Goal: Task Accomplishment & Management: Manage account settings

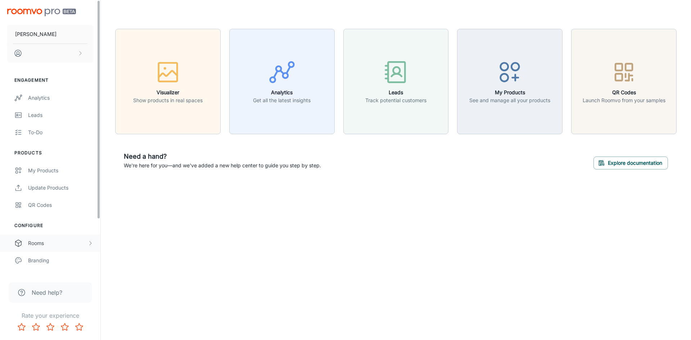
click at [64, 246] on div "Rooms" at bounding box center [57, 243] width 59 height 8
click at [58, 257] on div "My Rooms" at bounding box center [60, 261] width 65 height 8
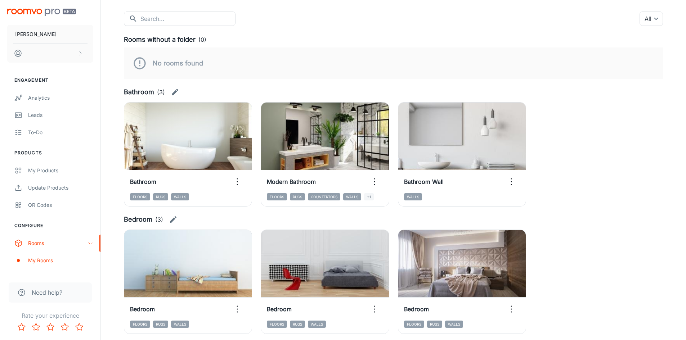
scroll to position [72, 0]
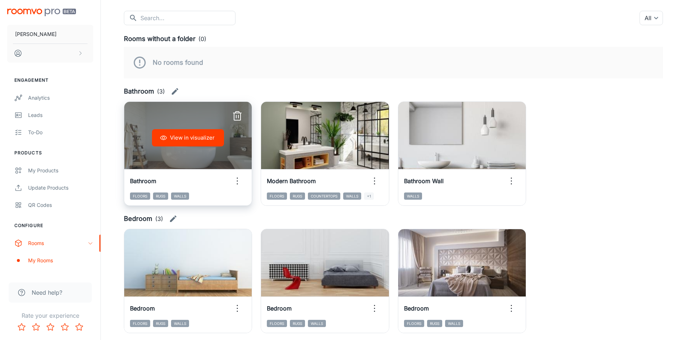
click at [197, 154] on div "View in visualizer" at bounding box center [187, 138] width 127 height 72
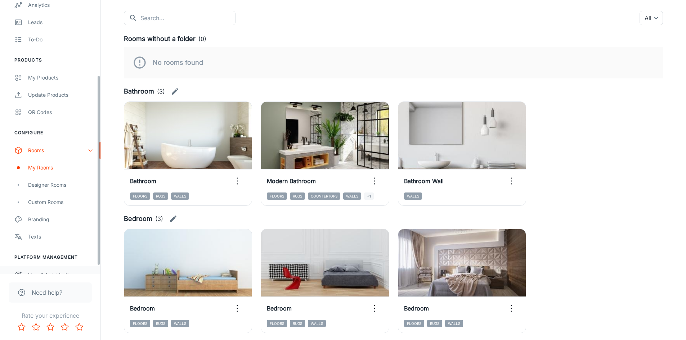
scroll to position [108, 0]
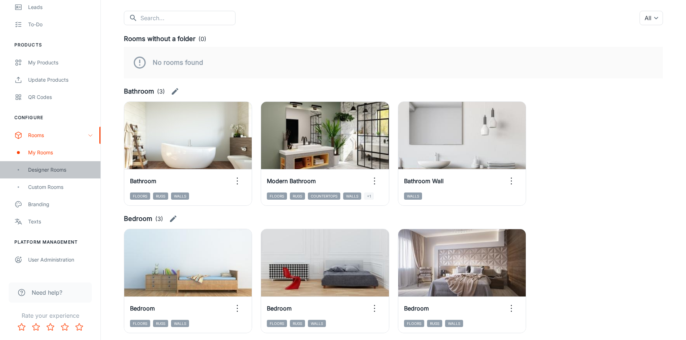
click at [45, 169] on div "Designer Rooms" at bounding box center [60, 170] width 65 height 8
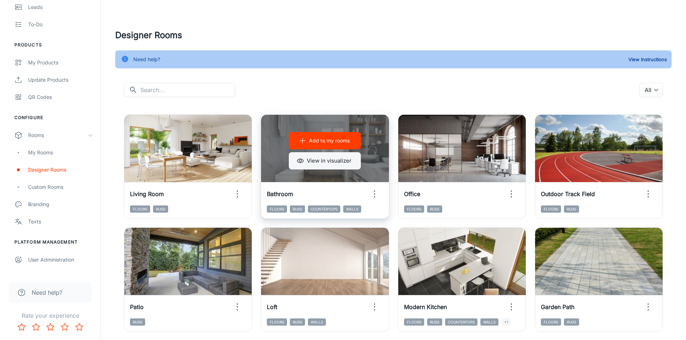
click at [330, 167] on button "View in visualizer" at bounding box center [325, 160] width 72 height 17
click at [378, 149] on div "Add to my rooms View in visualizer" at bounding box center [324, 151] width 127 height 72
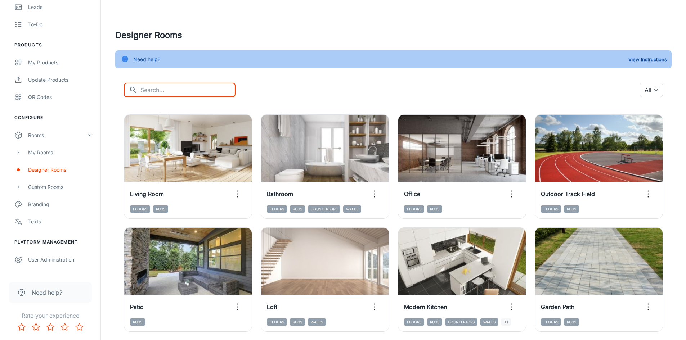
click at [163, 88] on input "text" at bounding box center [187, 90] width 95 height 14
type input "bathroom"
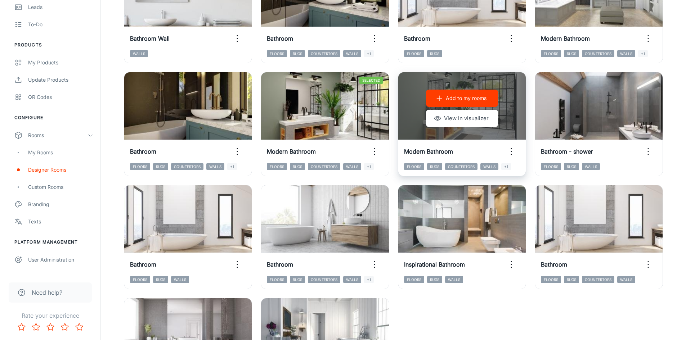
scroll to position [288, 0]
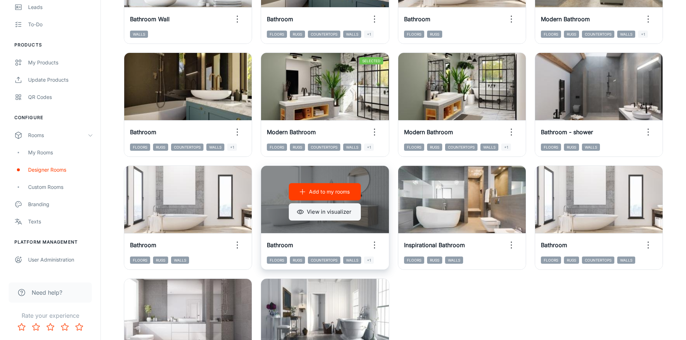
click at [330, 211] on button "View in visualizer" at bounding box center [325, 211] width 72 height 17
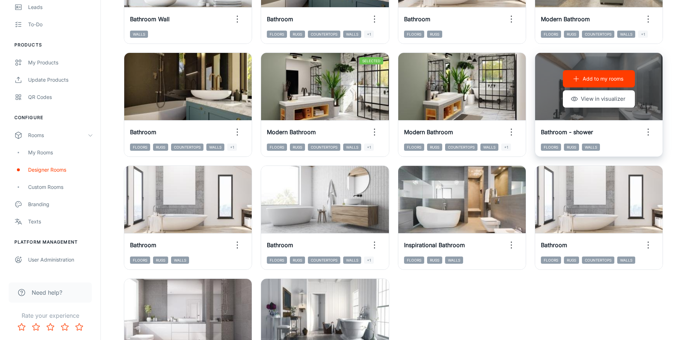
click at [556, 84] on div "Add to my rooms View in visualizer" at bounding box center [598, 89] width 127 height 72
click at [606, 95] on button "View in visualizer" at bounding box center [599, 98] width 72 height 17
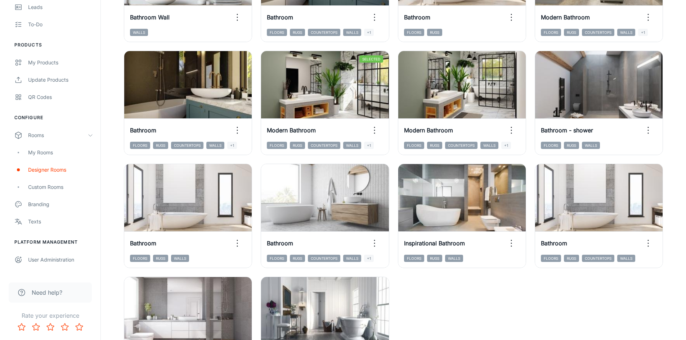
scroll to position [284, 0]
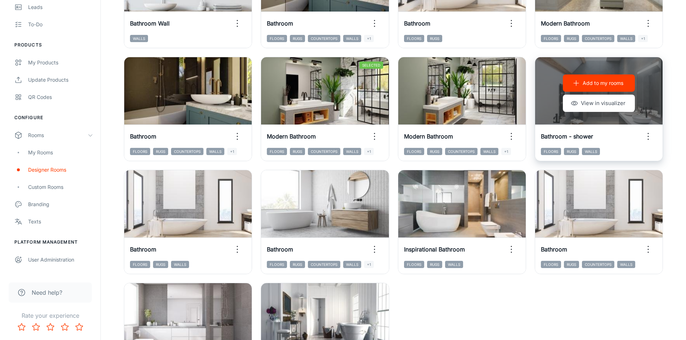
click at [546, 111] on div "Add to my rooms View in visualizer" at bounding box center [598, 93] width 127 height 72
click at [604, 106] on button "View in visualizer" at bounding box center [599, 103] width 72 height 17
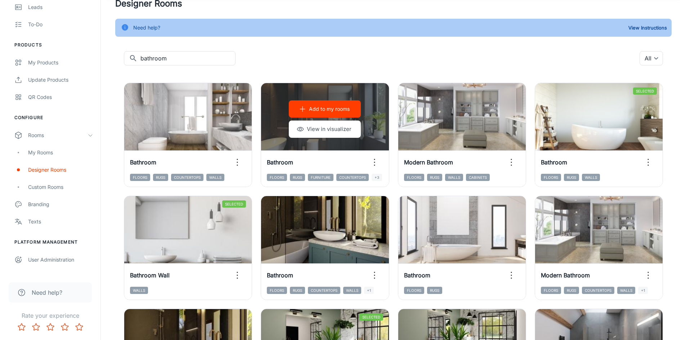
scroll to position [0, 0]
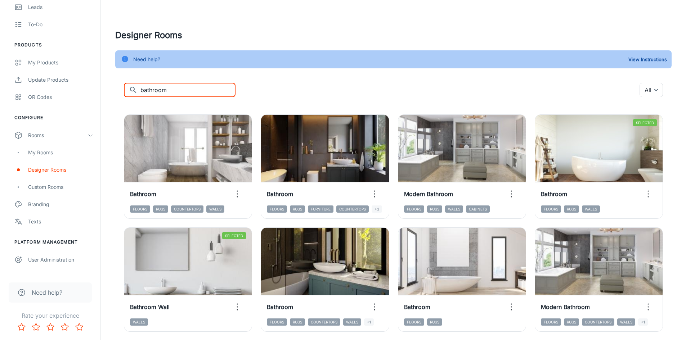
drag, startPoint x: 171, startPoint y: 90, endPoint x: 132, endPoint y: 88, distance: 39.0
click at [132, 88] on div "​ bathroom ​" at bounding box center [180, 90] width 112 height 14
click at [50, 152] on div "My Rooms" at bounding box center [60, 153] width 65 height 8
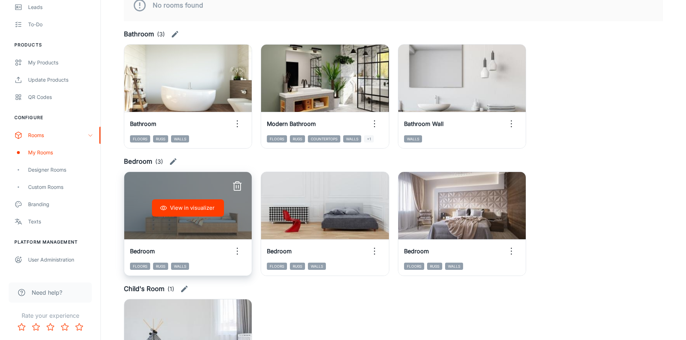
scroll to position [36, 0]
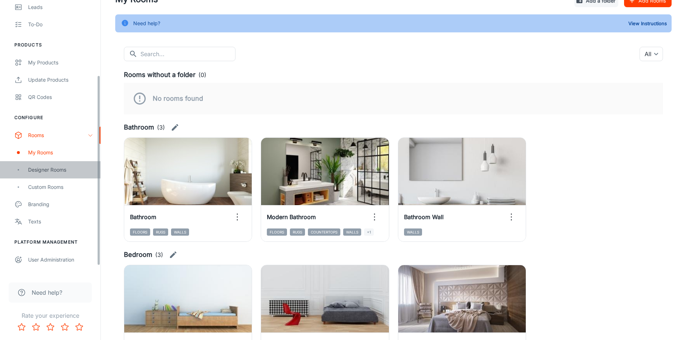
click at [57, 165] on div "Designer Rooms" at bounding box center [50, 169] width 100 height 17
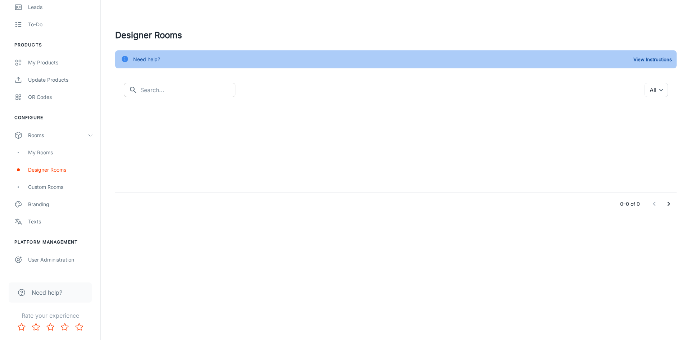
click at [178, 93] on input "text" at bounding box center [187, 90] width 95 height 14
type input "bedroom"
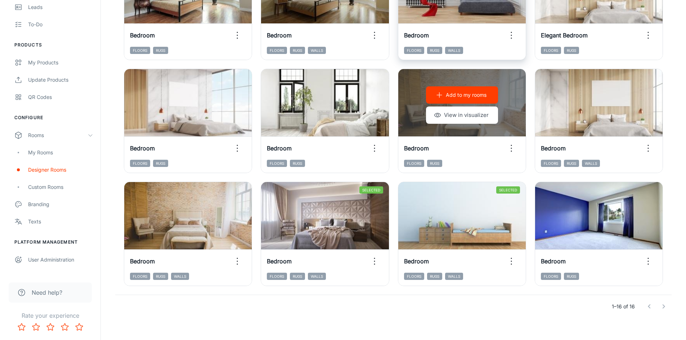
scroll to position [279, 0]
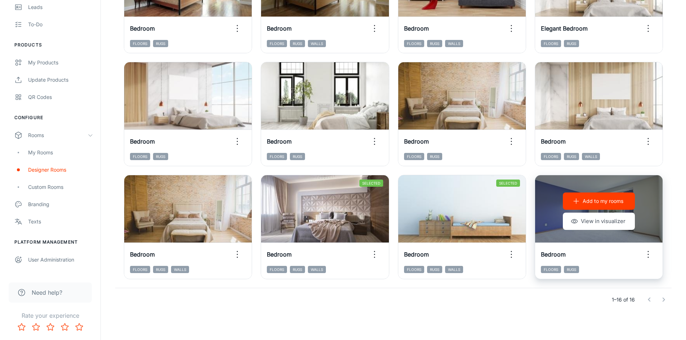
click at [653, 223] on div "Add to my rooms View in visualizer" at bounding box center [598, 211] width 127 height 72
click at [617, 223] on button "View in visualizer" at bounding box center [599, 221] width 72 height 17
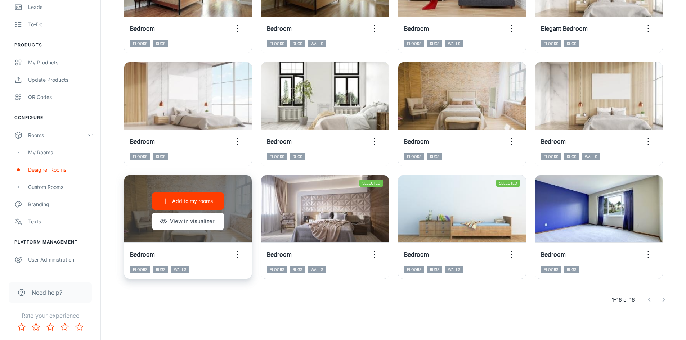
click at [238, 187] on div "Add to my rooms View in visualizer" at bounding box center [187, 211] width 127 height 72
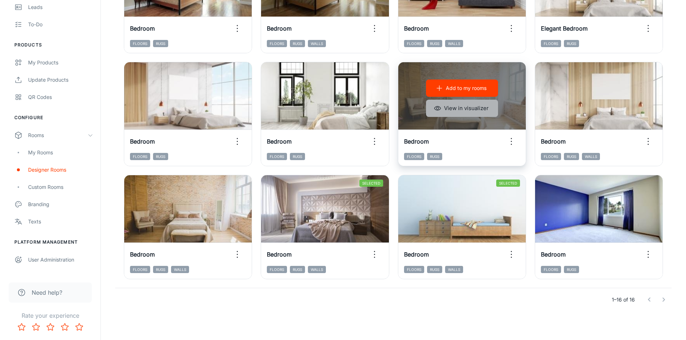
click at [478, 112] on button "View in visualizer" at bounding box center [462, 108] width 72 height 17
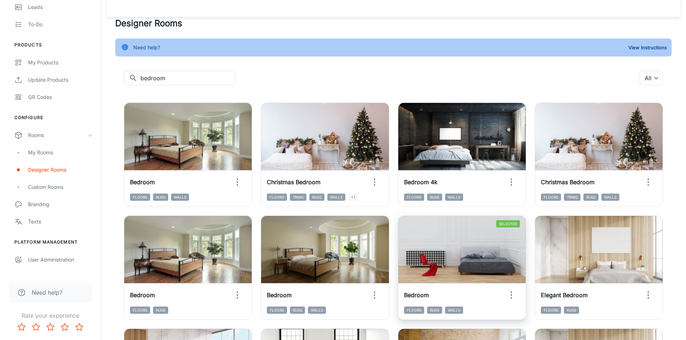
scroll to position [0, 0]
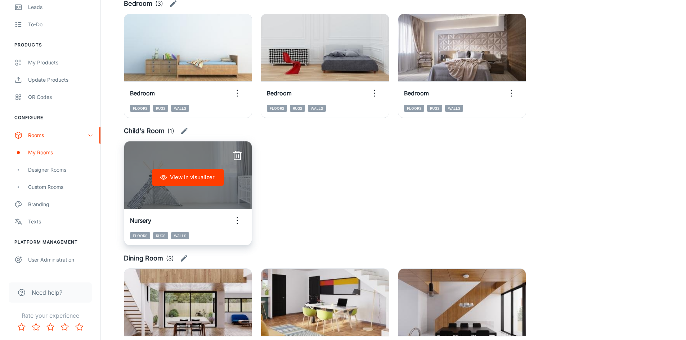
scroll to position [288, 0]
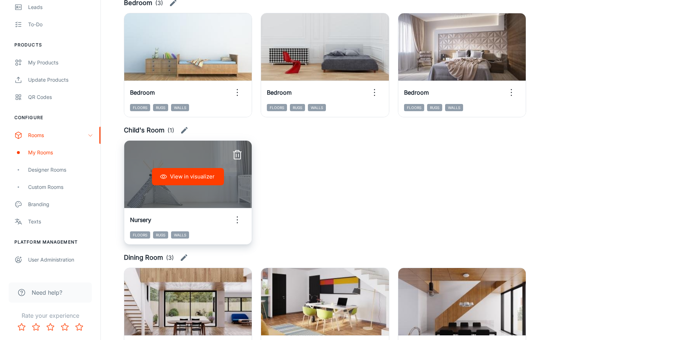
click at [195, 156] on div "View in visualizer" at bounding box center [187, 177] width 127 height 72
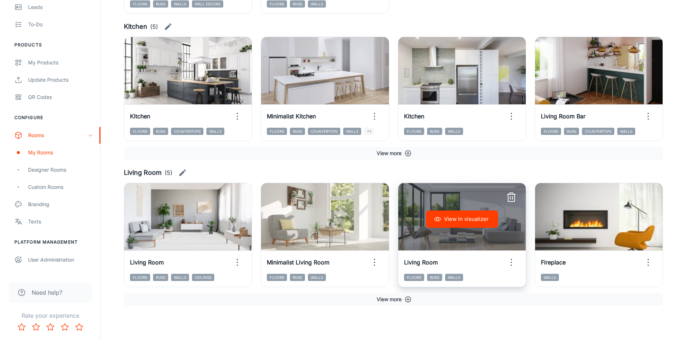
scroll to position [902, 0]
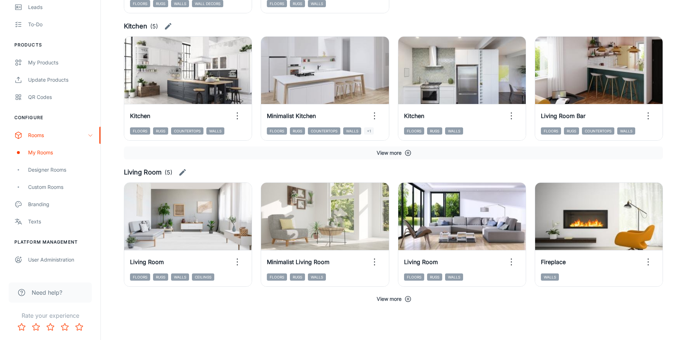
click at [393, 300] on button "View more" at bounding box center [393, 299] width 539 height 13
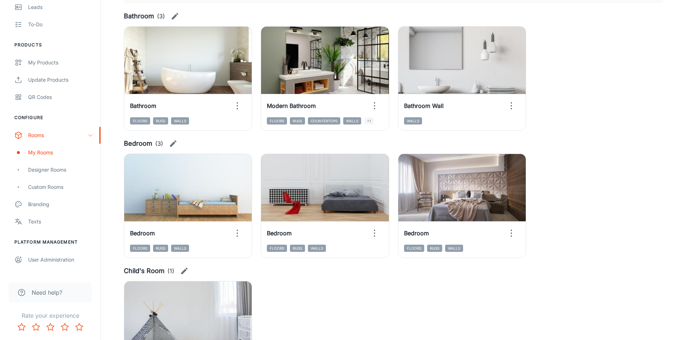
scroll to position [115, 0]
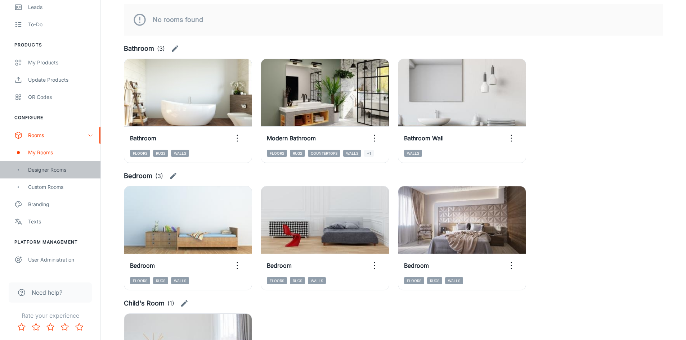
click at [55, 169] on div "Designer Rooms" at bounding box center [60, 170] width 65 height 8
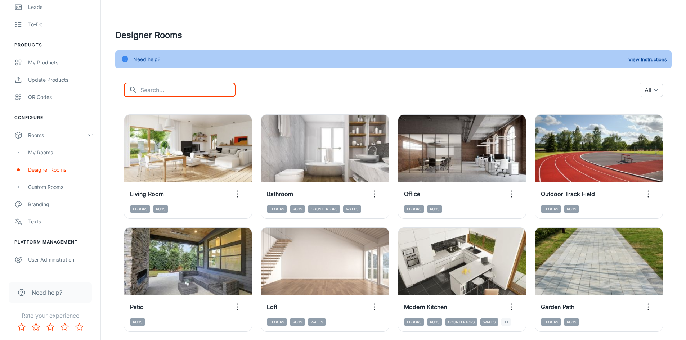
click at [158, 92] on input "text" at bounding box center [187, 90] width 95 height 14
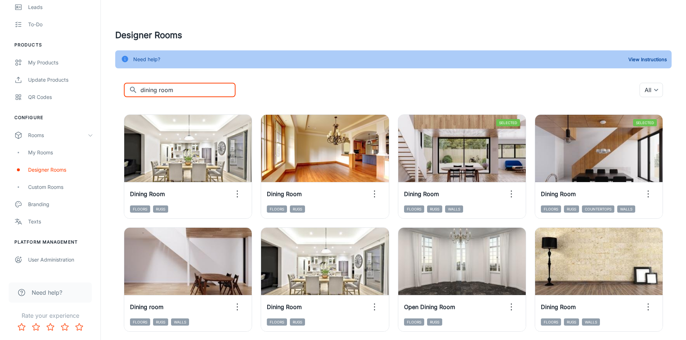
drag, startPoint x: 177, startPoint y: 91, endPoint x: 135, endPoint y: 86, distance: 42.1
click at [135, 86] on div "​ dining room ​" at bounding box center [180, 90] width 112 height 14
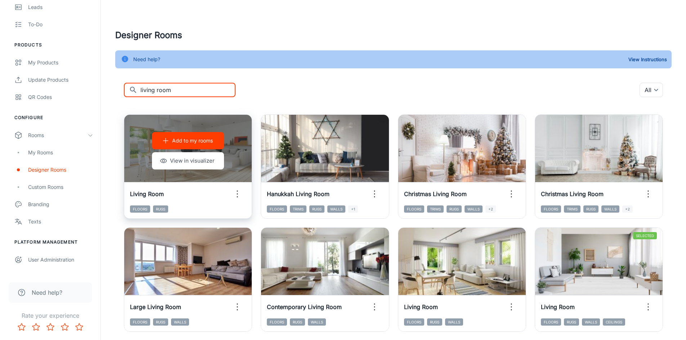
click at [187, 140] on p "Add to my rooms" at bounding box center [192, 141] width 41 height 8
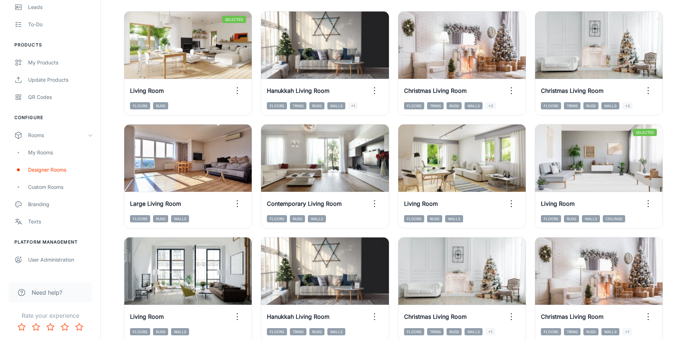
scroll to position [144, 0]
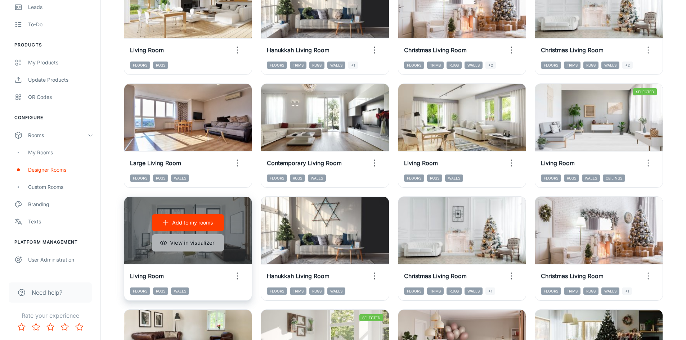
click at [185, 246] on button "View in visualizer" at bounding box center [188, 242] width 72 height 17
click at [188, 223] on p "Add to my rooms" at bounding box center [192, 223] width 41 height 8
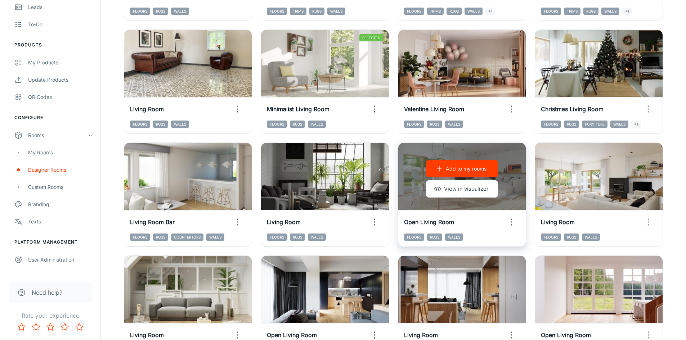
scroll to position [432, 0]
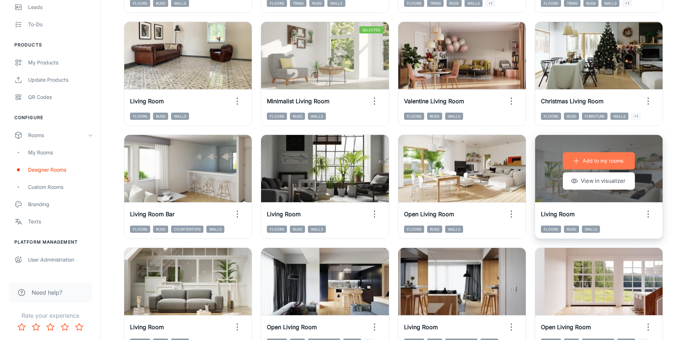
click at [604, 163] on p "Add to my rooms" at bounding box center [603, 161] width 41 height 8
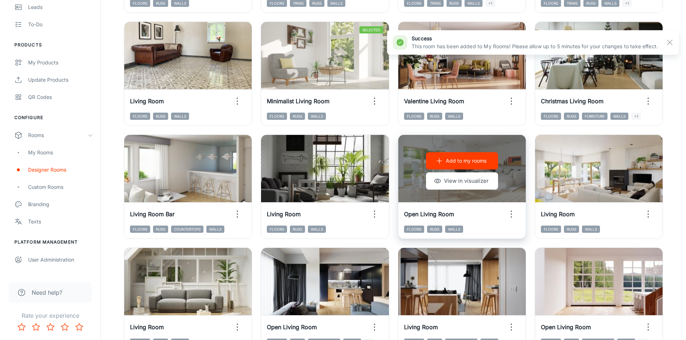
click at [459, 162] on p "Add to my rooms" at bounding box center [466, 161] width 41 height 8
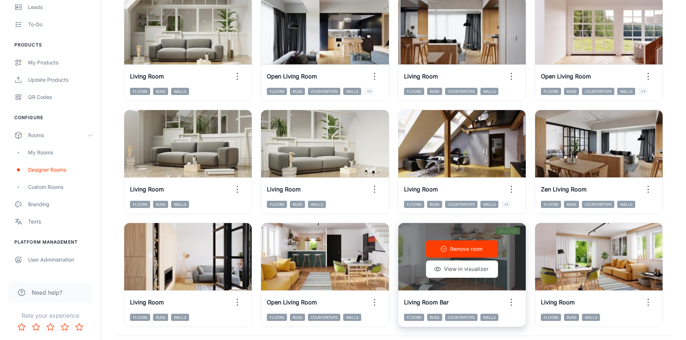
scroll to position [731, 0]
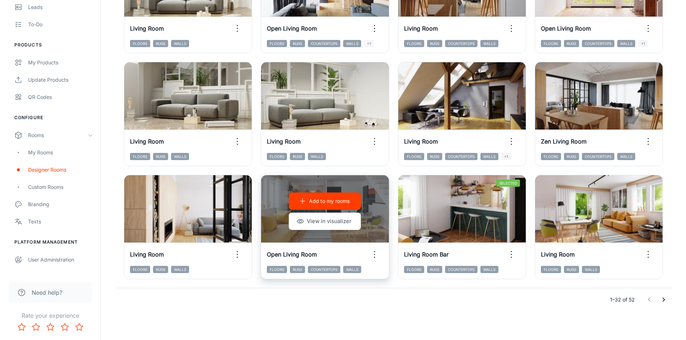
click at [332, 203] on p "Add to my rooms" at bounding box center [329, 201] width 41 height 8
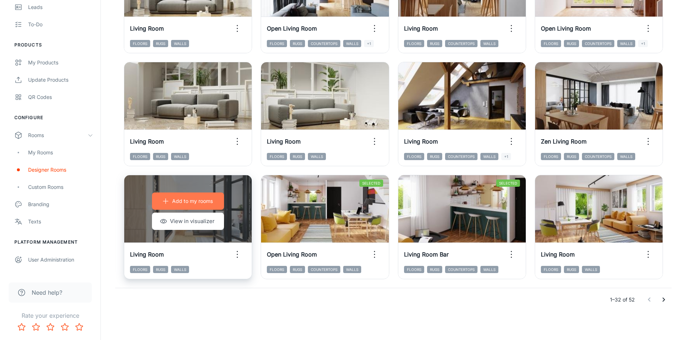
click at [198, 201] on p "Add to my rooms" at bounding box center [192, 201] width 41 height 8
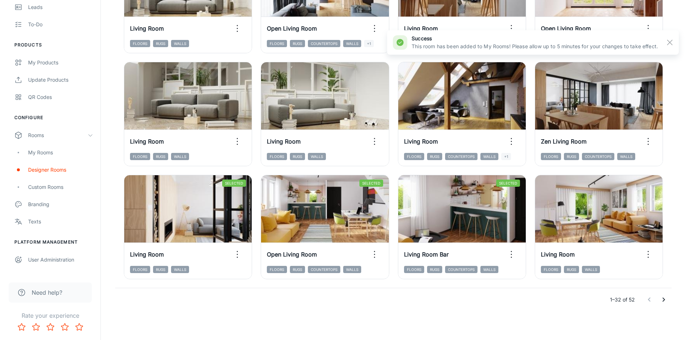
click at [666, 301] on icon "Go to next page" at bounding box center [663, 300] width 9 height 9
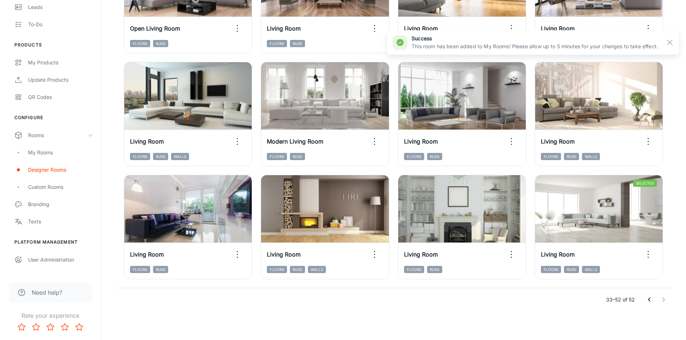
scroll to position [392, 0]
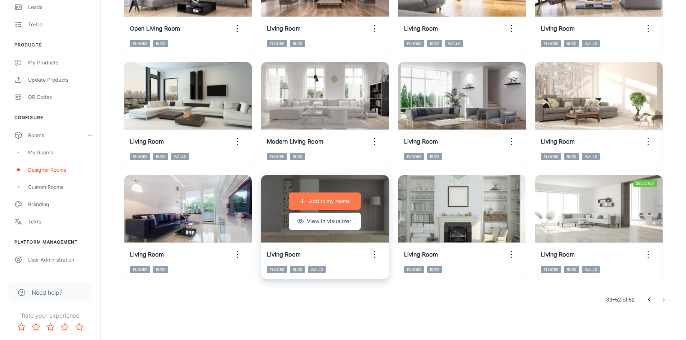
click at [321, 205] on p "Add to my rooms" at bounding box center [329, 201] width 41 height 8
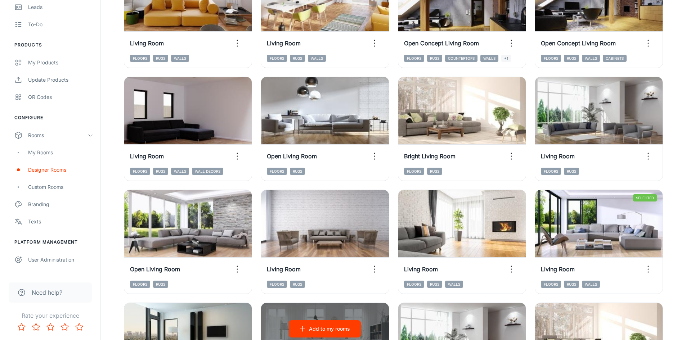
scroll to position [140, 0]
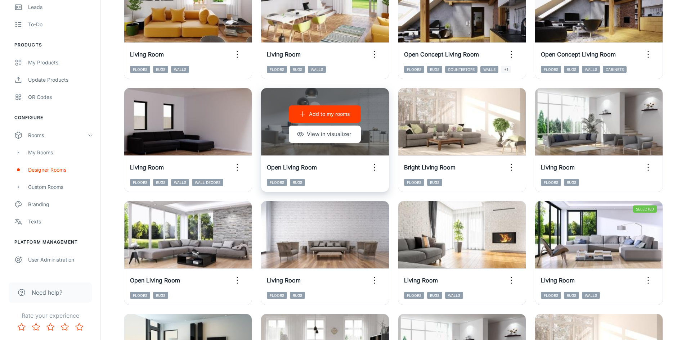
click at [330, 118] on p "Add to my rooms" at bounding box center [329, 114] width 41 height 8
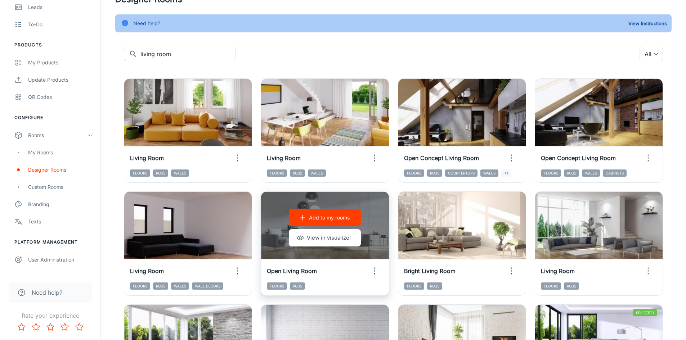
scroll to position [32, 0]
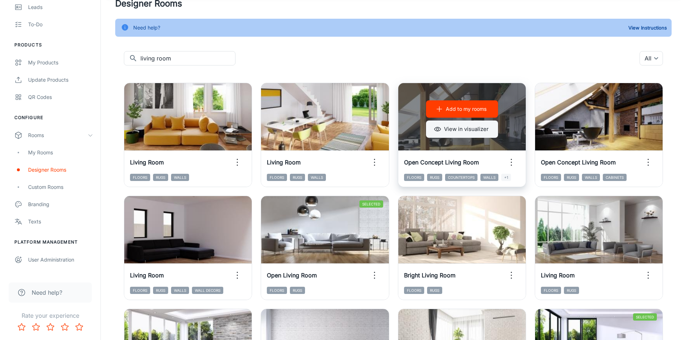
click at [469, 130] on button "View in visualizer" at bounding box center [462, 129] width 72 height 17
click at [457, 110] on p "Add to my rooms" at bounding box center [466, 109] width 41 height 8
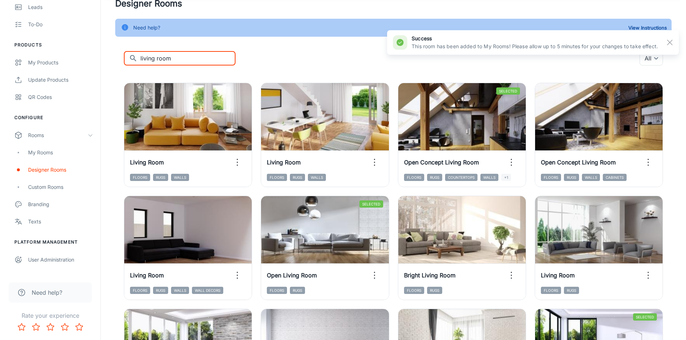
drag, startPoint x: 179, startPoint y: 59, endPoint x: 134, endPoint y: 56, distance: 45.5
click at [134, 56] on div "​ living room ​" at bounding box center [180, 58] width 112 height 14
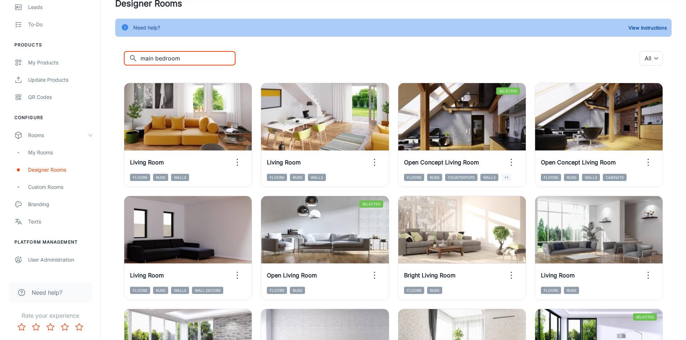
scroll to position [0, 0]
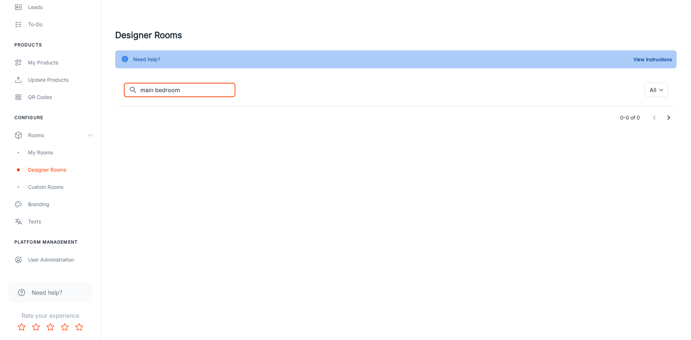
drag, startPoint x: 197, startPoint y: 89, endPoint x: 123, endPoint y: 75, distance: 75.1
click at [124, 76] on div "Designer Rooms Need help? View Instructions ​ main bedroom ​ All ​ 0–0 of 0" at bounding box center [396, 79] width 579 height 100
click at [191, 91] on input "main bedroom" at bounding box center [187, 90] width 95 height 14
drag, startPoint x: 195, startPoint y: 89, endPoint x: 128, endPoint y: 89, distance: 67.0
click at [128, 89] on div "​ main bedroom ​" at bounding box center [180, 90] width 112 height 14
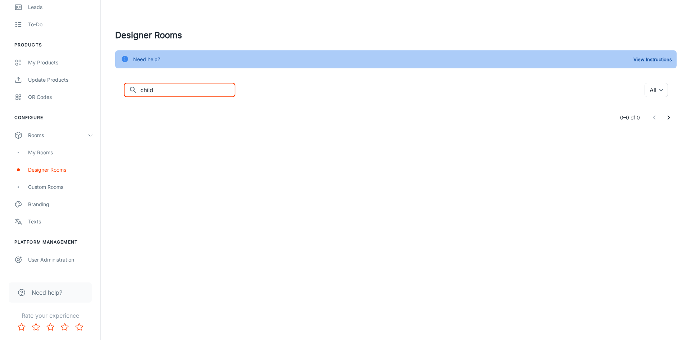
drag, startPoint x: 173, startPoint y: 87, endPoint x: 119, endPoint y: 85, distance: 54.1
click at [119, 85] on div "​ child ​ All ​ 0–0 of 0" at bounding box center [396, 106] width 562 height 46
click at [157, 90] on input "kid" at bounding box center [187, 90] width 95 height 14
drag, startPoint x: 161, startPoint y: 91, endPoint x: 135, endPoint y: 87, distance: 26.9
click at [135, 87] on div "​ kid ​" at bounding box center [180, 90] width 112 height 14
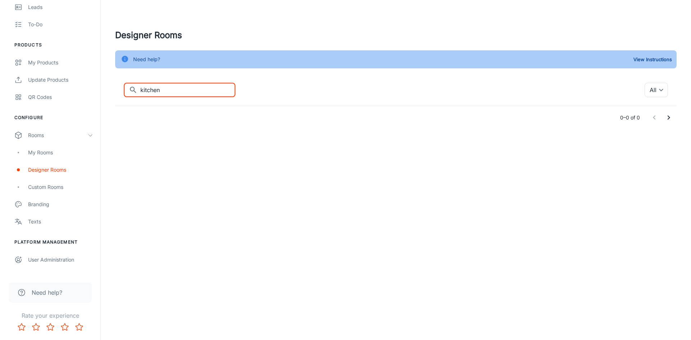
type input "kitchen"
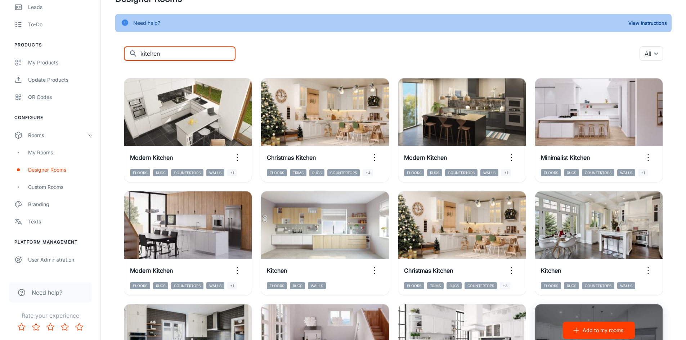
scroll to position [36, 0]
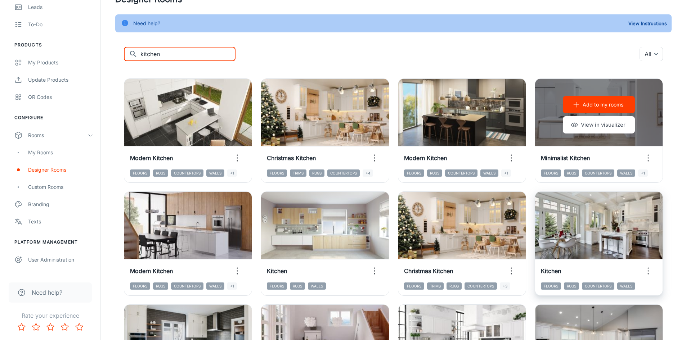
click at [608, 128] on button "View in visualizer" at bounding box center [599, 124] width 72 height 17
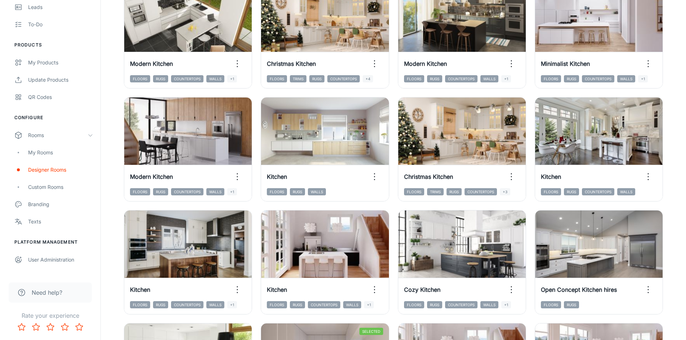
scroll to position [0, 0]
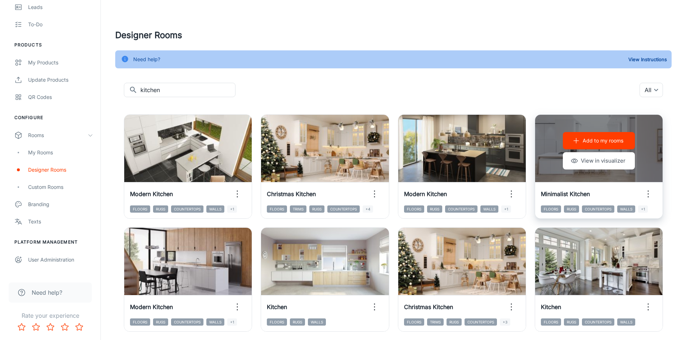
click at [601, 140] on p "Add to my rooms" at bounding box center [603, 141] width 41 height 8
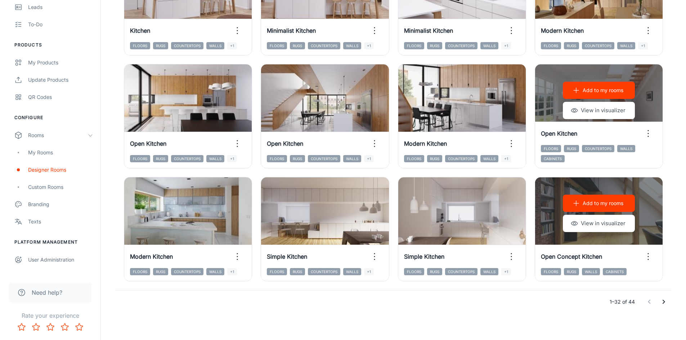
scroll to position [731, 0]
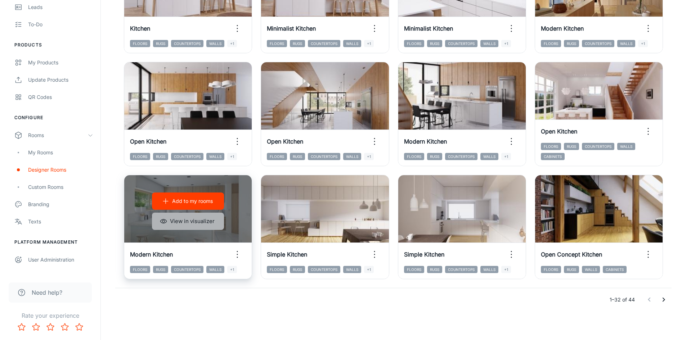
click at [188, 216] on button "View in visualizer" at bounding box center [188, 221] width 72 height 17
click at [187, 199] on p "Add to my rooms" at bounding box center [192, 201] width 41 height 8
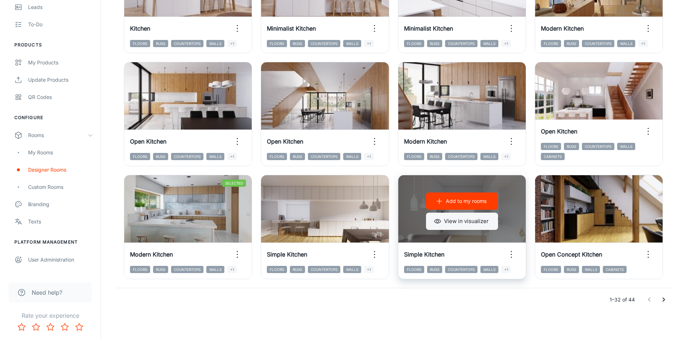
click at [463, 227] on button "View in visualizer" at bounding box center [462, 221] width 72 height 17
click at [454, 203] on p "Add to my rooms" at bounding box center [466, 201] width 41 height 8
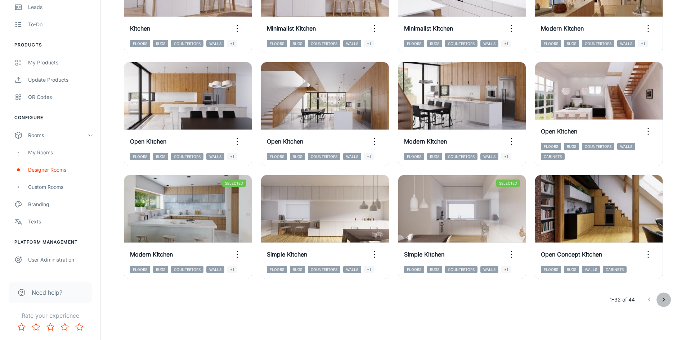
click at [664, 299] on icon "Go to next page" at bounding box center [664, 300] width 3 height 4
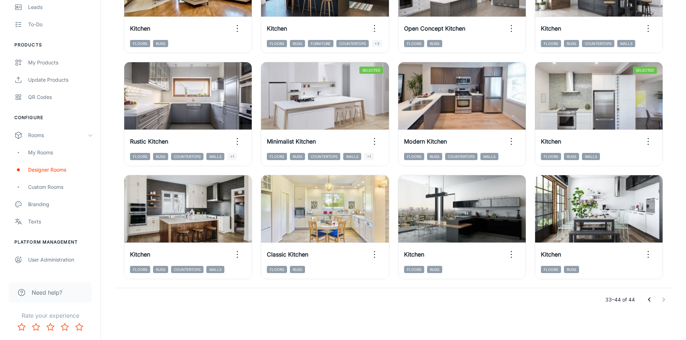
click at [648, 299] on icon "Go to previous page" at bounding box center [649, 300] width 9 height 9
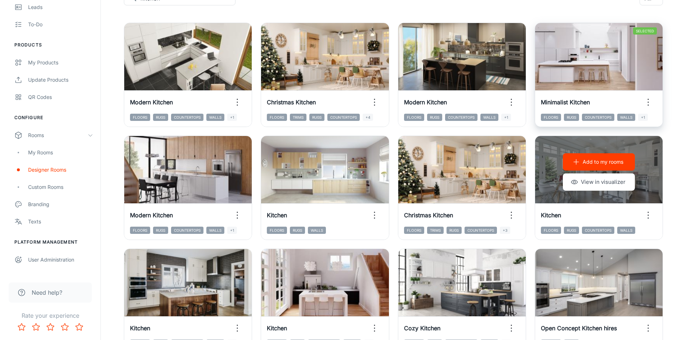
scroll to position [0, 0]
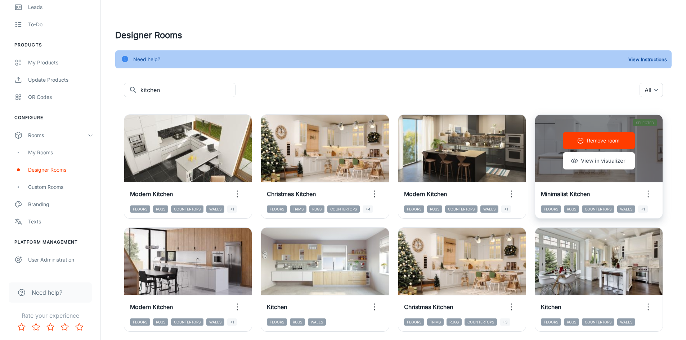
click at [605, 140] on p "Remove room" at bounding box center [603, 141] width 32 height 8
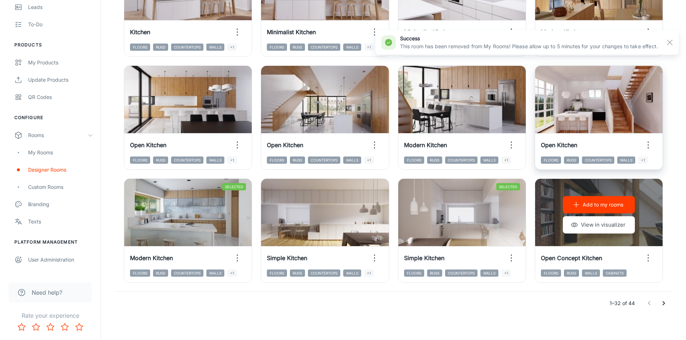
scroll to position [731, 0]
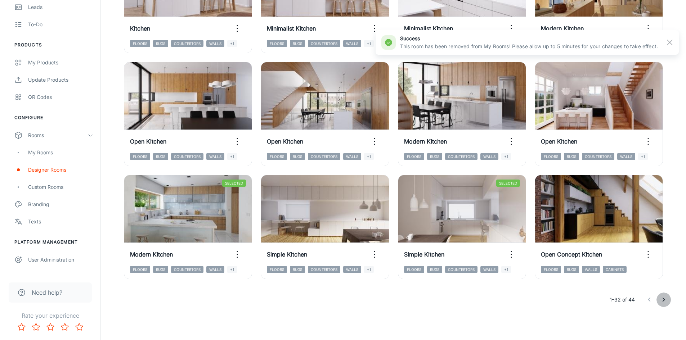
click at [661, 300] on icon "Go to next page" at bounding box center [663, 300] width 9 height 9
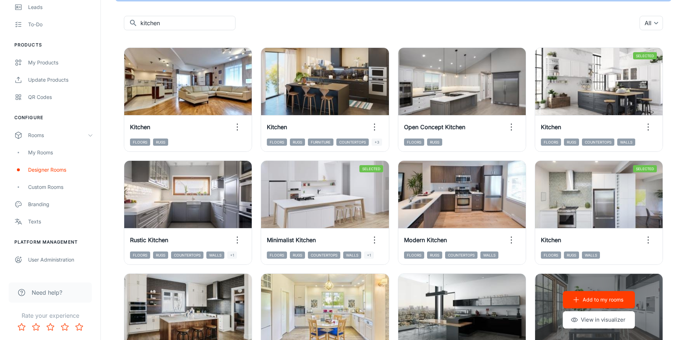
scroll to position [58, 0]
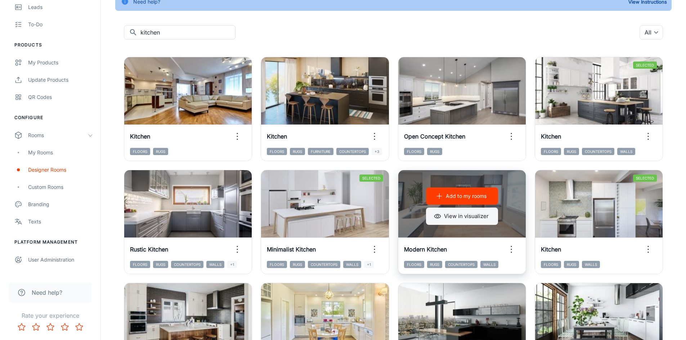
click at [460, 219] on button "View in visualizer" at bounding box center [462, 216] width 72 height 17
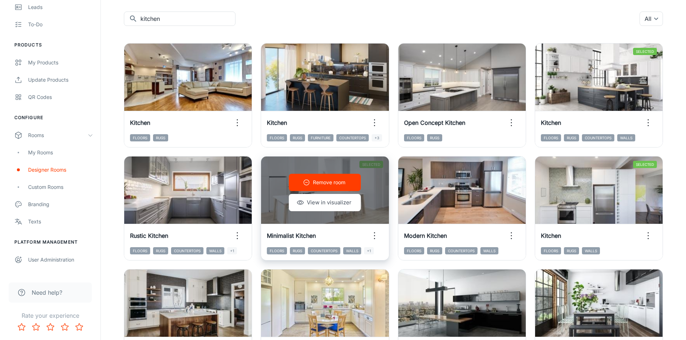
scroll to position [0, 0]
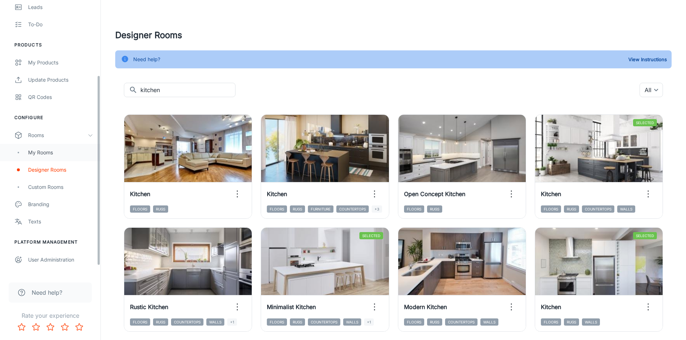
click at [49, 156] on div "My Rooms" at bounding box center [60, 153] width 65 height 8
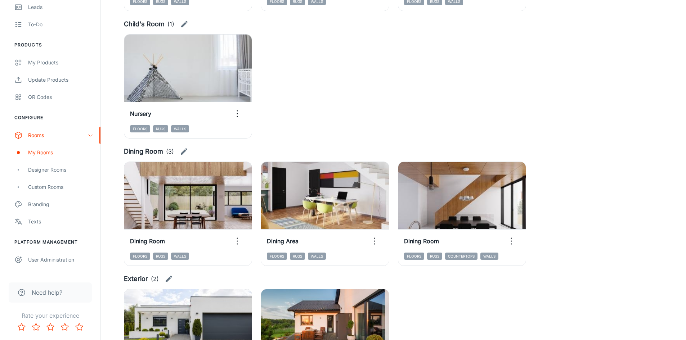
scroll to position [468, 0]
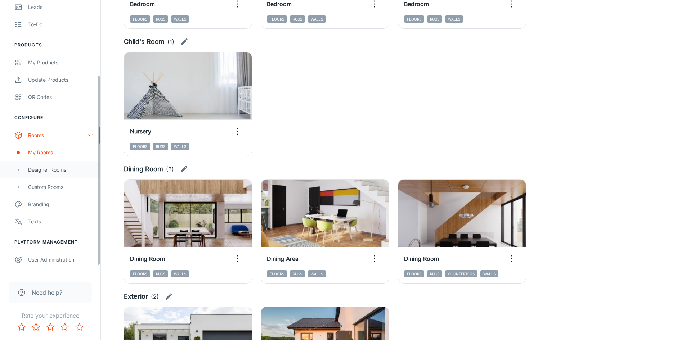
click at [52, 166] on div "Designer Rooms" at bounding box center [60, 170] width 65 height 8
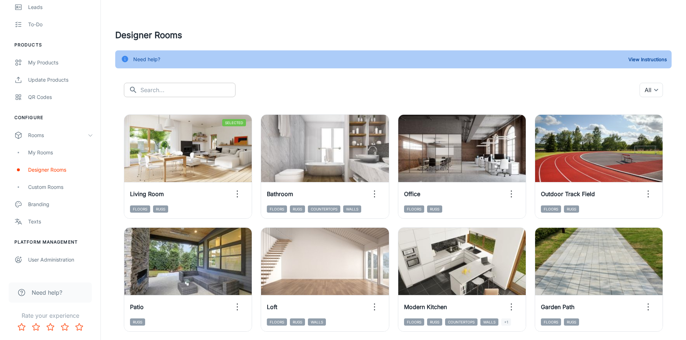
click at [175, 93] on input "text" at bounding box center [187, 90] width 95 height 14
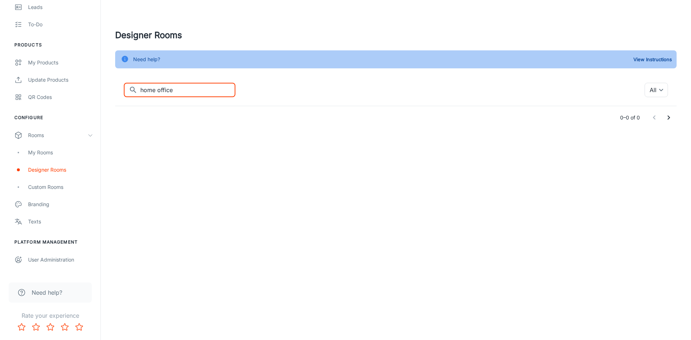
drag, startPoint x: 158, startPoint y: 91, endPoint x: 116, endPoint y: 85, distance: 41.8
click at [116, 85] on div "​ home office ​ All ​ 0–0 of 0" at bounding box center [396, 106] width 562 height 46
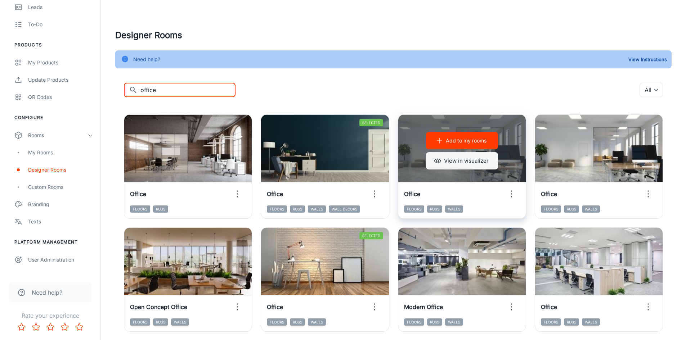
click at [462, 164] on button "View in visualizer" at bounding box center [462, 160] width 72 height 17
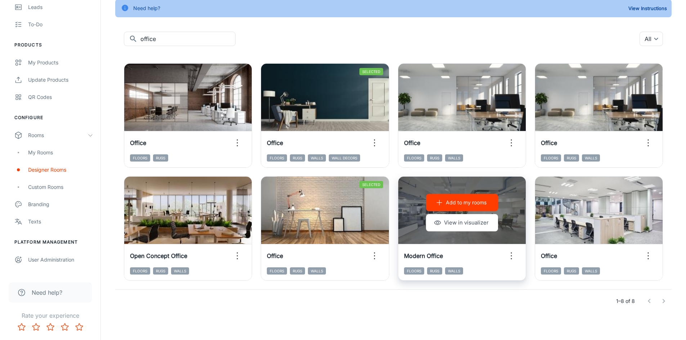
scroll to position [53, 0]
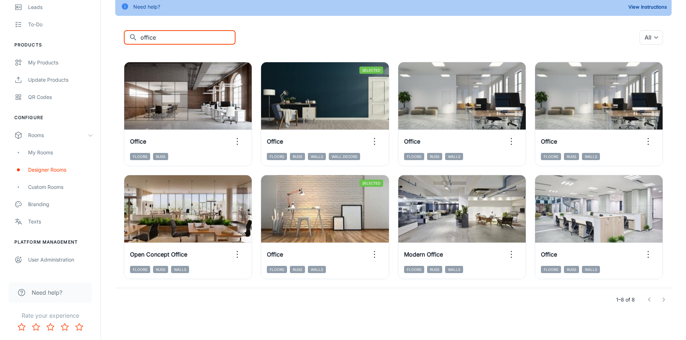
drag, startPoint x: 169, startPoint y: 41, endPoint x: 128, endPoint y: 36, distance: 41.4
click at [128, 36] on div "​ office ​" at bounding box center [180, 37] width 112 height 14
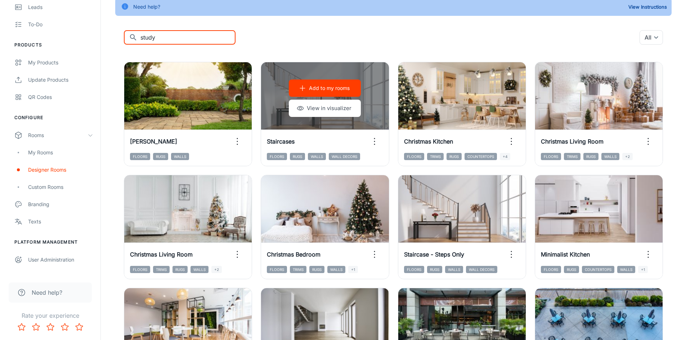
type input "study"
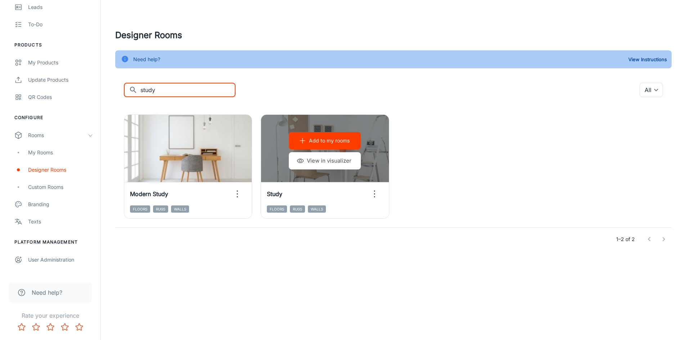
scroll to position [0, 0]
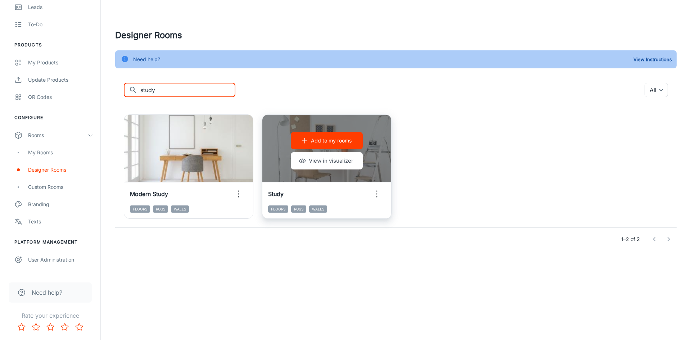
click at [337, 140] on p "Add to my rooms" at bounding box center [331, 141] width 41 height 8
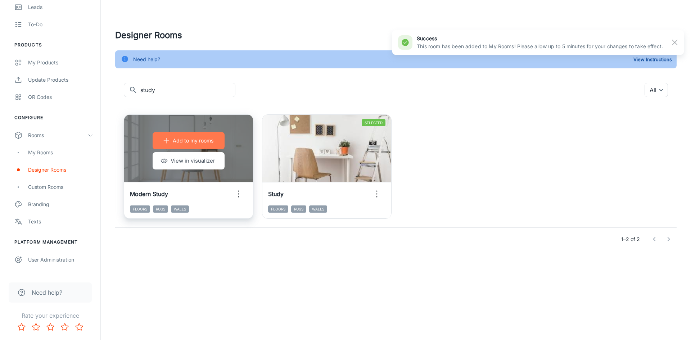
click at [191, 143] on p "Add to my rooms" at bounding box center [193, 141] width 41 height 8
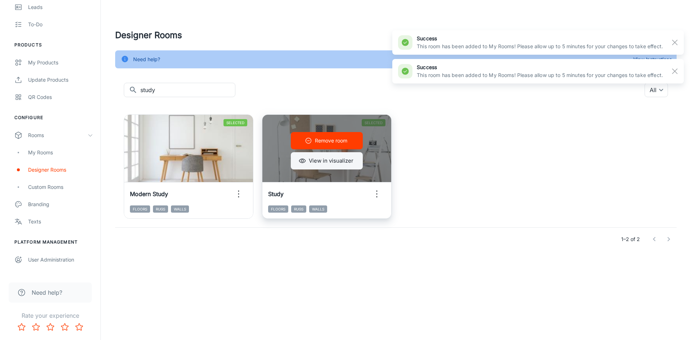
click at [330, 163] on button "View in visualizer" at bounding box center [327, 160] width 72 height 17
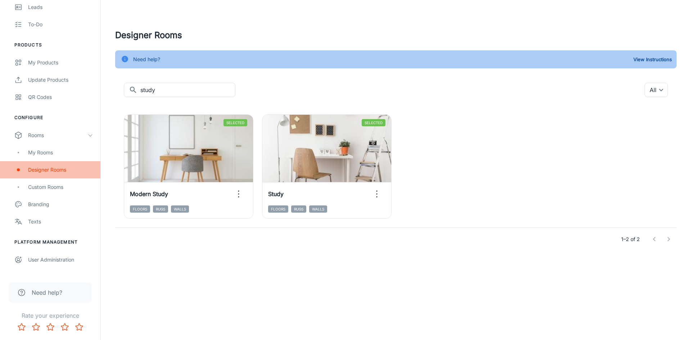
click at [46, 171] on div "Designer Rooms" at bounding box center [60, 170] width 65 height 8
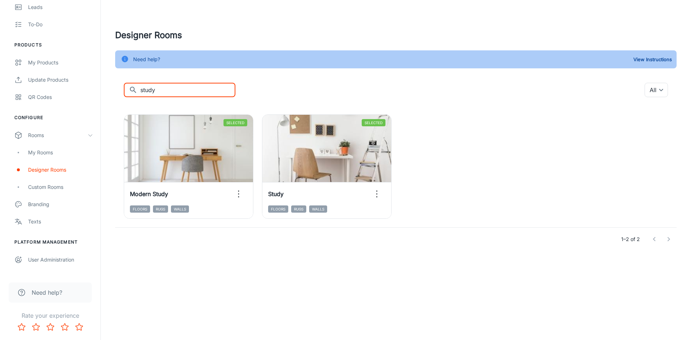
drag, startPoint x: 165, startPoint y: 93, endPoint x: 131, endPoint y: 86, distance: 34.6
click at [131, 86] on div "​ study ​" at bounding box center [180, 90] width 112 height 14
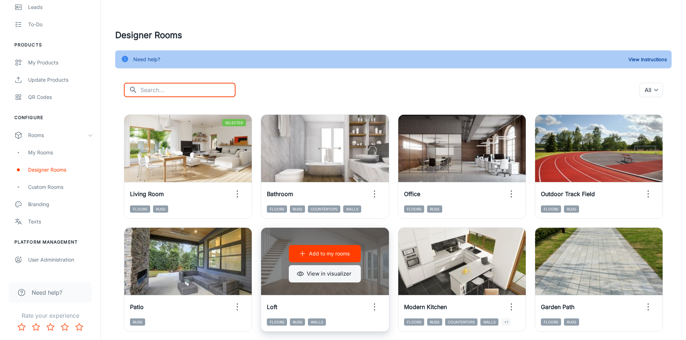
click at [341, 275] on button "View in visualizer" at bounding box center [325, 273] width 72 height 17
click at [321, 255] on p "Add to my rooms" at bounding box center [329, 254] width 41 height 8
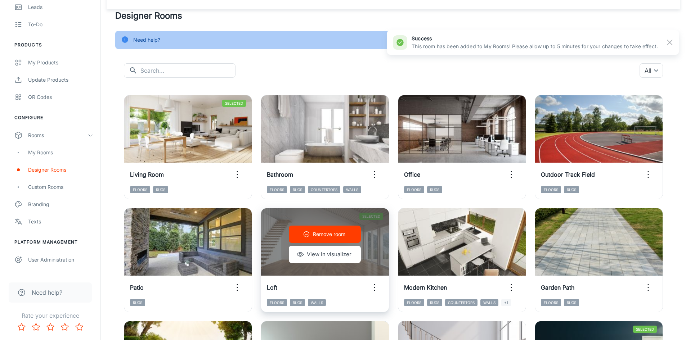
scroll to position [36, 0]
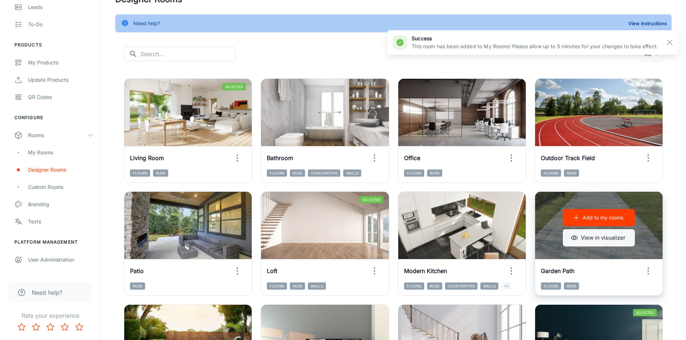
click at [609, 241] on button "View in visualizer" at bounding box center [599, 237] width 72 height 17
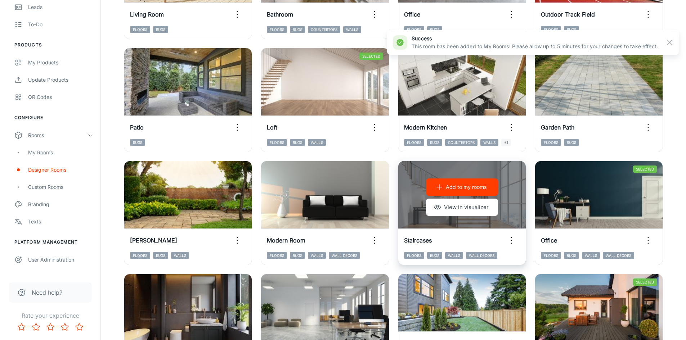
scroll to position [180, 0]
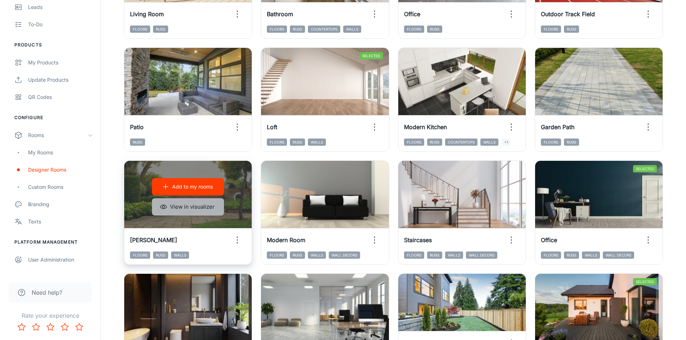
click at [203, 210] on button "View in visualizer" at bounding box center [188, 206] width 72 height 17
click at [197, 185] on p "Add to my rooms" at bounding box center [192, 187] width 41 height 8
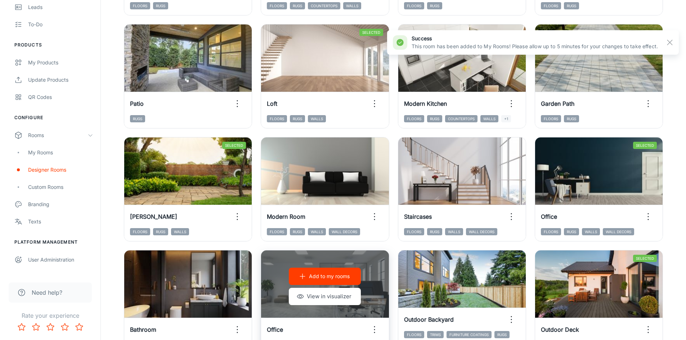
scroll to position [216, 0]
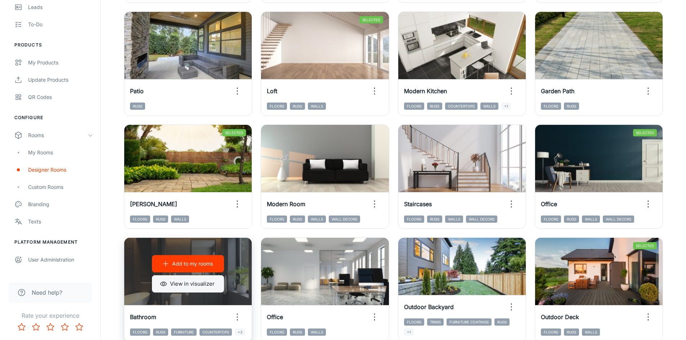
click at [183, 284] on button "View in visualizer" at bounding box center [188, 283] width 72 height 17
click at [184, 263] on p "Add to my rooms" at bounding box center [192, 264] width 41 height 8
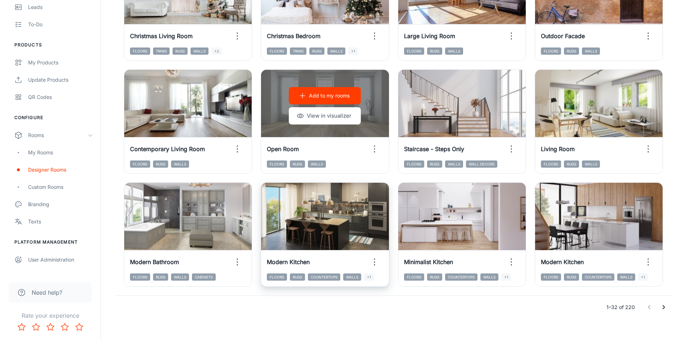
scroll to position [731, 0]
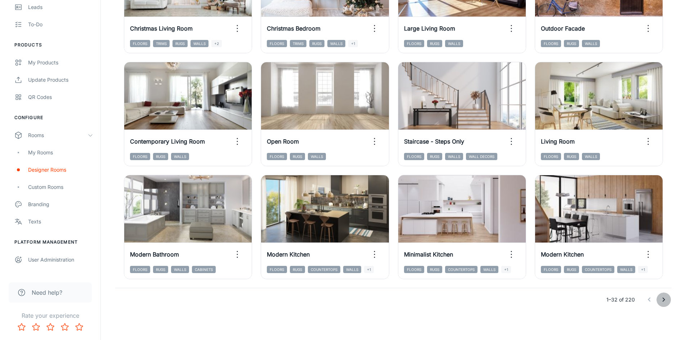
click at [665, 300] on icon "Go to next page" at bounding box center [663, 300] width 9 height 9
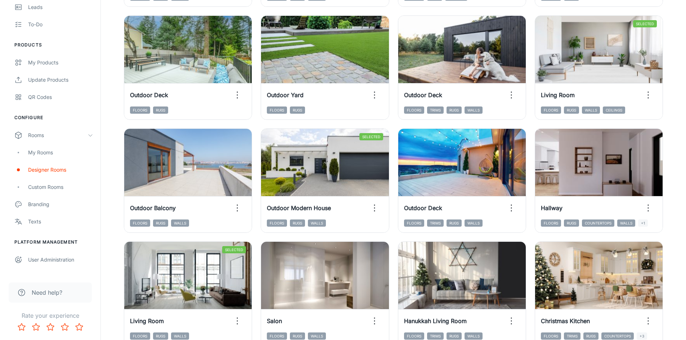
scroll to position [551, 0]
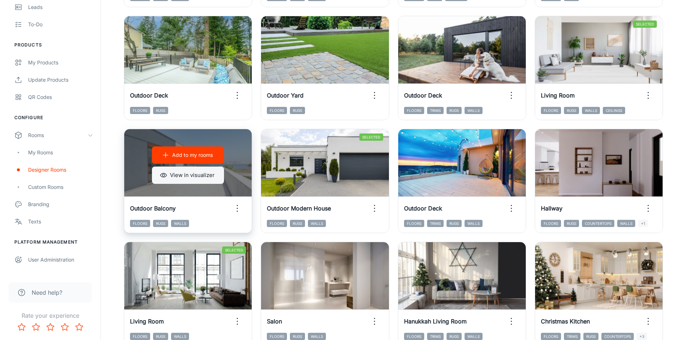
click at [194, 174] on button "View in visualizer" at bounding box center [188, 175] width 72 height 17
click at [193, 158] on p "Add to my rooms" at bounding box center [192, 155] width 41 height 8
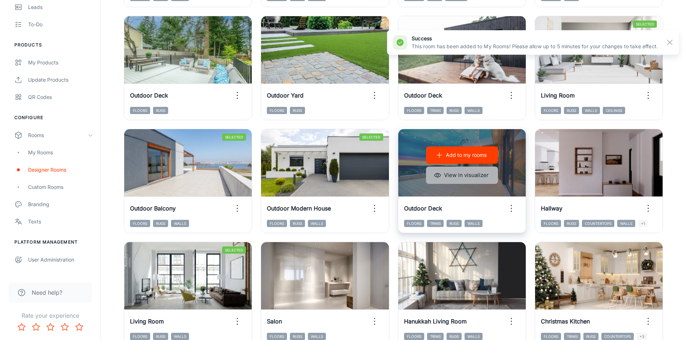
click at [483, 180] on button "View in visualizer" at bounding box center [462, 175] width 72 height 17
click at [466, 157] on p "Add to my rooms" at bounding box center [466, 155] width 41 height 8
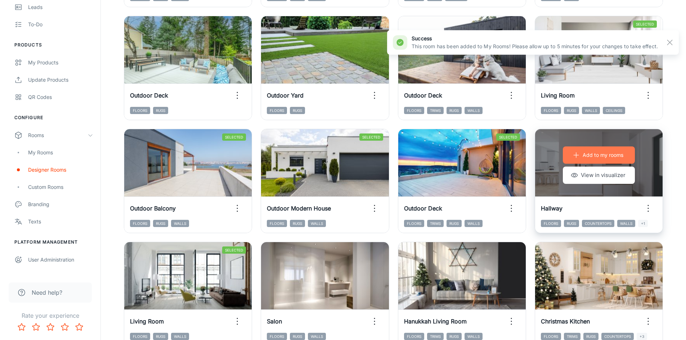
click at [604, 156] on p "Add to my rooms" at bounding box center [603, 155] width 41 height 8
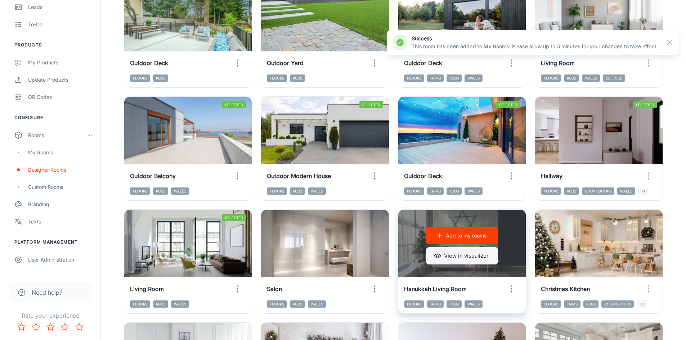
scroll to position [623, 0]
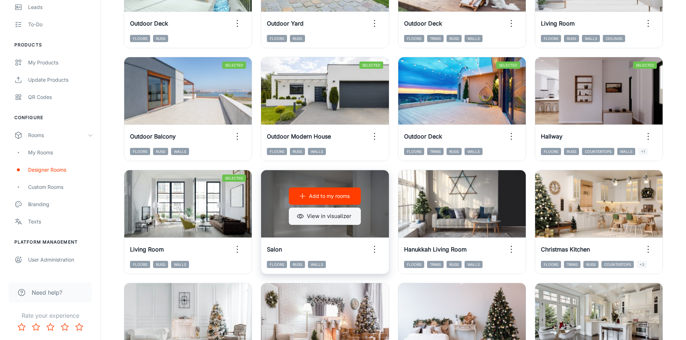
click at [319, 217] on button "View in visualizer" at bounding box center [325, 216] width 72 height 17
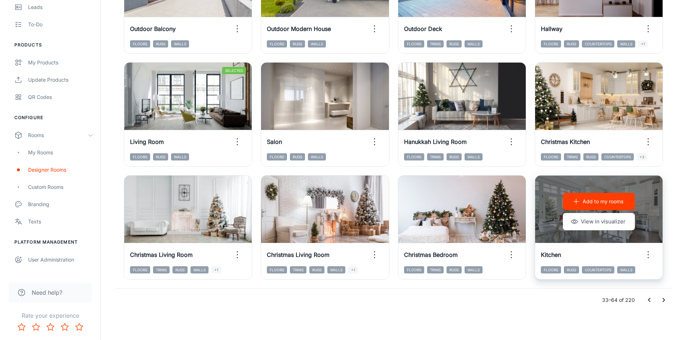
scroll to position [731, 0]
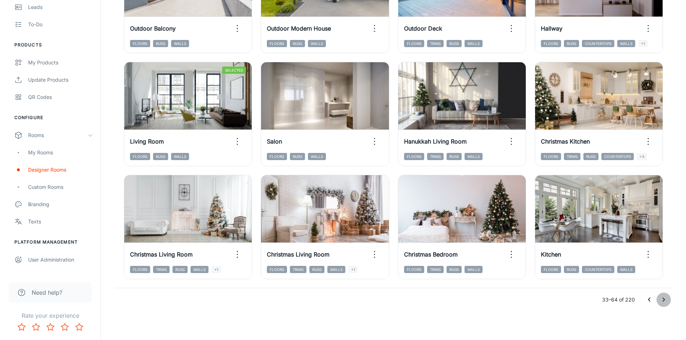
click at [661, 301] on icon "Go to next page" at bounding box center [663, 300] width 9 height 9
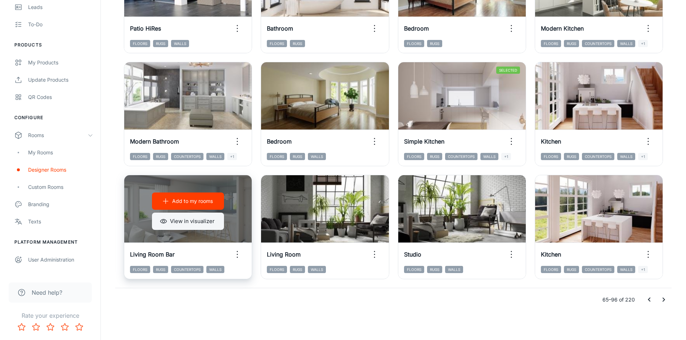
click at [186, 219] on button "View in visualizer" at bounding box center [188, 221] width 72 height 17
click at [199, 201] on p "Add to my rooms" at bounding box center [192, 201] width 41 height 8
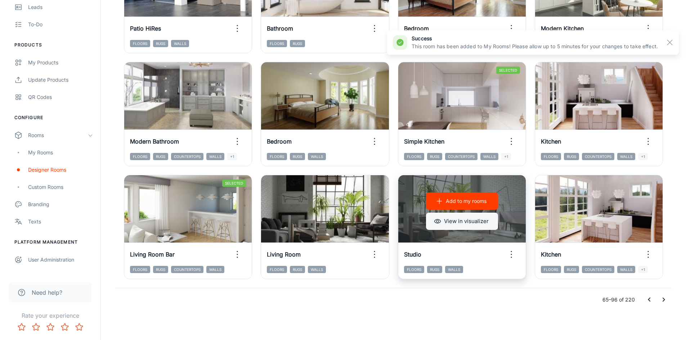
click at [475, 222] on button "View in visualizer" at bounding box center [462, 221] width 72 height 17
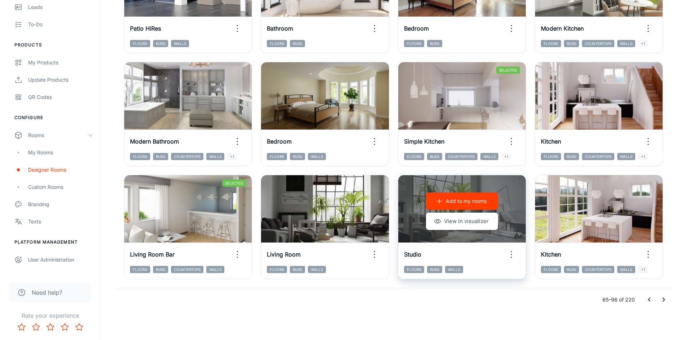
click at [466, 203] on p "Add to my rooms" at bounding box center [466, 201] width 41 height 8
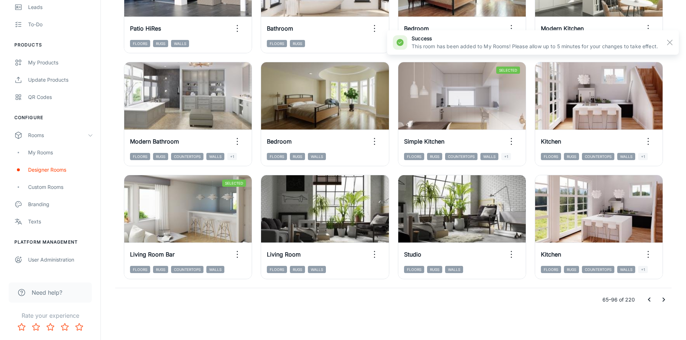
click at [665, 299] on icon "Go to next page" at bounding box center [663, 300] width 9 height 9
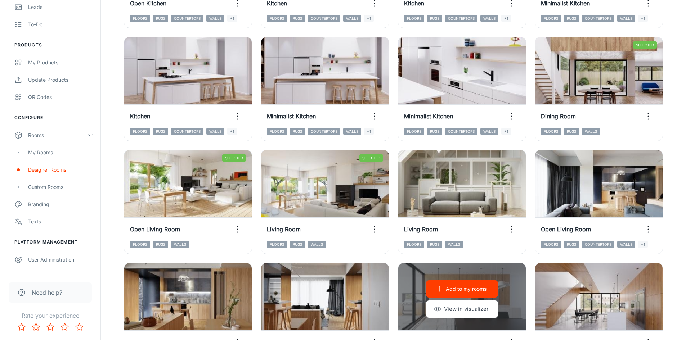
scroll to position [155, 0]
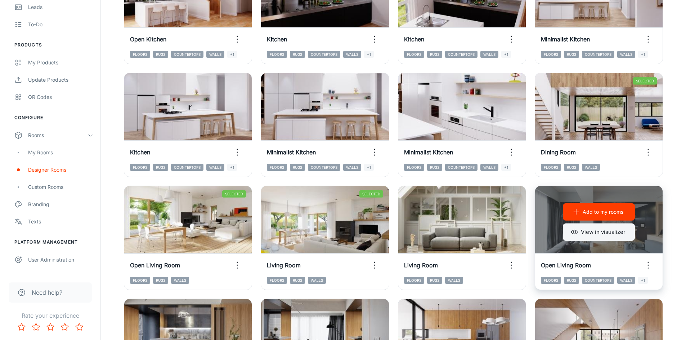
click at [607, 230] on button "View in visualizer" at bounding box center [599, 232] width 72 height 17
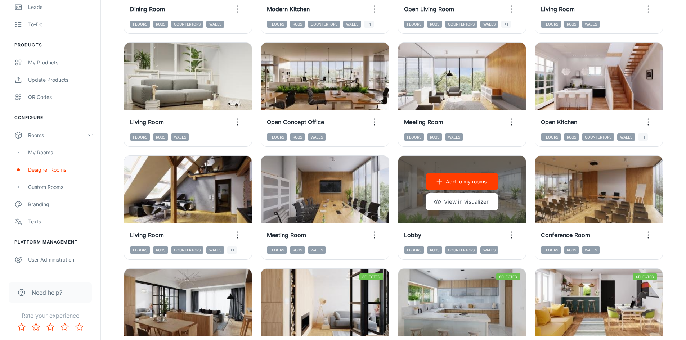
scroll to position [695, 0]
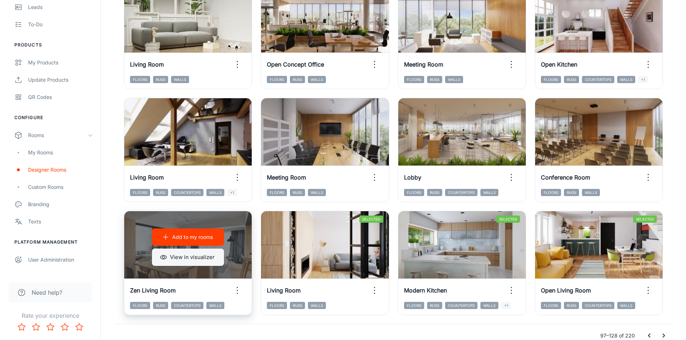
click at [203, 255] on button "View in visualizer" at bounding box center [188, 257] width 72 height 17
click at [197, 241] on button "Add to my rooms" at bounding box center [188, 237] width 72 height 17
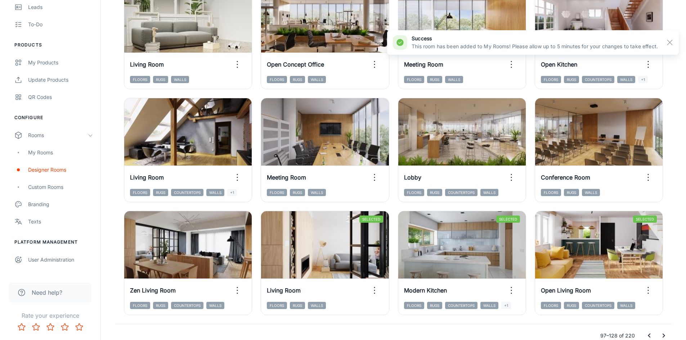
click at [663, 334] on icon "Go to next page" at bounding box center [664, 336] width 3 height 4
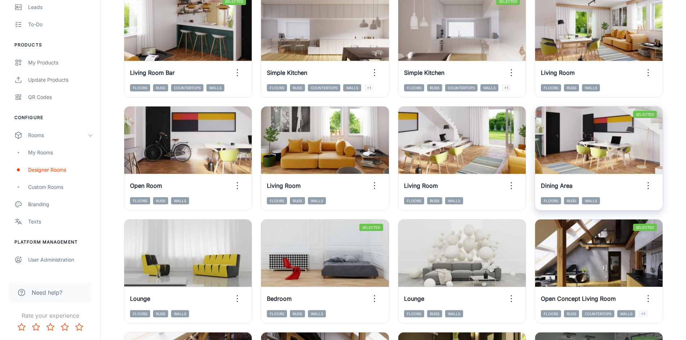
scroll to position [11, 0]
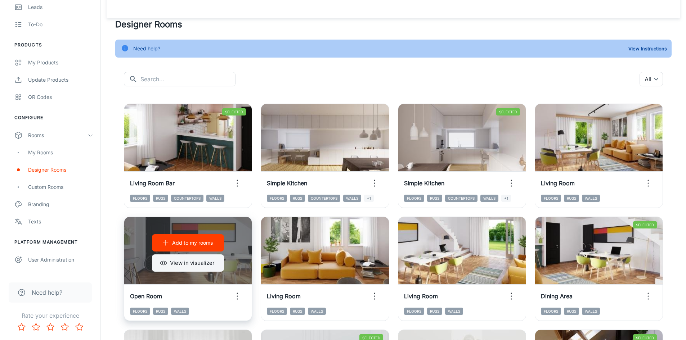
click at [185, 268] on button "View in visualizer" at bounding box center [188, 263] width 72 height 17
click at [188, 245] on p "Add to my rooms" at bounding box center [192, 243] width 41 height 8
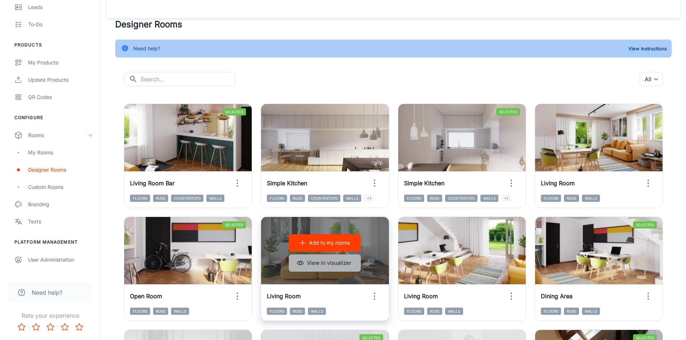
click at [327, 266] on button "View in visualizer" at bounding box center [325, 263] width 72 height 17
click at [329, 243] on p "Add to my rooms" at bounding box center [329, 243] width 41 height 8
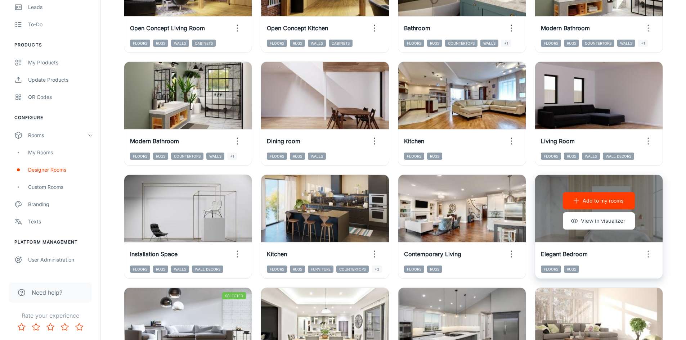
scroll to position [515, 0]
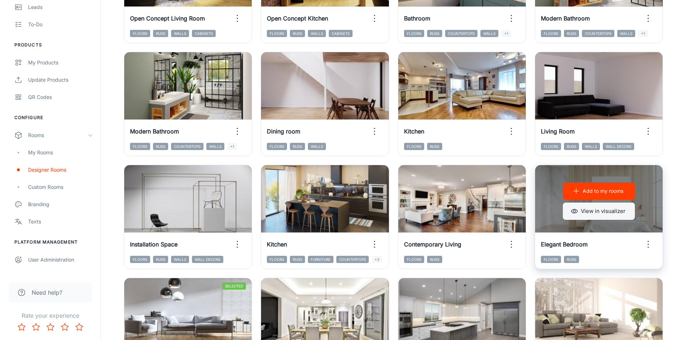
click at [587, 217] on button "View in visualizer" at bounding box center [599, 211] width 72 height 17
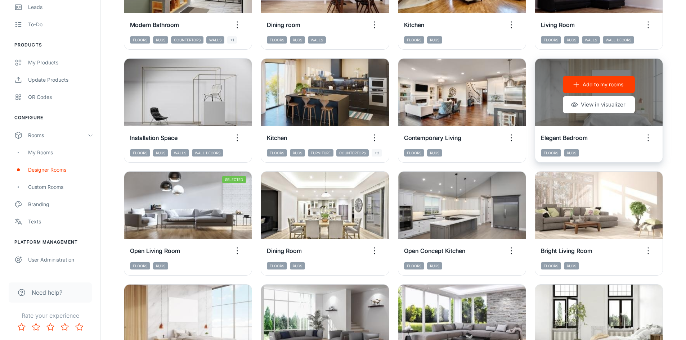
scroll to position [623, 0]
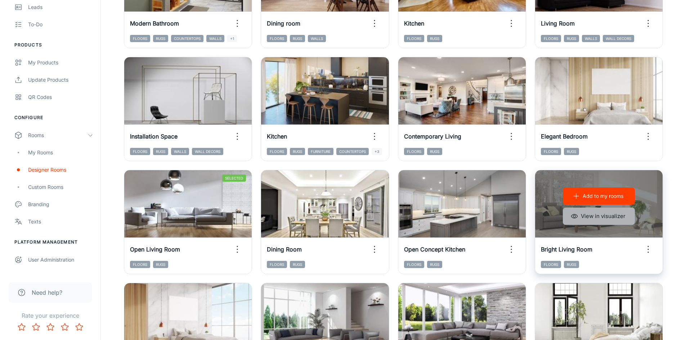
click at [610, 220] on button "View in visualizer" at bounding box center [599, 216] width 72 height 17
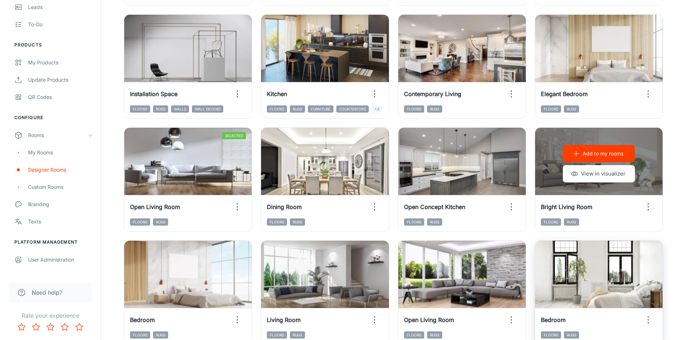
scroll to position [731, 0]
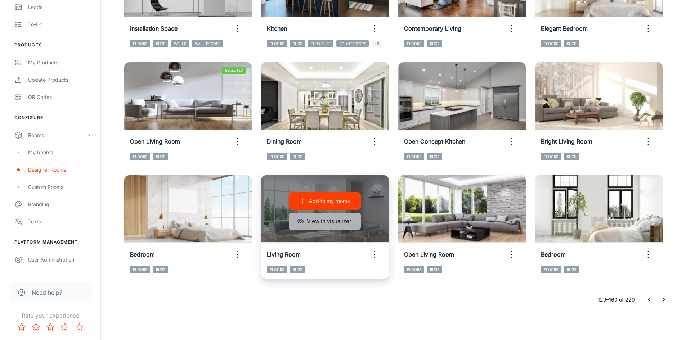
click at [322, 221] on button "View in visualizer" at bounding box center [325, 221] width 72 height 17
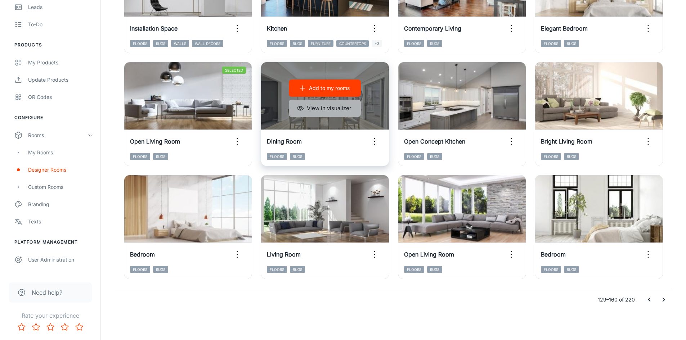
click at [330, 107] on button "View in visualizer" at bounding box center [325, 108] width 72 height 17
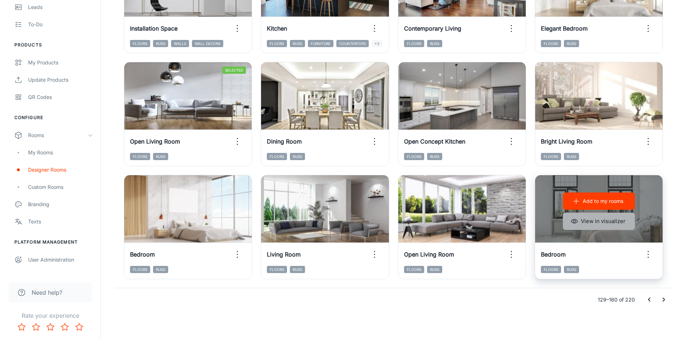
click at [598, 220] on button "View in visualizer" at bounding box center [599, 221] width 72 height 17
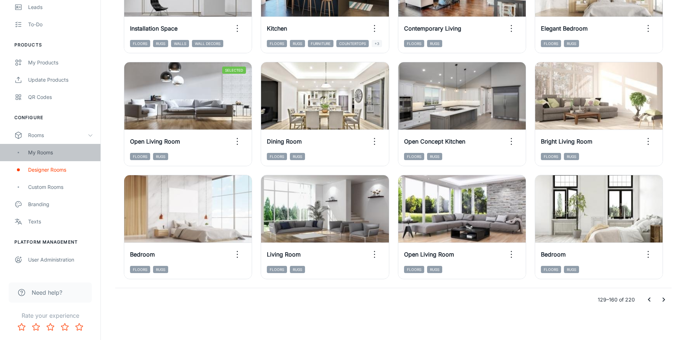
click at [46, 158] on div "My Rooms" at bounding box center [50, 152] width 100 height 17
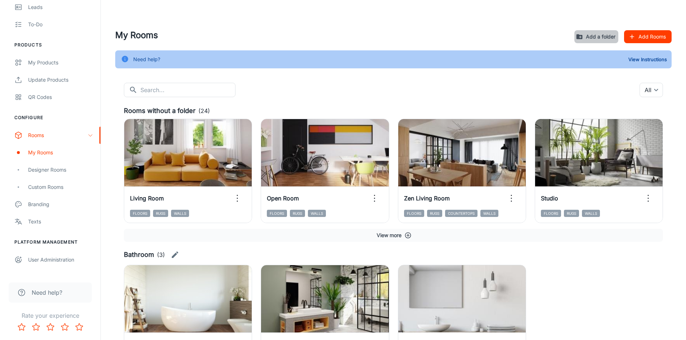
click at [601, 33] on button "Add a folder" at bounding box center [596, 36] width 44 height 13
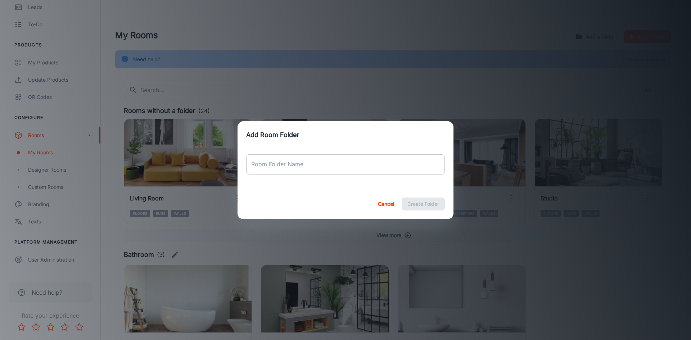
click at [271, 160] on div "Room Folder Name Room Folder Name" at bounding box center [345, 164] width 199 height 20
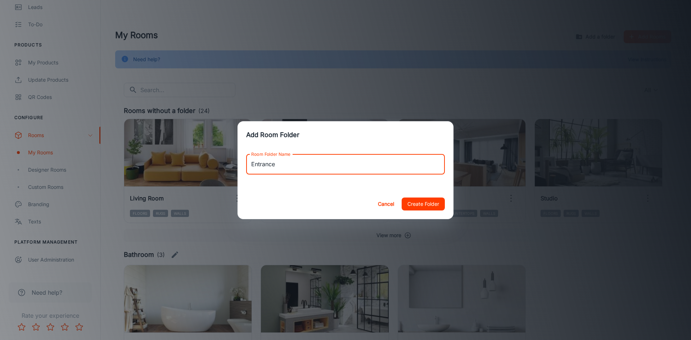
type input "Entrance"
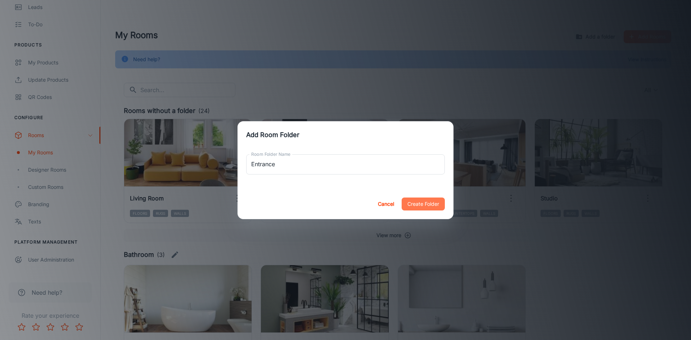
click at [430, 203] on button "Create Folder" at bounding box center [423, 204] width 43 height 13
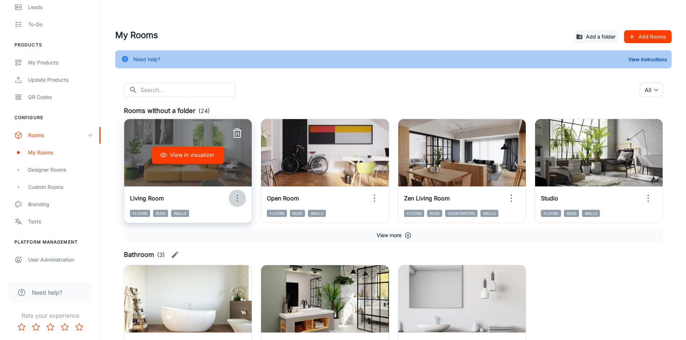
click at [235, 196] on icon "button" at bounding box center [238, 199] width 12 height 12
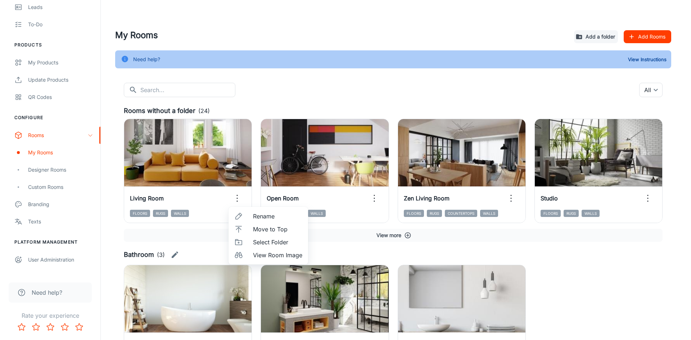
click at [271, 242] on span "Select Folder" at bounding box center [277, 242] width 49 height 9
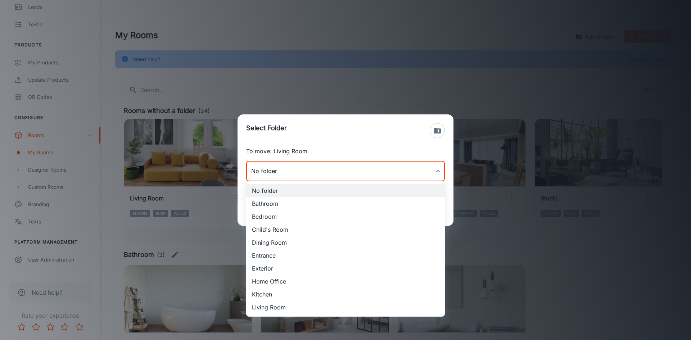
click at [315, 173] on body "[PERSON_NAME] Engagement Analytics Leads To-do Products My Products Update Prod…" at bounding box center [345, 170] width 691 height 340
click at [277, 305] on li "Living Room" at bounding box center [345, 307] width 199 height 13
type input "Living Room"
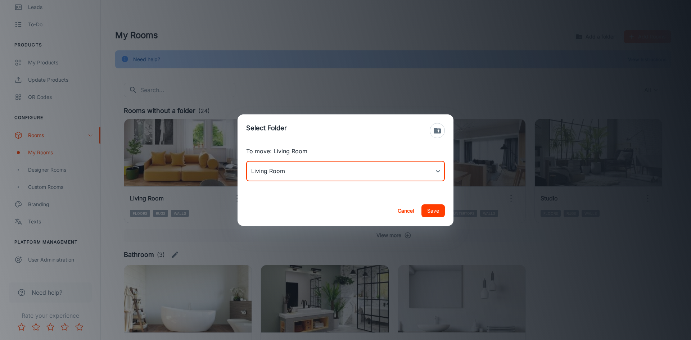
click at [439, 212] on button "Save" at bounding box center [433, 211] width 23 height 13
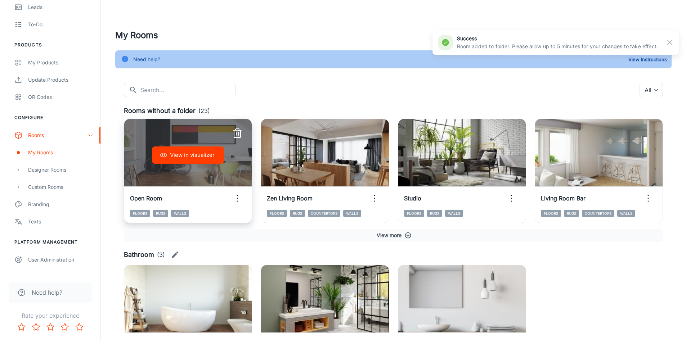
click at [239, 198] on icon "button" at bounding box center [238, 199] width 12 height 12
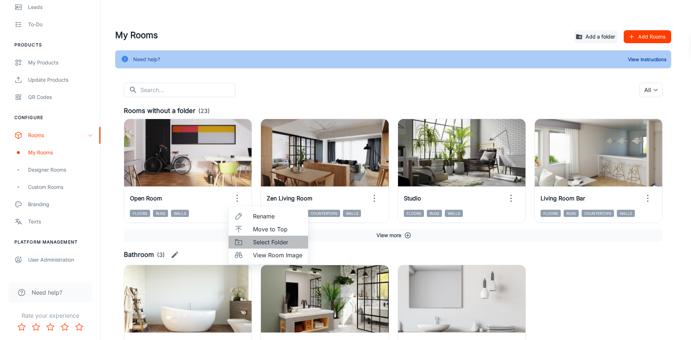
click at [264, 244] on span "Select Folder" at bounding box center [277, 242] width 49 height 9
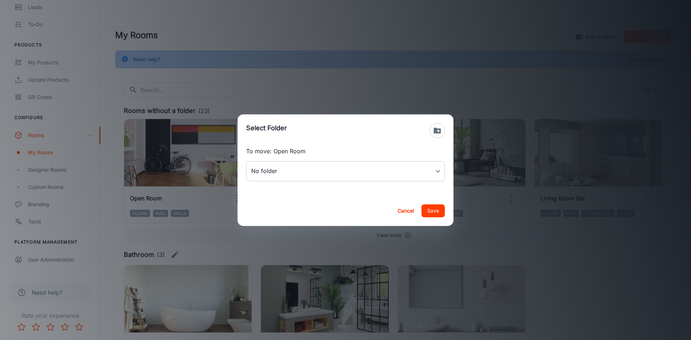
click at [306, 176] on body "[PERSON_NAME] Engagement Analytics Leads To-do Products My Products Update Prod…" at bounding box center [345, 170] width 691 height 340
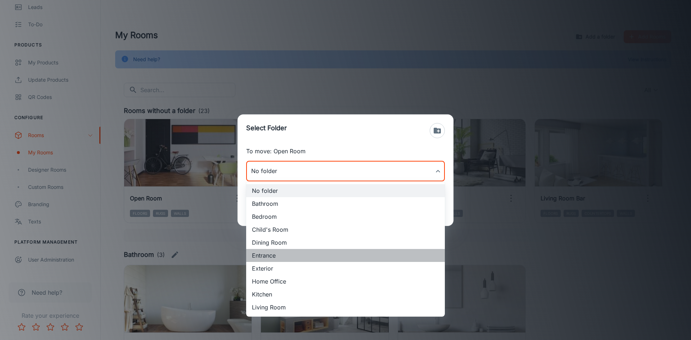
click at [291, 254] on li "Entrance" at bounding box center [345, 255] width 199 height 13
type input "Entrance"
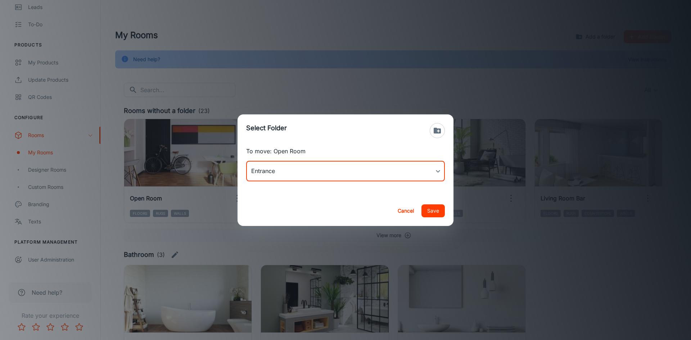
click at [427, 213] on button "Save" at bounding box center [433, 211] width 23 height 13
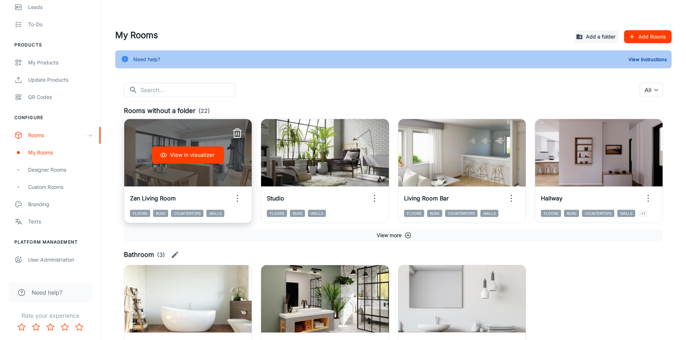
click at [238, 196] on icon "button" at bounding box center [238, 199] width 12 height 12
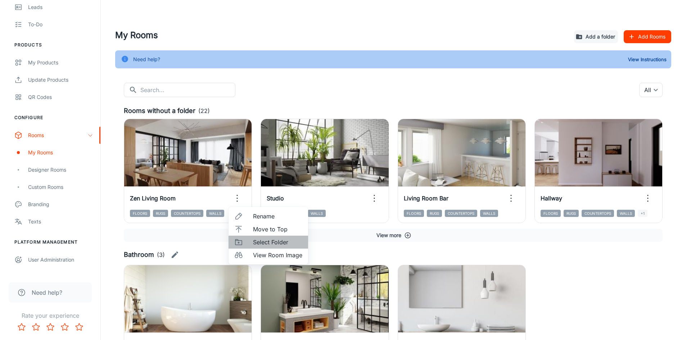
click at [276, 245] on span "Select Folder" at bounding box center [277, 242] width 49 height 9
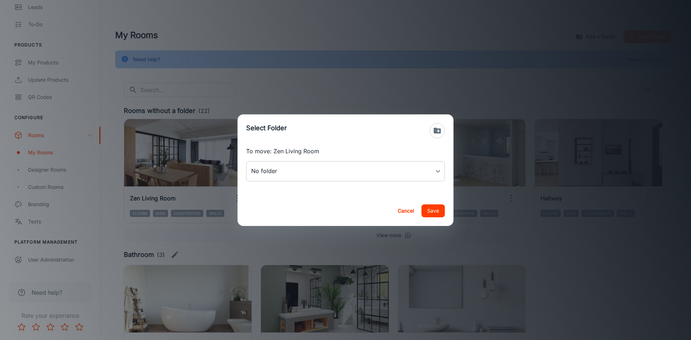
click at [328, 174] on body "[PERSON_NAME] Engagement Analytics Leads To-do Products My Products Update Prod…" at bounding box center [345, 170] width 691 height 340
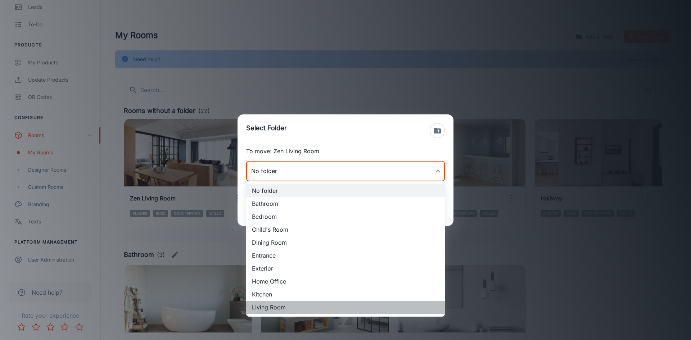
click at [283, 305] on li "Living Room" at bounding box center [345, 307] width 199 height 13
type input "Living Room"
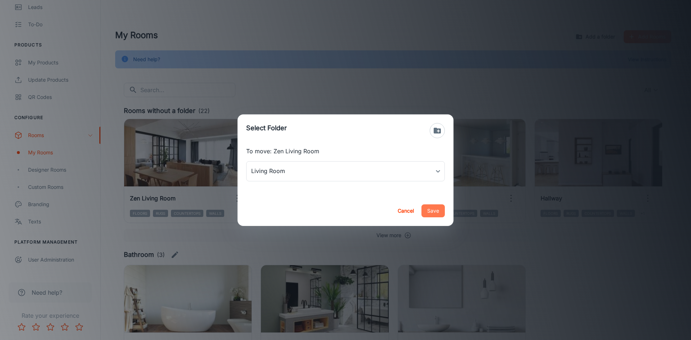
click at [433, 210] on button "Save" at bounding box center [433, 211] width 23 height 13
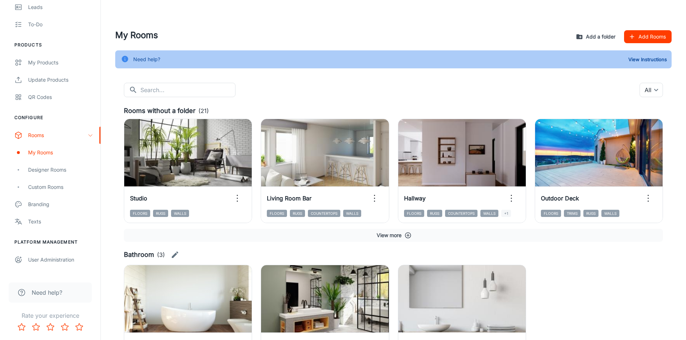
click at [601, 35] on button "Add a folder" at bounding box center [596, 36] width 44 height 13
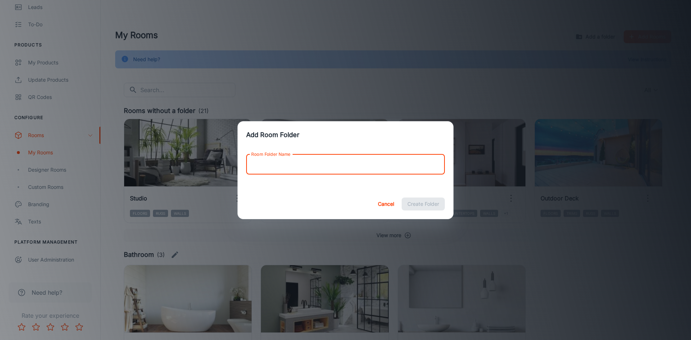
click at [288, 165] on input "Room Folder Name" at bounding box center [345, 164] width 199 height 20
click at [292, 165] on input "Open Plan Living" at bounding box center [345, 164] width 199 height 20
type input "Open Plan"
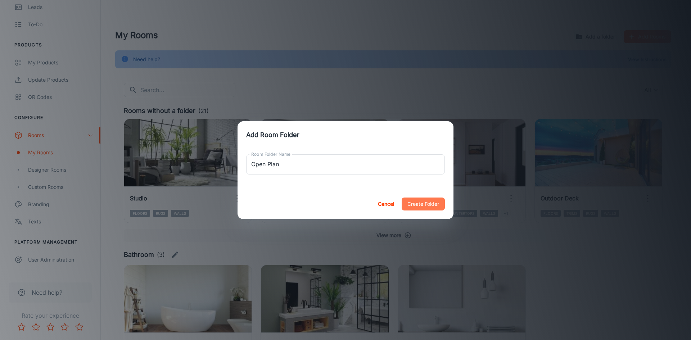
click at [424, 206] on button "Create Folder" at bounding box center [423, 204] width 43 height 13
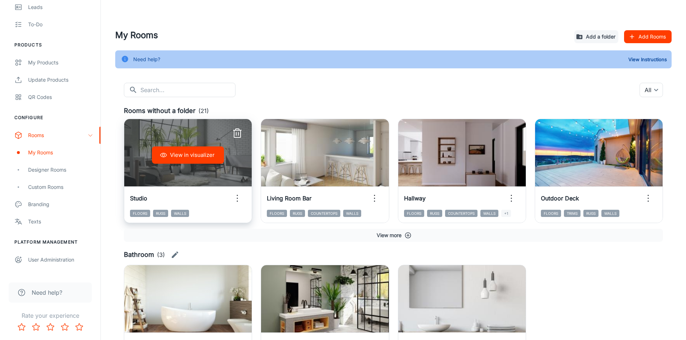
click at [239, 195] on icon "button" at bounding box center [238, 199] width 12 height 12
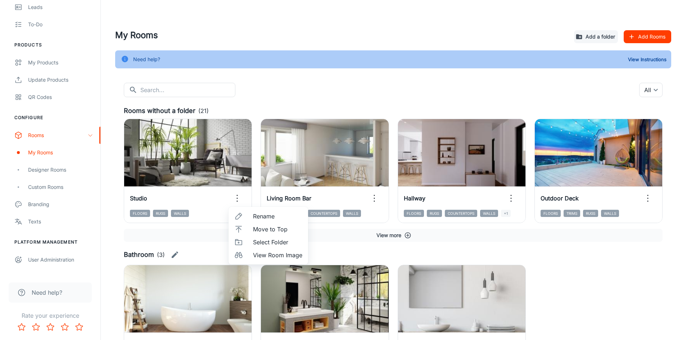
click at [272, 243] on span "Select Folder" at bounding box center [277, 242] width 49 height 9
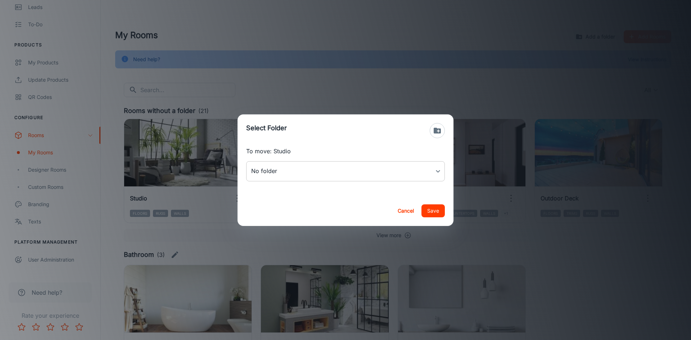
click at [290, 174] on body "[PERSON_NAME] Engagement Analytics Leads To-do Products My Products Update Prod…" at bounding box center [345, 170] width 691 height 340
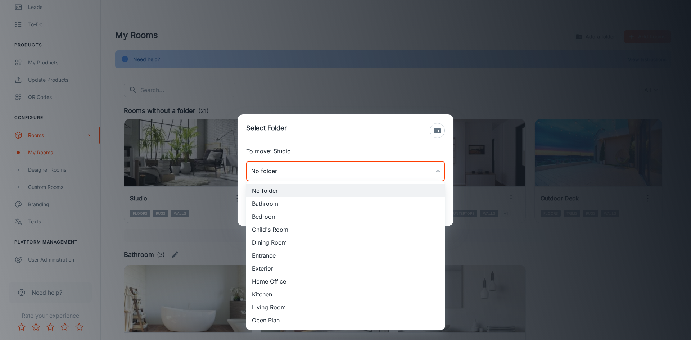
click at [282, 321] on li "Open Plan" at bounding box center [345, 320] width 199 height 13
type input "Open Plan"
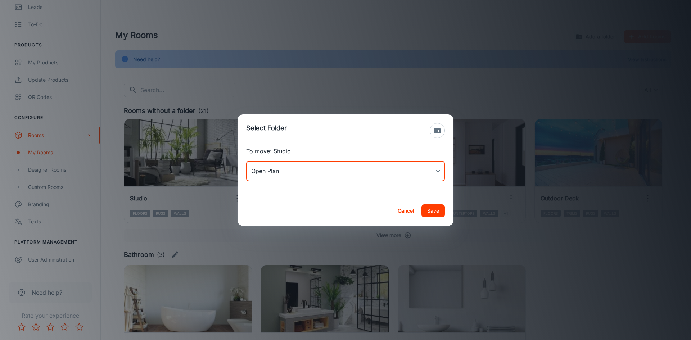
click at [441, 210] on button "Save" at bounding box center [433, 211] width 23 height 13
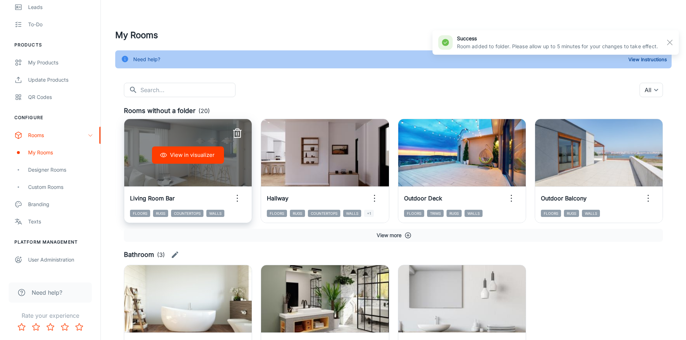
click at [239, 196] on icon "button" at bounding box center [238, 199] width 12 height 12
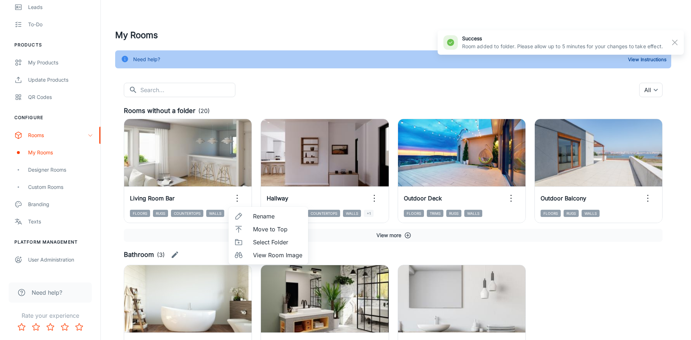
click at [268, 245] on span "Select Folder" at bounding box center [277, 242] width 49 height 9
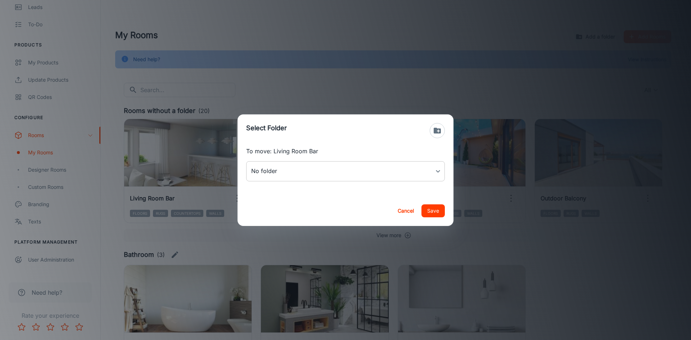
click at [351, 172] on body "[PERSON_NAME] Engagement Analytics Leads To-do Products My Products Update Prod…" at bounding box center [345, 170] width 691 height 340
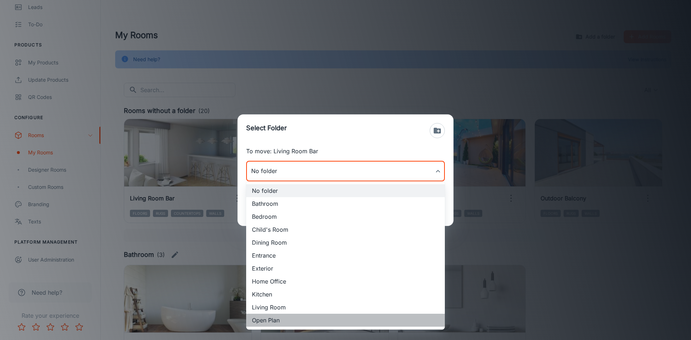
click at [281, 322] on li "Open Plan" at bounding box center [345, 320] width 199 height 13
type input "Open Plan"
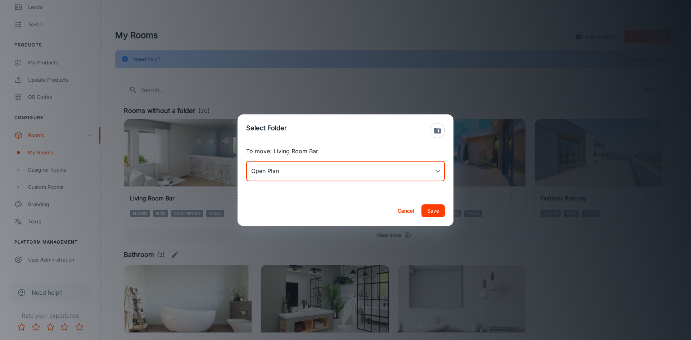
click at [434, 211] on button "Save" at bounding box center [433, 211] width 23 height 13
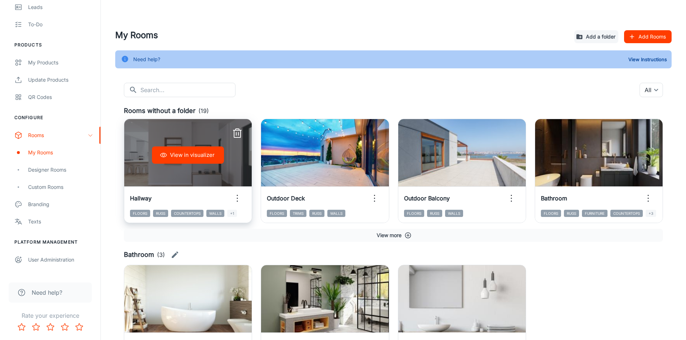
click at [239, 195] on icon "button" at bounding box center [238, 199] width 12 height 12
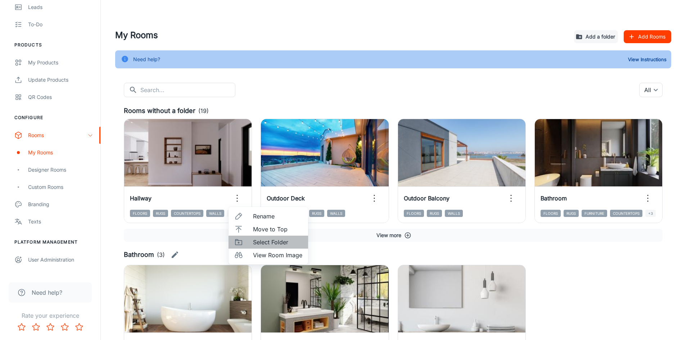
click at [269, 242] on span "Select Folder" at bounding box center [277, 242] width 49 height 9
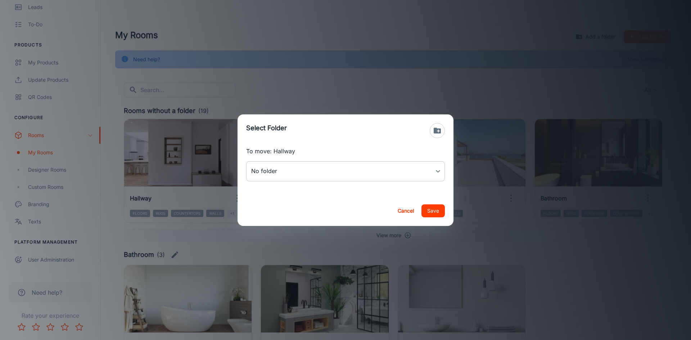
click at [295, 173] on body "[PERSON_NAME] Engagement Analytics Leads To-do Products My Products Update Prod…" at bounding box center [345, 170] width 691 height 340
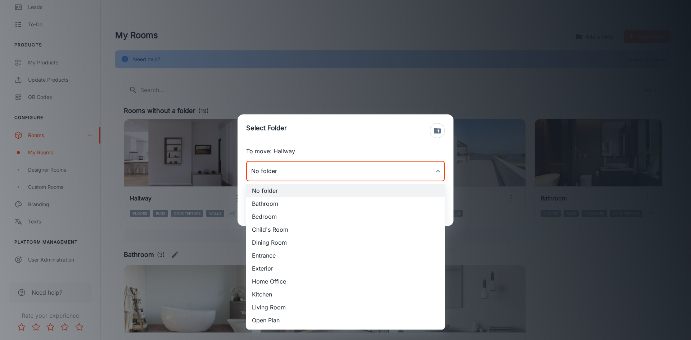
click at [279, 256] on li "Entrance" at bounding box center [345, 255] width 199 height 13
type input "Entrance"
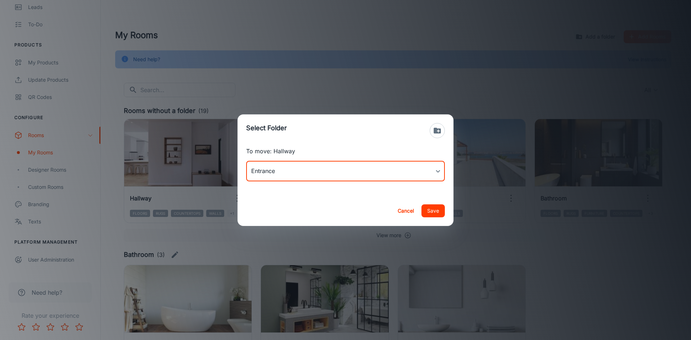
click at [429, 212] on button "Save" at bounding box center [433, 211] width 23 height 13
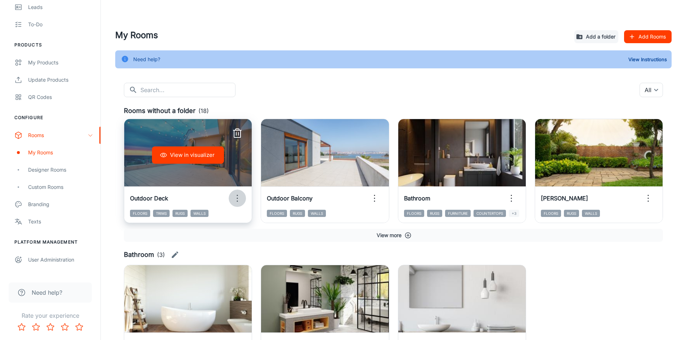
click at [235, 197] on icon "button" at bounding box center [238, 199] width 12 height 12
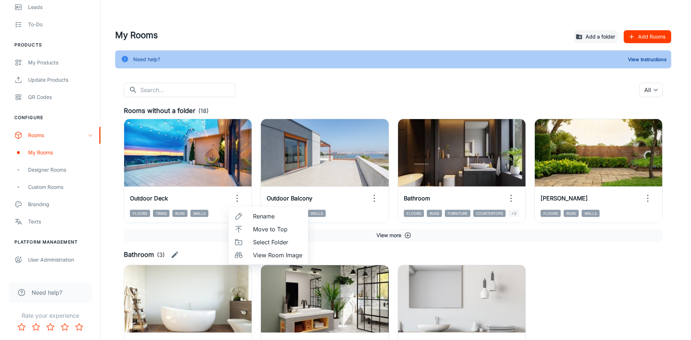
click at [262, 242] on span "Select Folder" at bounding box center [277, 242] width 49 height 9
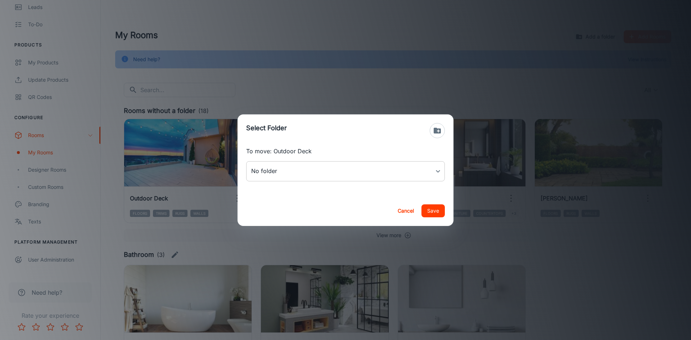
click at [286, 170] on body "[PERSON_NAME] Engagement Analytics Leads To-do Products My Products Update Prod…" at bounding box center [345, 170] width 691 height 340
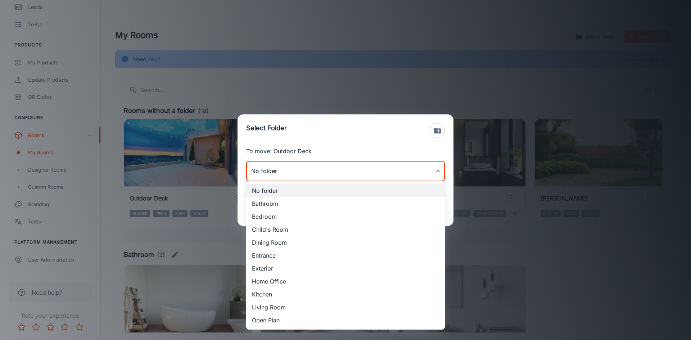
click at [266, 266] on li "Exterior" at bounding box center [345, 268] width 199 height 13
type input "Exterior"
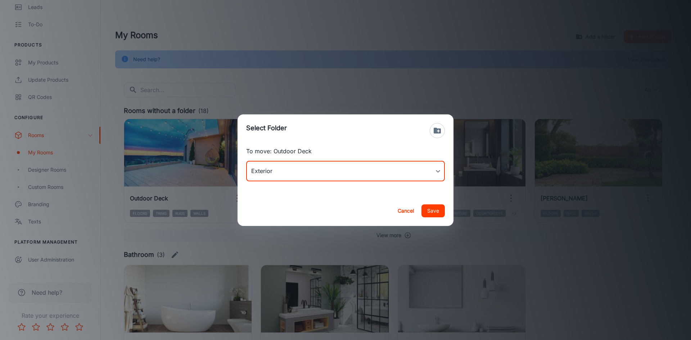
click at [434, 210] on button "Save" at bounding box center [433, 211] width 23 height 13
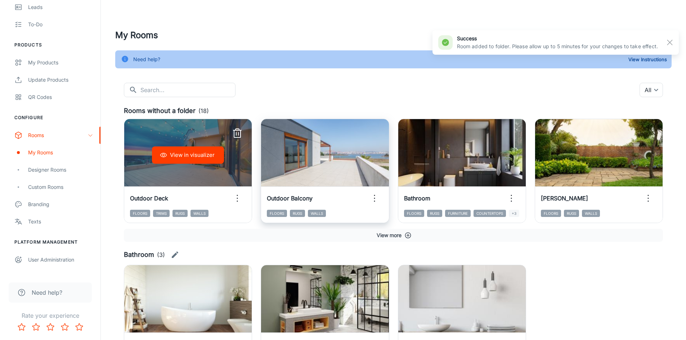
click at [369, 193] on icon "button" at bounding box center [375, 199] width 12 height 12
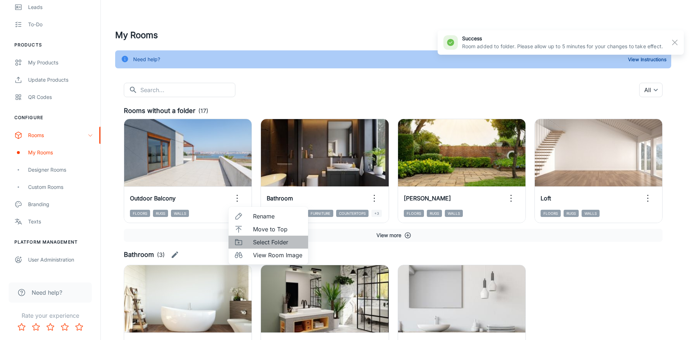
click at [275, 246] on span "Select Folder" at bounding box center [277, 242] width 49 height 9
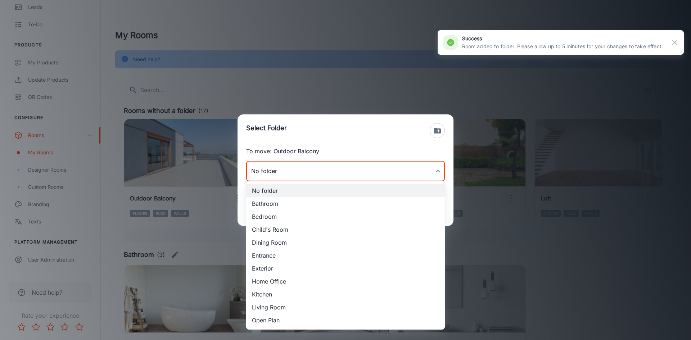
click at [294, 177] on body "[PERSON_NAME] Engagement Analytics Leads To-do Products My Products Update Prod…" at bounding box center [345, 170] width 691 height 340
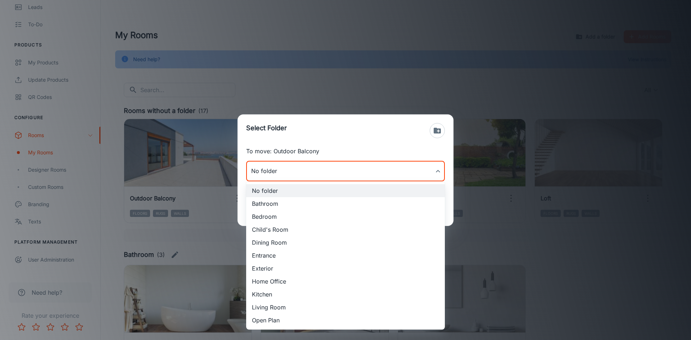
click at [280, 266] on li "Exterior" at bounding box center [345, 268] width 199 height 13
type input "Exterior"
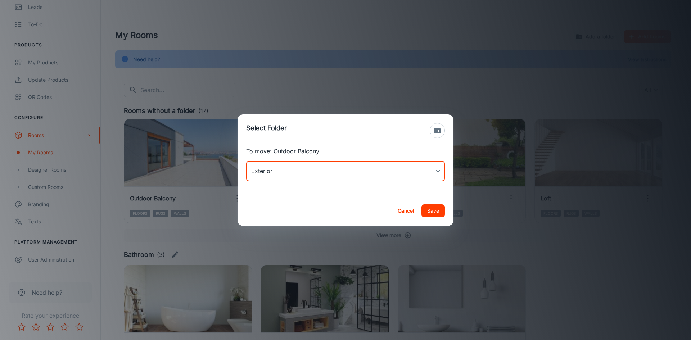
click at [432, 211] on button "Save" at bounding box center [433, 211] width 23 height 13
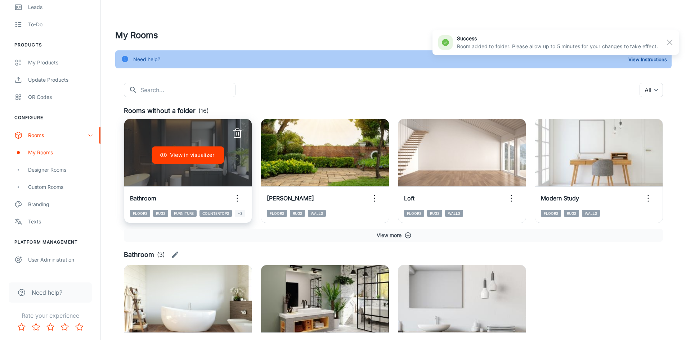
click at [241, 193] on icon "button" at bounding box center [238, 199] width 12 height 12
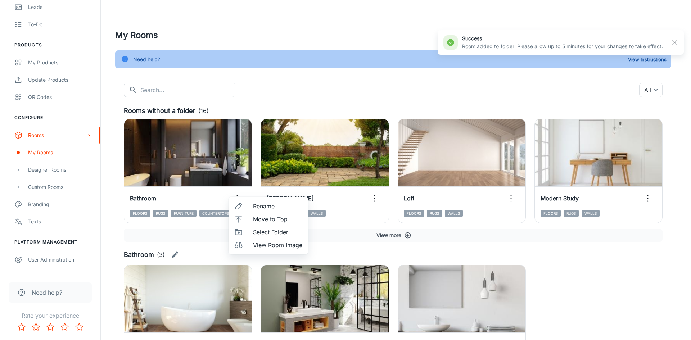
click at [271, 232] on span "Select Folder" at bounding box center [277, 232] width 49 height 9
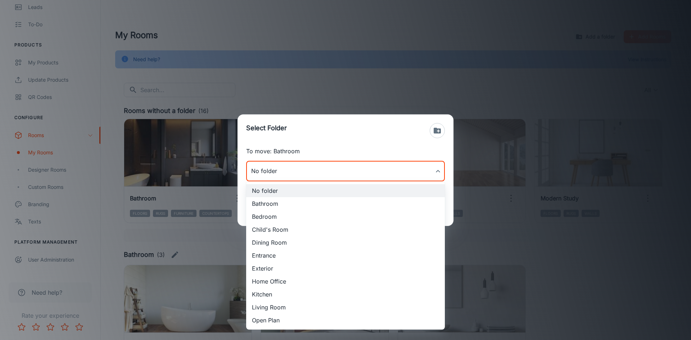
click at [289, 168] on body "[PERSON_NAME] Engagement Analytics Leads To-do Products My Products Update Prod…" at bounding box center [345, 170] width 691 height 340
click at [269, 204] on li "Bathroom" at bounding box center [345, 203] width 199 height 13
type input "Bathroom"
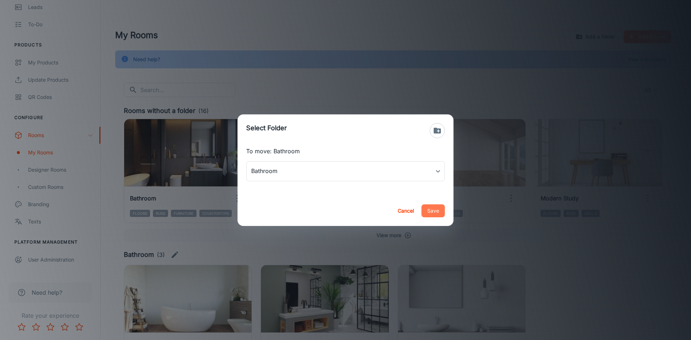
click at [434, 208] on button "Save" at bounding box center [433, 211] width 23 height 13
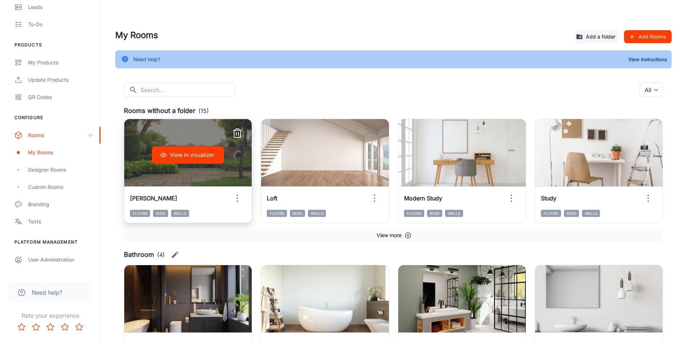
click at [238, 197] on icon "button" at bounding box center [238, 199] width 12 height 12
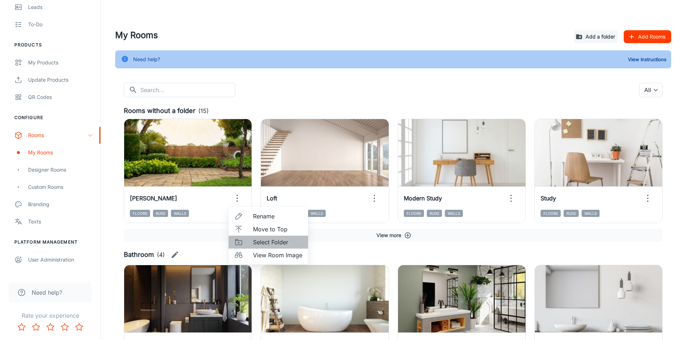
click at [261, 242] on span "Select Folder" at bounding box center [277, 242] width 49 height 9
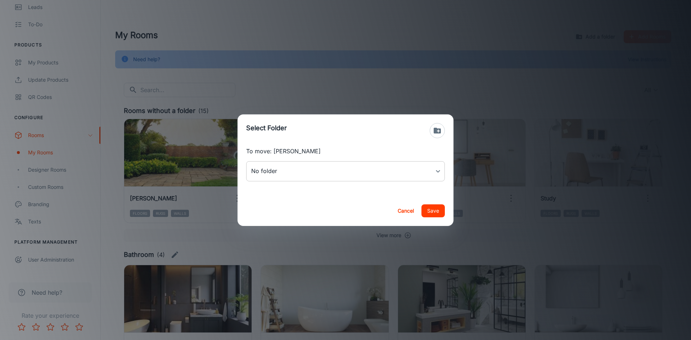
click at [275, 178] on body "[PERSON_NAME] Engagement Analytics Leads To-do Products My Products Update Prod…" at bounding box center [345, 170] width 691 height 340
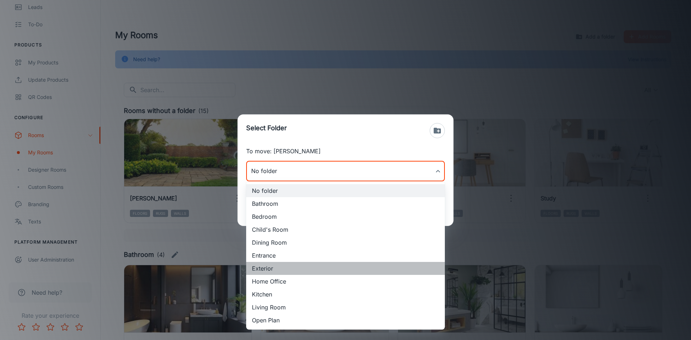
click at [265, 267] on li "Exterior" at bounding box center [345, 268] width 199 height 13
type input "Exterior"
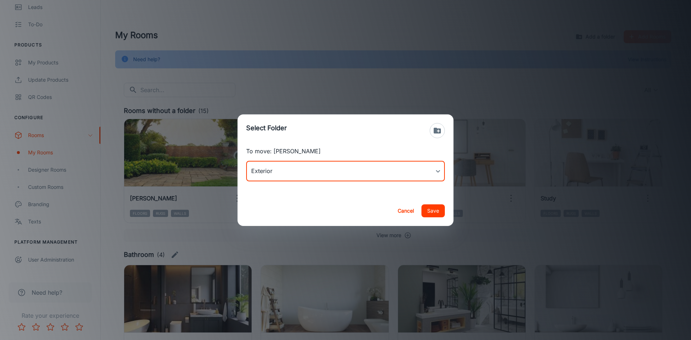
click at [436, 212] on button "Save" at bounding box center [433, 211] width 23 height 13
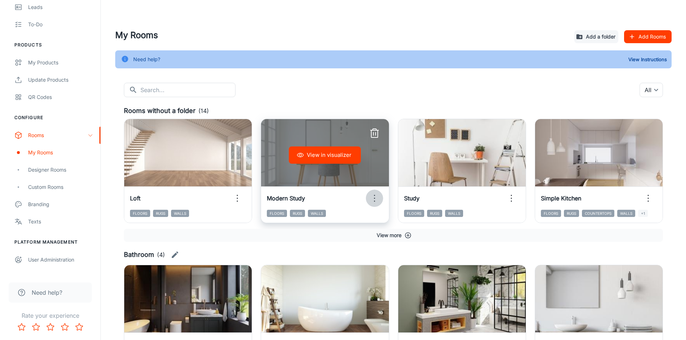
click at [375, 200] on icon "button" at bounding box center [375, 199] width 12 height 12
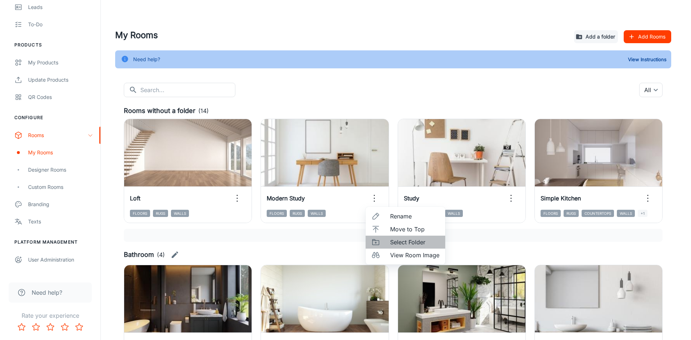
click at [398, 238] on li "Select Folder" at bounding box center [406, 242] width 80 height 13
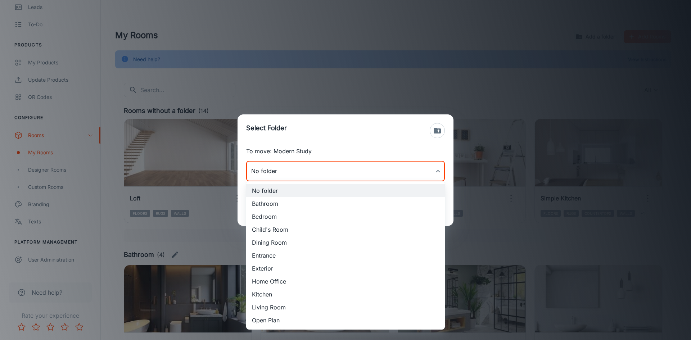
click at [311, 169] on body "[PERSON_NAME] Engagement Analytics Leads To-do Products My Products Update Prod…" at bounding box center [345, 170] width 691 height 340
click at [275, 281] on li "Home Office" at bounding box center [345, 281] width 199 height 13
type input "Home Office"
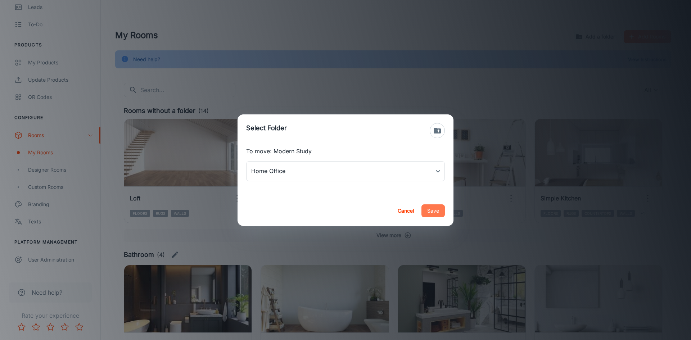
click at [441, 209] on button "Save" at bounding box center [433, 211] width 23 height 13
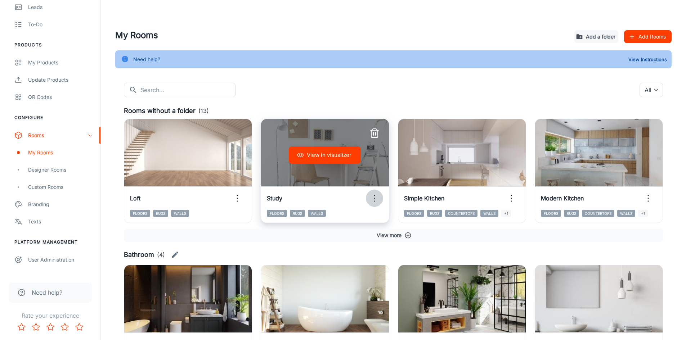
click at [377, 201] on icon "button" at bounding box center [375, 199] width 12 height 12
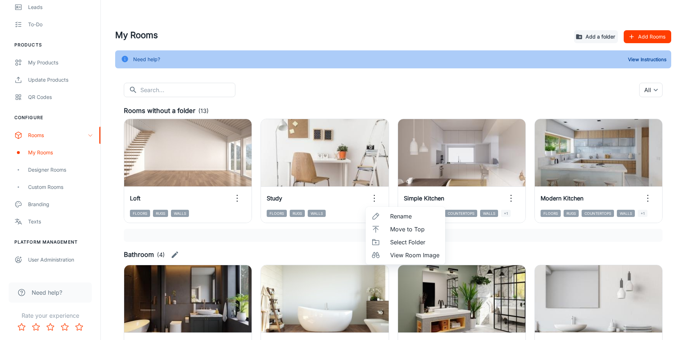
click at [391, 240] on span "Select Folder" at bounding box center [414, 242] width 49 height 9
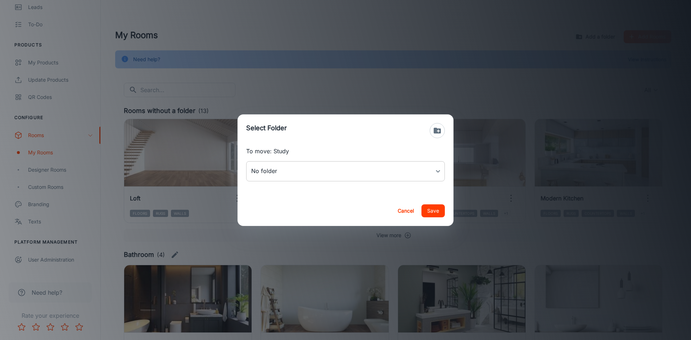
click at [317, 176] on body "[PERSON_NAME] Engagement Analytics Leads To-do Products My Products Update Prod…" at bounding box center [345, 170] width 691 height 340
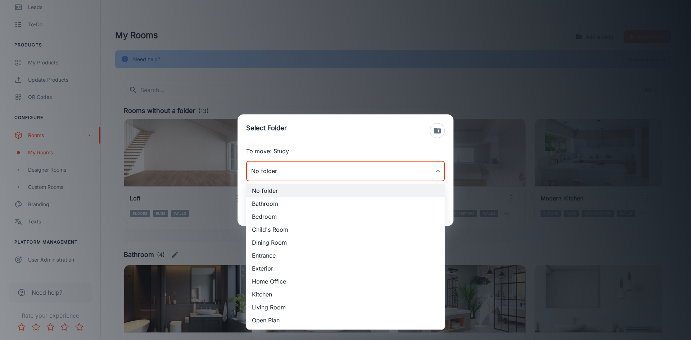
click at [282, 279] on li "Home Office" at bounding box center [345, 281] width 199 height 13
type input "Home Office"
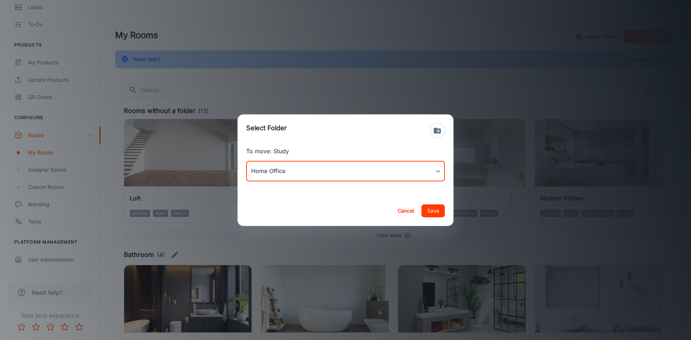
click at [432, 215] on button "Save" at bounding box center [433, 211] width 23 height 13
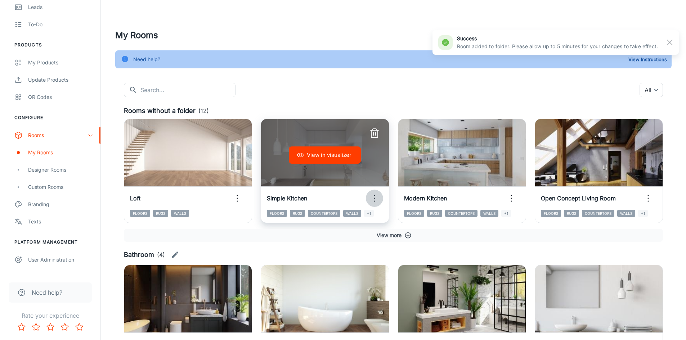
click at [376, 194] on icon "button" at bounding box center [375, 199] width 12 height 12
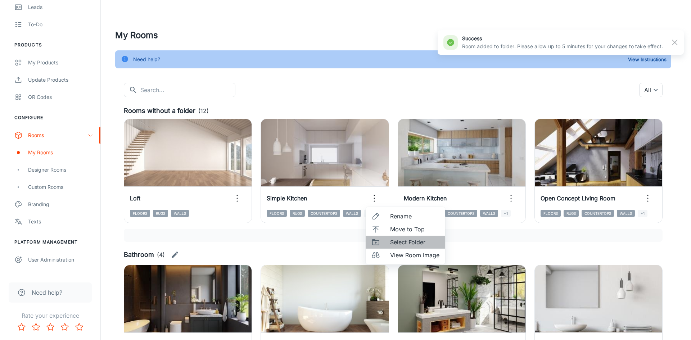
click at [405, 242] on span "Select Folder" at bounding box center [414, 242] width 49 height 9
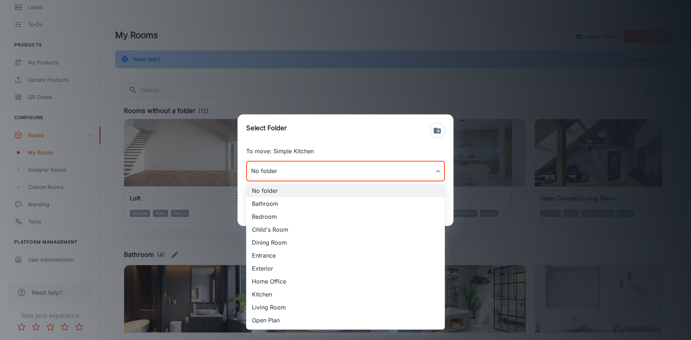
click at [313, 175] on body "[PERSON_NAME] Engagement Analytics Leads To-do Products My Products Update Prod…" at bounding box center [345, 170] width 691 height 340
click at [269, 292] on li "Kitchen" at bounding box center [345, 294] width 199 height 13
type input "Kitchen"
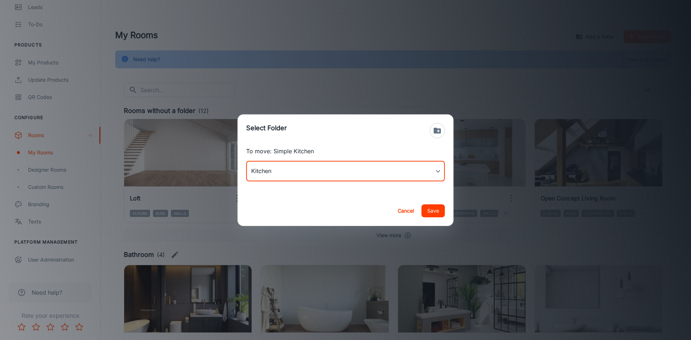
click at [427, 210] on button "Save" at bounding box center [433, 211] width 23 height 13
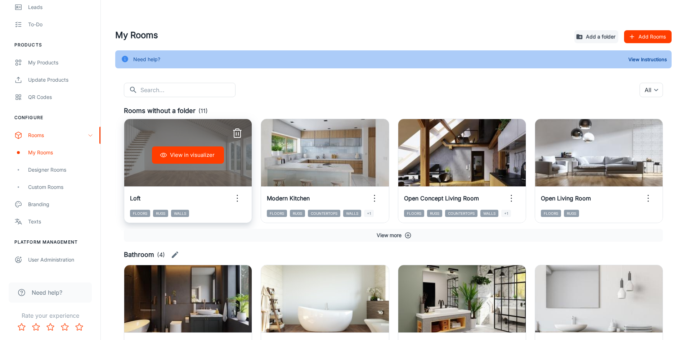
click at [244, 200] on button "button" at bounding box center [237, 198] width 17 height 17
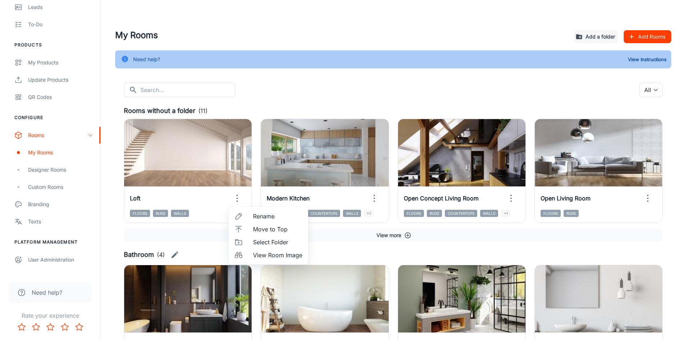
click at [273, 243] on span "Select Folder" at bounding box center [277, 242] width 49 height 9
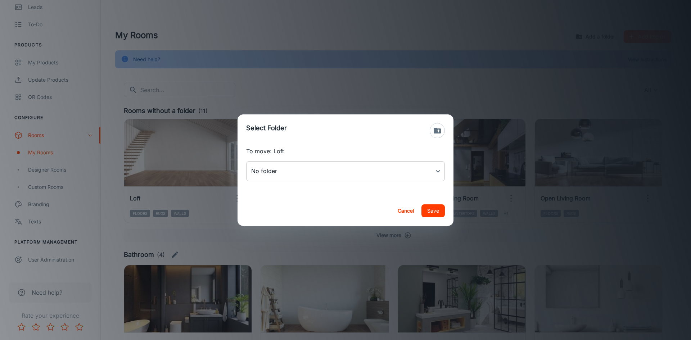
click at [301, 177] on body "[PERSON_NAME] Engagement Analytics Leads To-do Products My Products Update Prod…" at bounding box center [345, 170] width 691 height 340
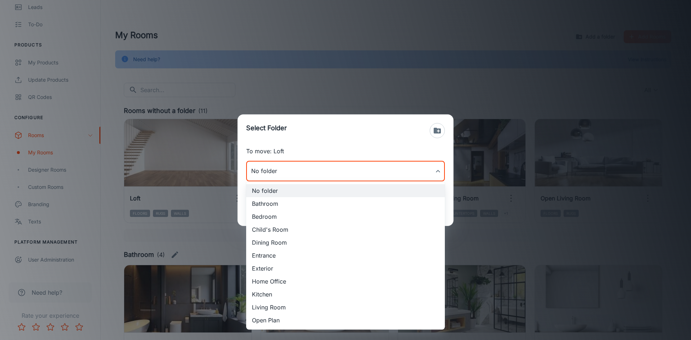
click at [271, 320] on li "Open Plan" at bounding box center [345, 320] width 199 height 13
type input "Open Plan"
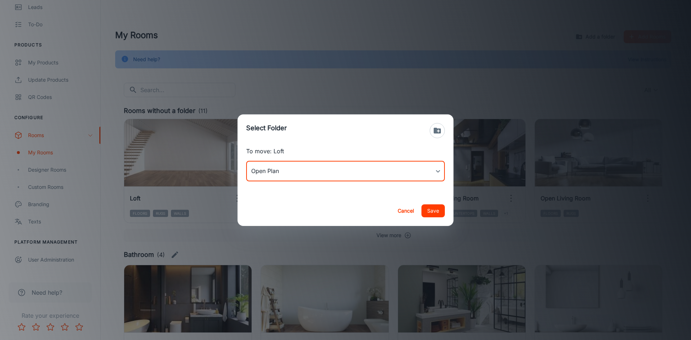
click at [437, 207] on button "Save" at bounding box center [433, 211] width 23 height 13
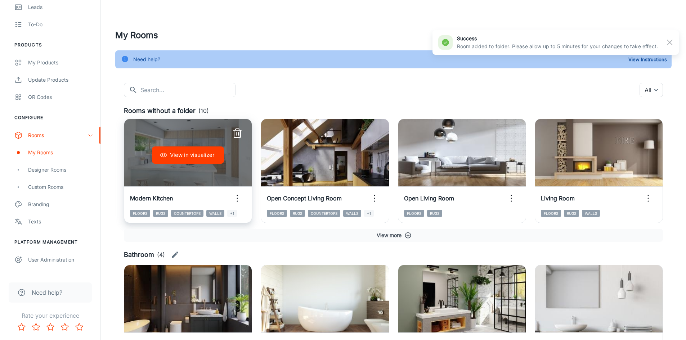
click at [239, 200] on icon "button" at bounding box center [238, 199] width 12 height 12
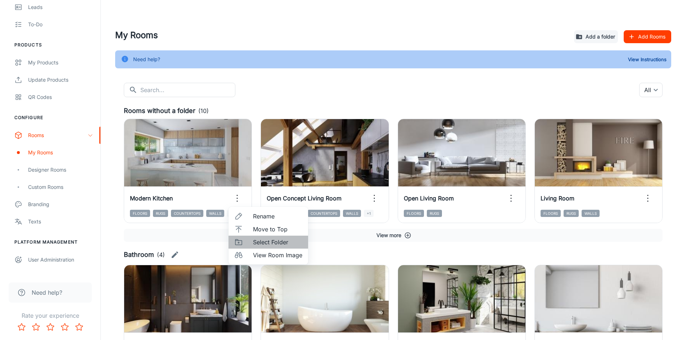
click at [263, 245] on span "Select Folder" at bounding box center [277, 242] width 49 height 9
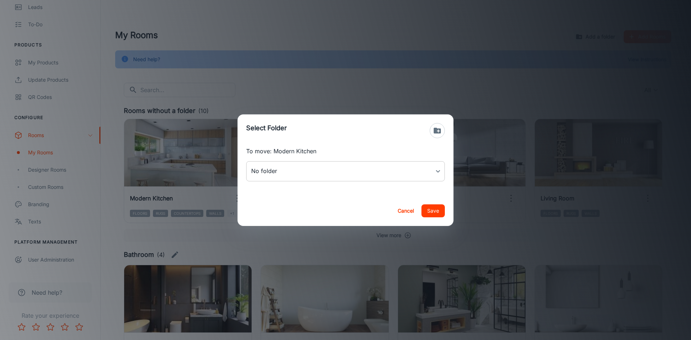
click at [290, 175] on body "[PERSON_NAME] Engagement Analytics Leads To-do Products My Products Update Prod…" at bounding box center [345, 170] width 691 height 340
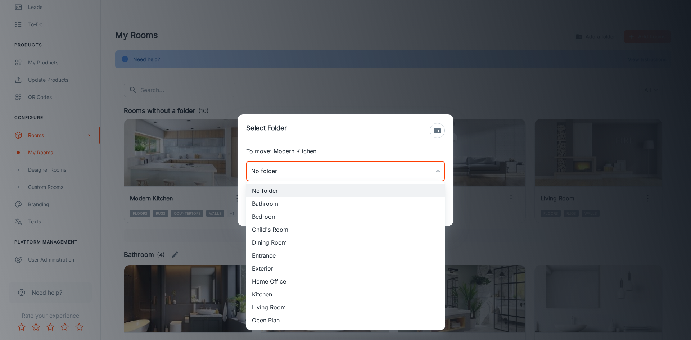
click at [271, 292] on li "Kitchen" at bounding box center [345, 294] width 199 height 13
type input "Kitchen"
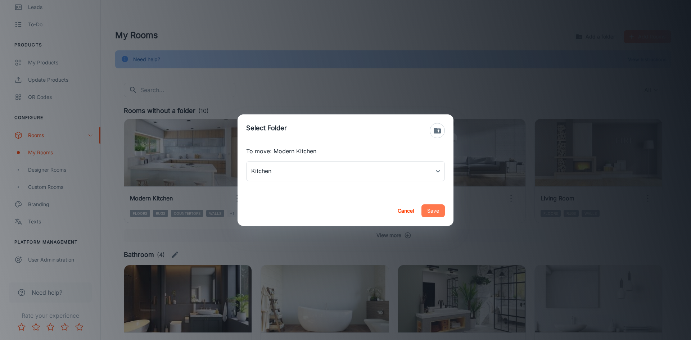
click at [429, 210] on button "Save" at bounding box center [433, 211] width 23 height 13
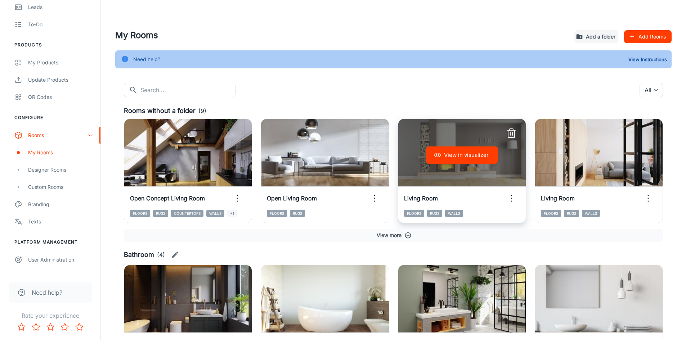
click at [512, 197] on icon "button" at bounding box center [512, 199] width 12 height 12
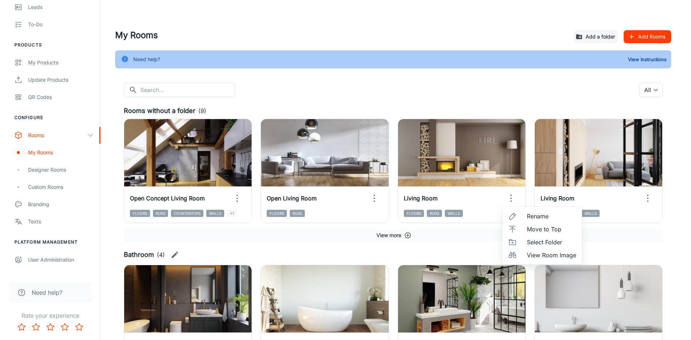
click at [672, 242] on div at bounding box center [345, 170] width 691 height 340
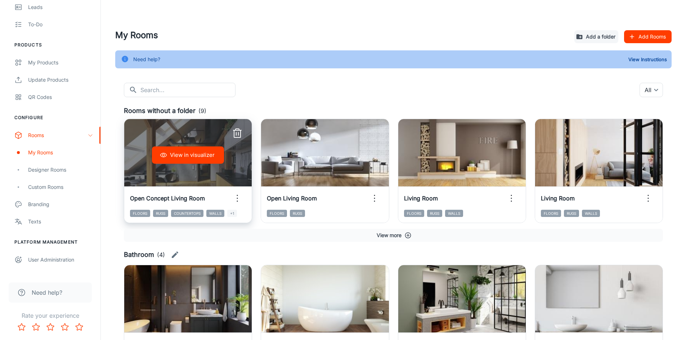
click at [238, 200] on icon "button" at bounding box center [238, 199] width 12 height 12
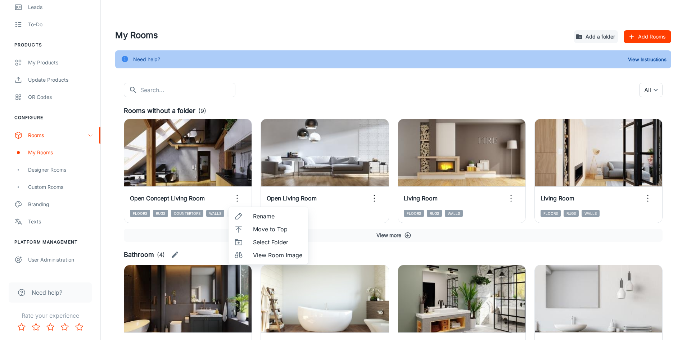
click at [270, 238] on span "Select Folder" at bounding box center [277, 242] width 49 height 9
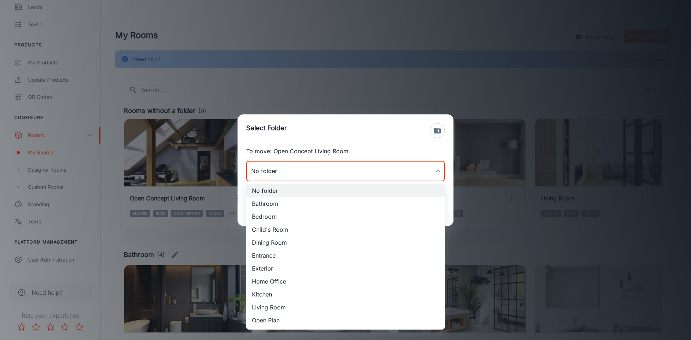
click at [316, 171] on body "[PERSON_NAME] Engagement Analytics Leads To-do Products My Products Update Prod…" at bounding box center [345, 170] width 691 height 340
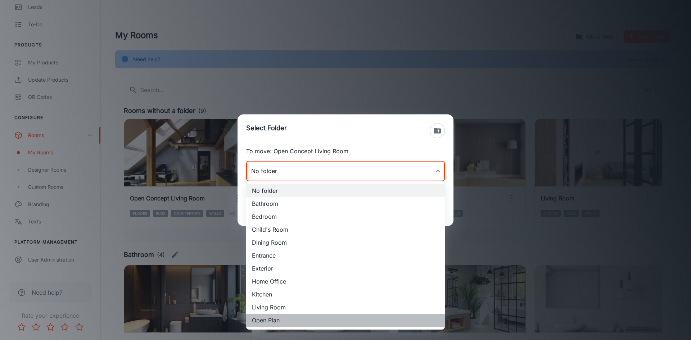
click at [290, 321] on li "Open Plan" at bounding box center [345, 320] width 199 height 13
type input "Open Plan"
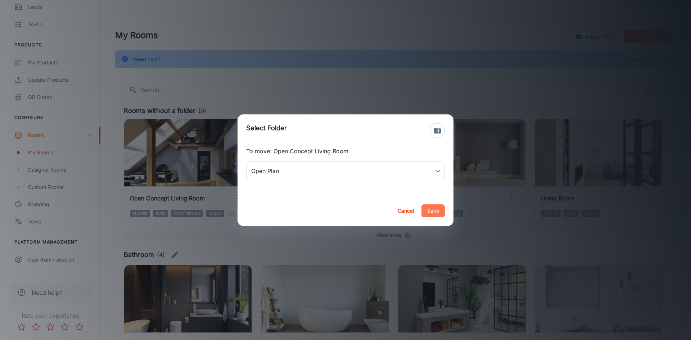
click at [434, 211] on button "Save" at bounding box center [433, 211] width 23 height 13
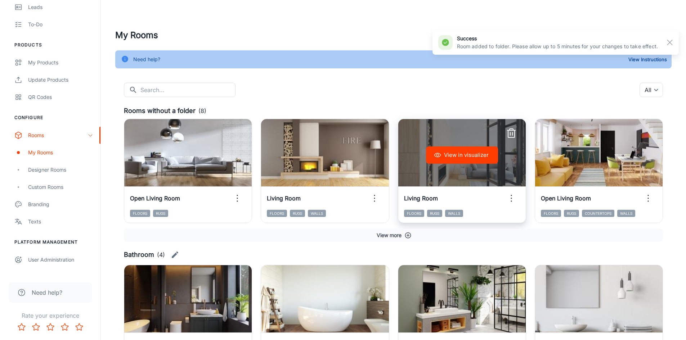
click at [510, 201] on icon "button" at bounding box center [512, 199] width 12 height 12
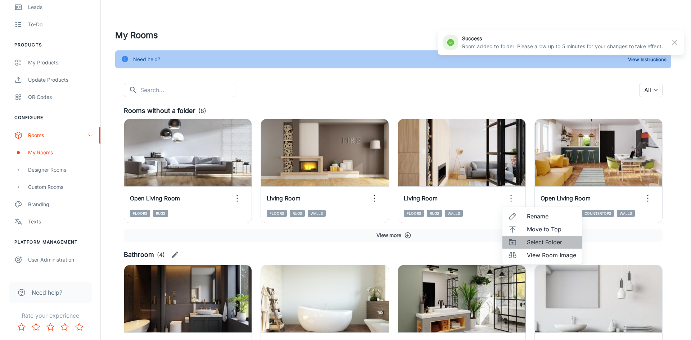
click at [536, 243] on span "Select Folder" at bounding box center [551, 242] width 49 height 9
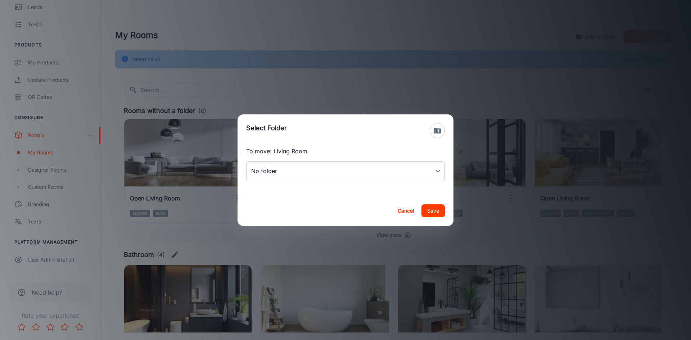
click at [416, 175] on body "[PERSON_NAME] Engagement Analytics Leads To-do Products My Products Update Prod…" at bounding box center [345, 170] width 691 height 340
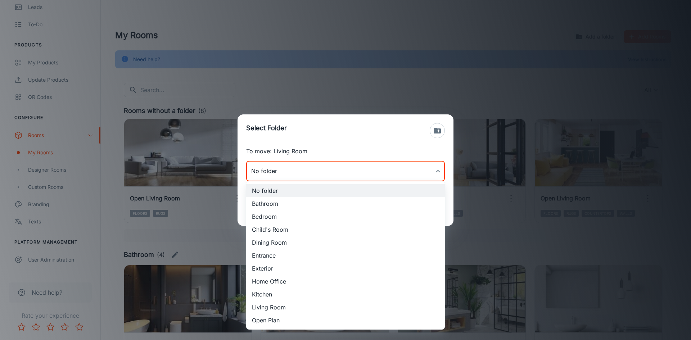
click at [281, 304] on li "Living Room" at bounding box center [345, 307] width 199 height 13
type input "Living Room"
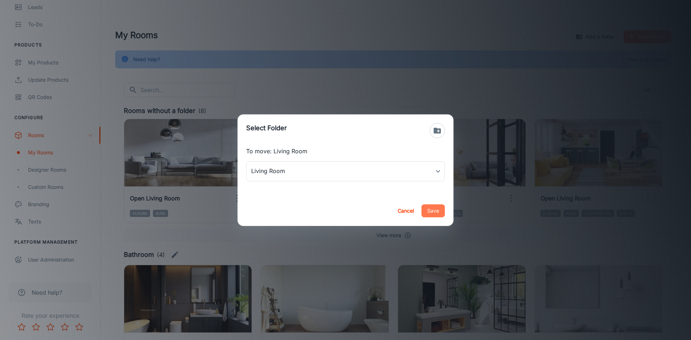
click at [435, 211] on button "Save" at bounding box center [433, 211] width 23 height 13
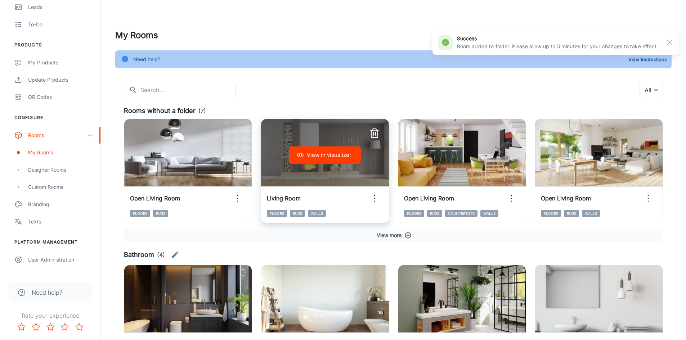
click at [373, 196] on icon "button" at bounding box center [375, 199] width 12 height 12
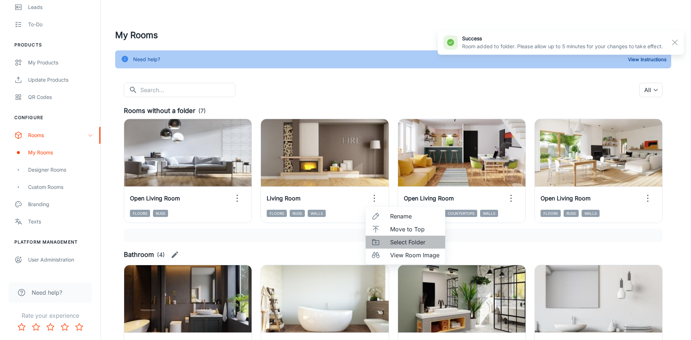
click at [408, 240] on span "Select Folder" at bounding box center [414, 242] width 49 height 9
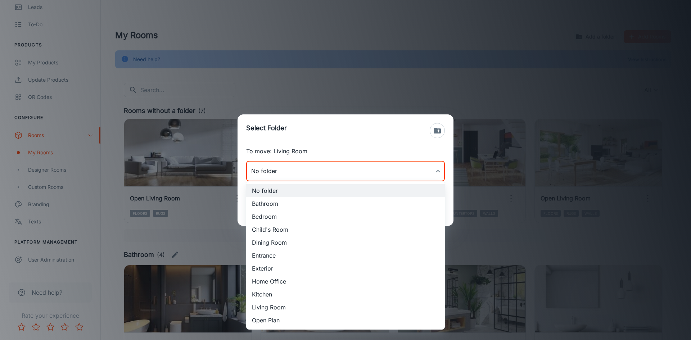
click at [355, 174] on body "[PERSON_NAME] Engagement Analytics Leads To-do Products My Products Update Prod…" at bounding box center [345, 170] width 691 height 340
click at [300, 305] on li "Living Room" at bounding box center [345, 307] width 199 height 13
type input "Living Room"
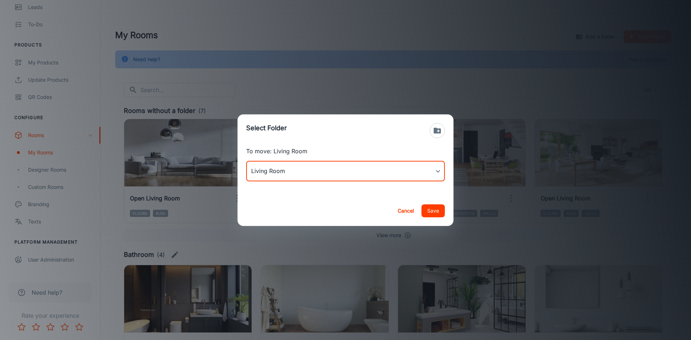
click at [431, 211] on button "Save" at bounding box center [433, 211] width 23 height 13
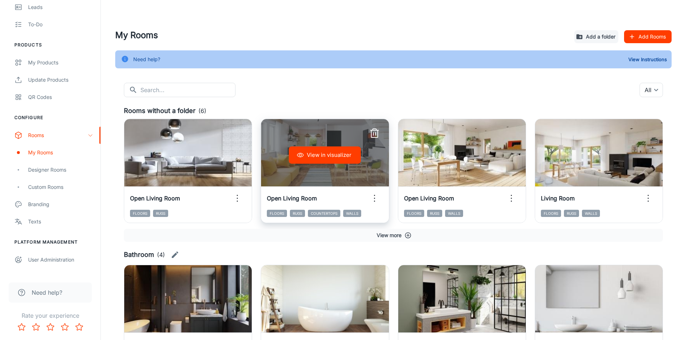
click at [380, 199] on icon "button" at bounding box center [375, 199] width 12 height 12
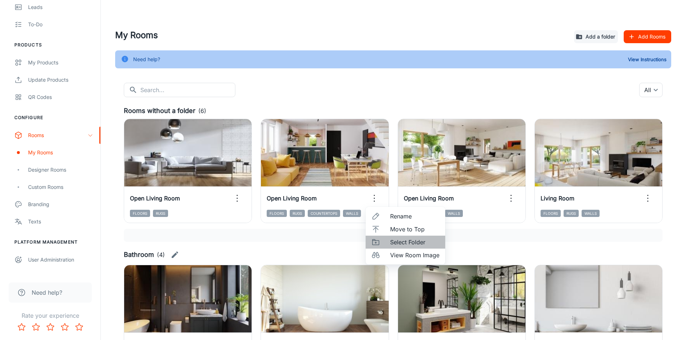
click at [415, 242] on span "Select Folder" at bounding box center [414, 242] width 49 height 9
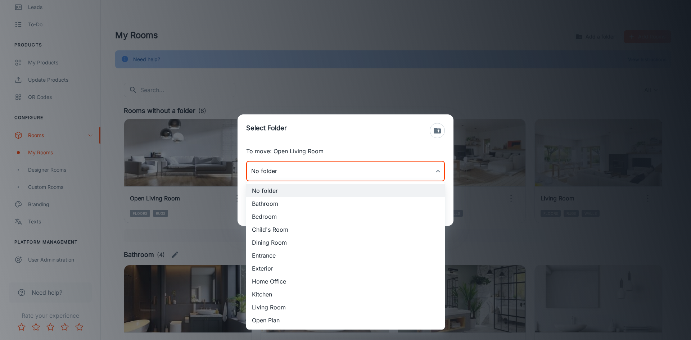
click at [353, 174] on body "[PERSON_NAME] Engagement Analytics Leads To-do Products My Products Update Prod…" at bounding box center [345, 170] width 691 height 340
click at [300, 326] on li "Open Plan" at bounding box center [345, 320] width 199 height 13
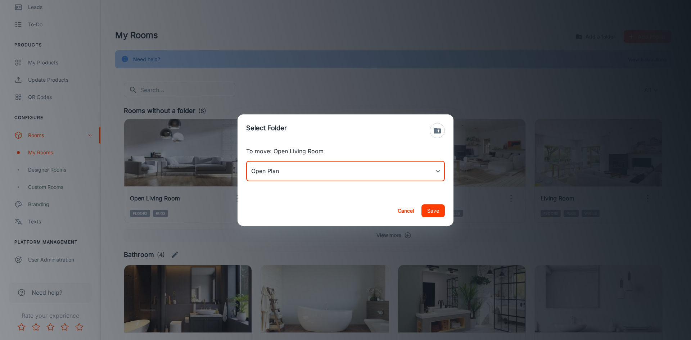
type input "Open Plan"
click at [431, 213] on button "Save" at bounding box center [433, 211] width 23 height 13
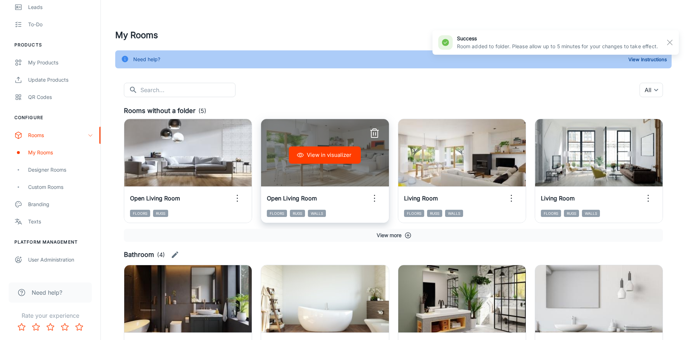
click at [374, 200] on icon "button" at bounding box center [375, 199] width 12 height 12
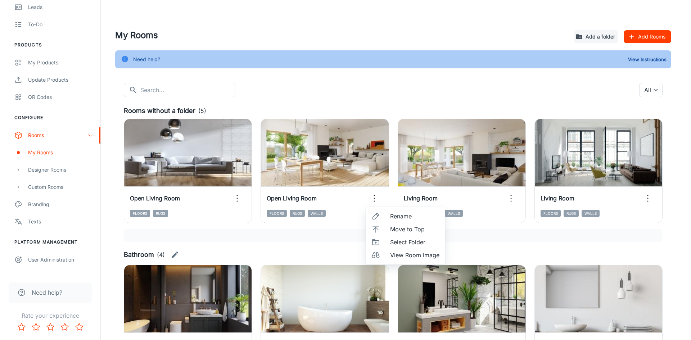
click at [395, 242] on span "Select Folder" at bounding box center [414, 242] width 49 height 9
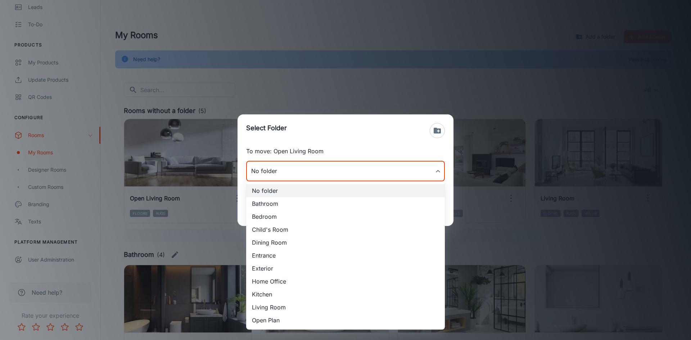
click at [369, 174] on body "[PERSON_NAME] Engagement Analytics Leads To-do Products My Products Update Prod…" at bounding box center [345, 170] width 691 height 340
click at [332, 303] on li "Living Room" at bounding box center [345, 307] width 199 height 13
type input "Living Room"
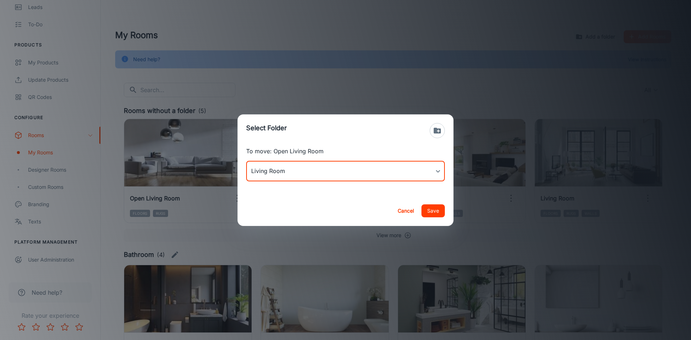
click at [434, 209] on button "Save" at bounding box center [433, 211] width 23 height 13
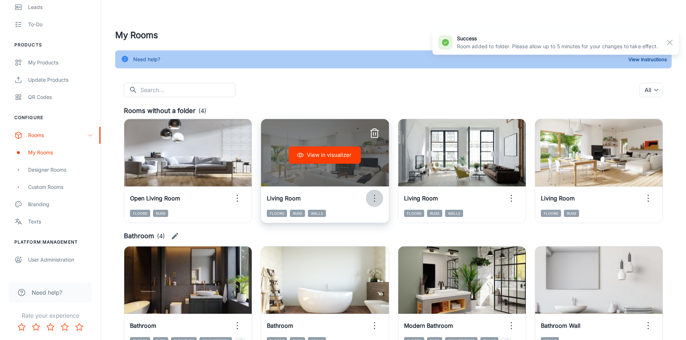
click at [376, 201] on icon "button" at bounding box center [375, 199] width 12 height 12
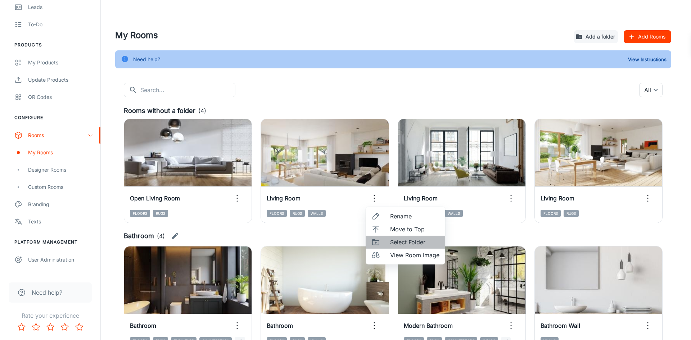
click at [389, 246] on li "Select Folder" at bounding box center [406, 242] width 80 height 13
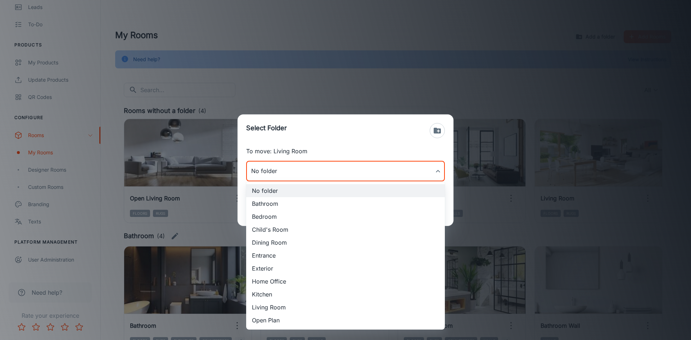
click at [412, 177] on body "[PERSON_NAME] Engagement Analytics Leads To-do Products My Products Update Prod…" at bounding box center [345, 170] width 691 height 340
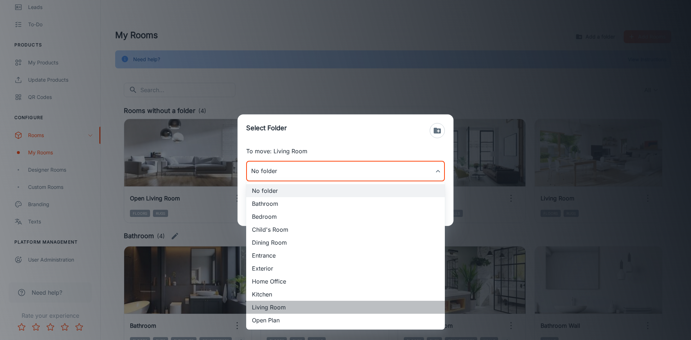
click at [302, 309] on li "Living Room" at bounding box center [345, 307] width 199 height 13
type input "Living Room"
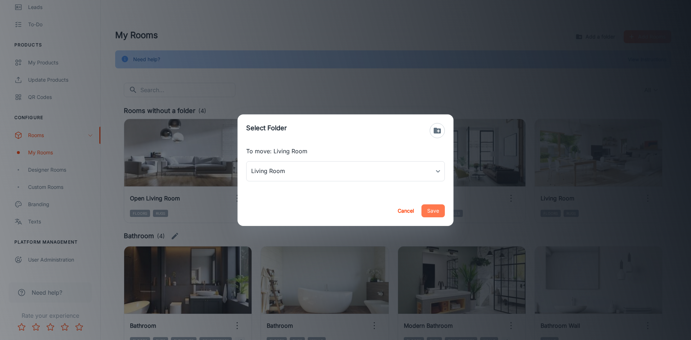
click at [439, 214] on button "Save" at bounding box center [433, 211] width 23 height 13
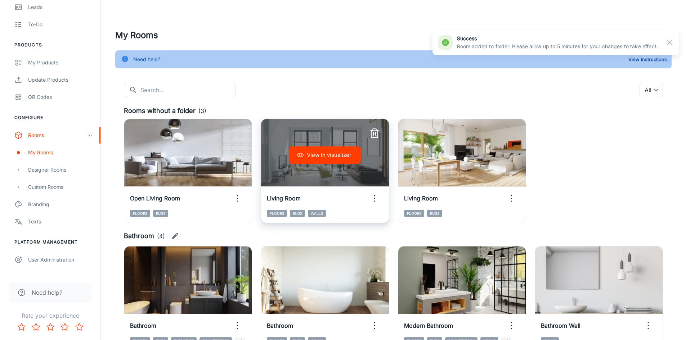
click at [378, 203] on icon "button" at bounding box center [375, 199] width 12 height 12
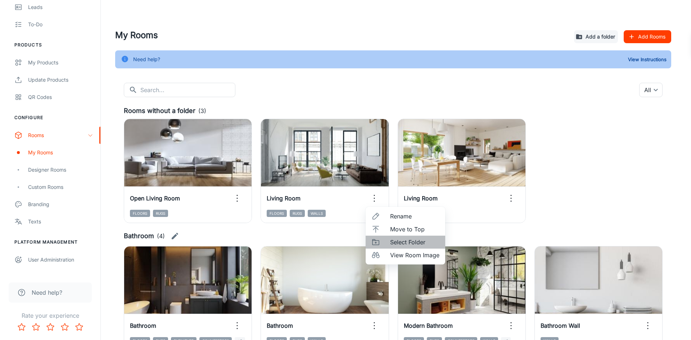
click at [405, 242] on span "Select Folder" at bounding box center [414, 242] width 49 height 9
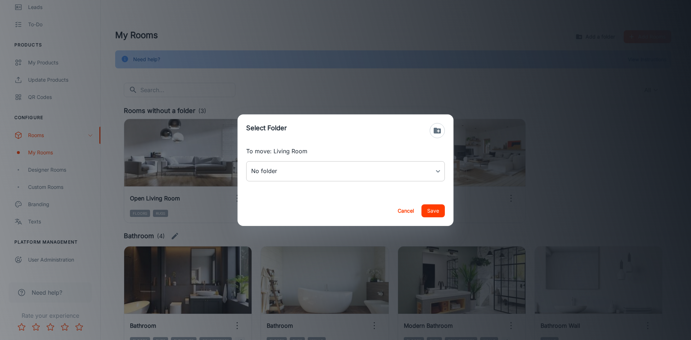
click at [373, 172] on body "[PERSON_NAME] Engagement Analytics Leads To-do Products My Products Update Prod…" at bounding box center [345, 170] width 691 height 340
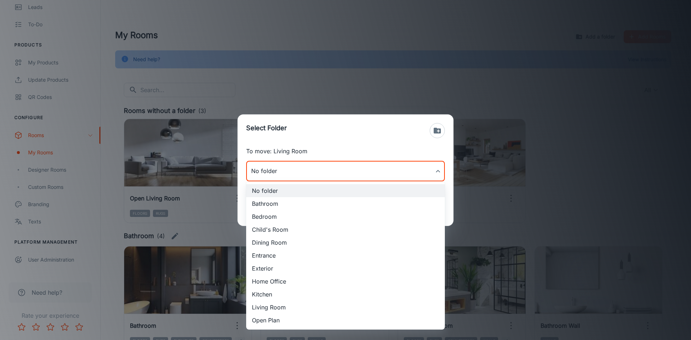
click at [296, 305] on li "Living Room" at bounding box center [345, 307] width 199 height 13
type input "Living Room"
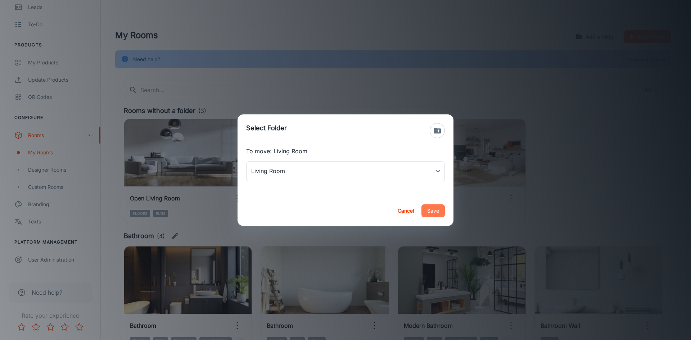
click at [430, 213] on button "Save" at bounding box center [433, 211] width 23 height 13
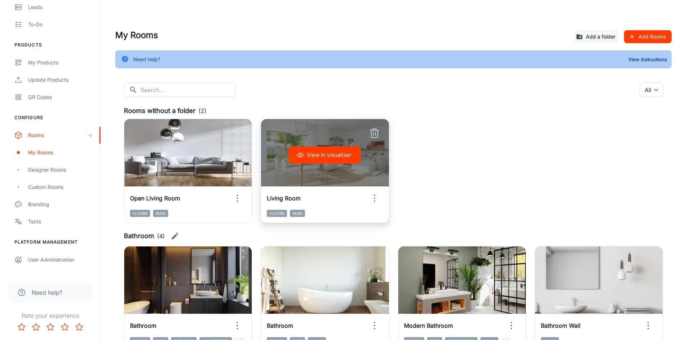
click at [378, 134] on icon "button" at bounding box center [375, 134] width 12 height 12
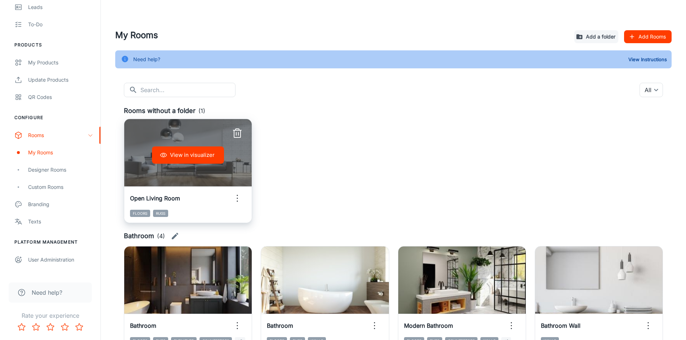
click at [233, 196] on icon "button" at bounding box center [238, 199] width 12 height 12
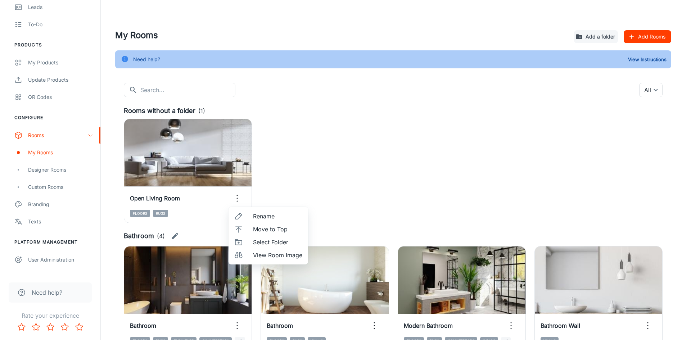
click at [264, 240] on span "Select Folder" at bounding box center [277, 242] width 49 height 9
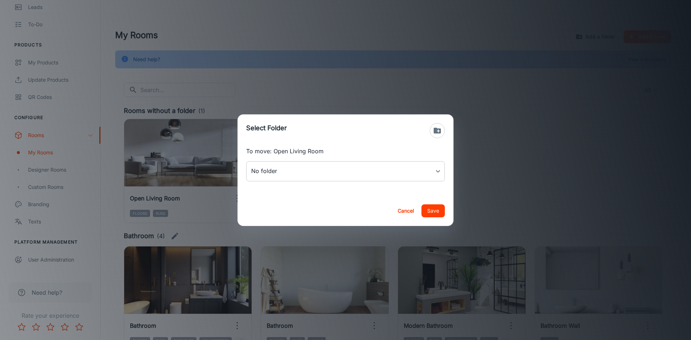
click at [274, 174] on body "[PERSON_NAME] Engagement Analytics Leads To-do Products My Products Update Prod…" at bounding box center [345, 170] width 691 height 340
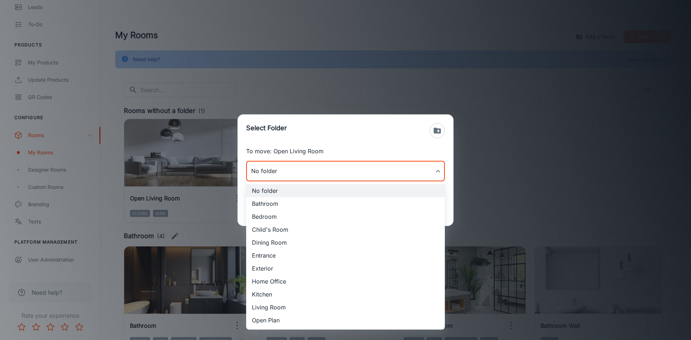
click at [269, 309] on li "Living Room" at bounding box center [345, 307] width 199 height 13
type input "Living Room"
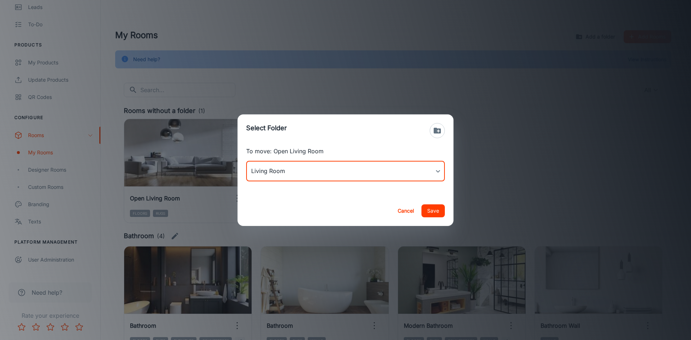
click at [447, 209] on div "Cancel Save" at bounding box center [346, 211] width 216 height 30
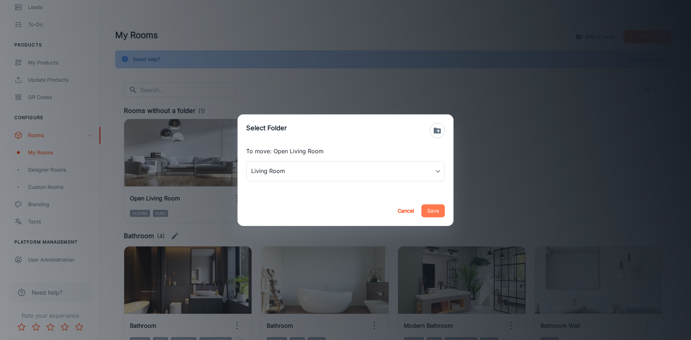
click at [435, 215] on button "Save" at bounding box center [433, 211] width 23 height 13
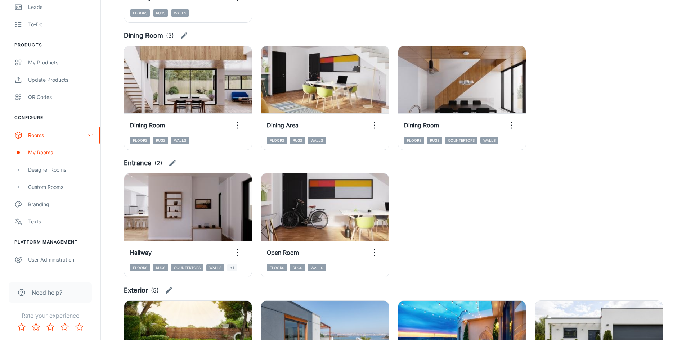
scroll to position [294, 0]
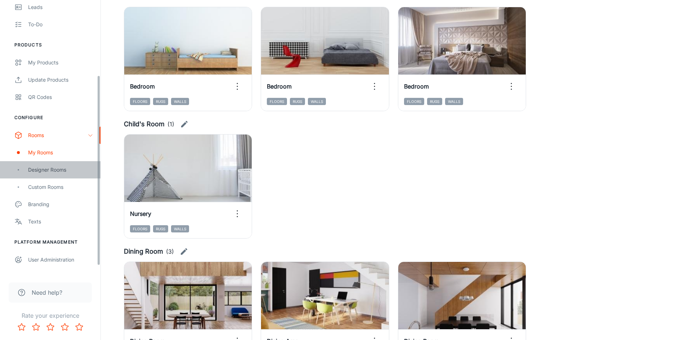
click at [57, 171] on div "Designer Rooms" at bounding box center [60, 170] width 65 height 8
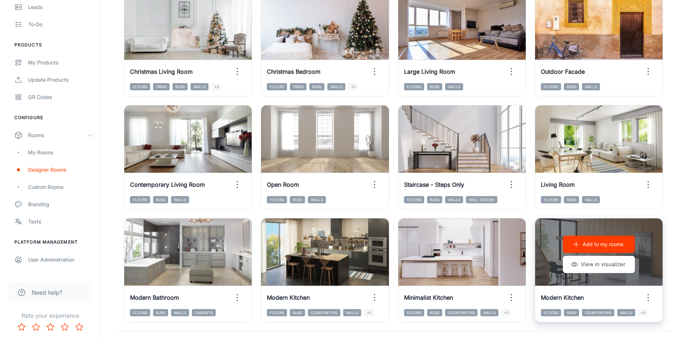
scroll to position [731, 0]
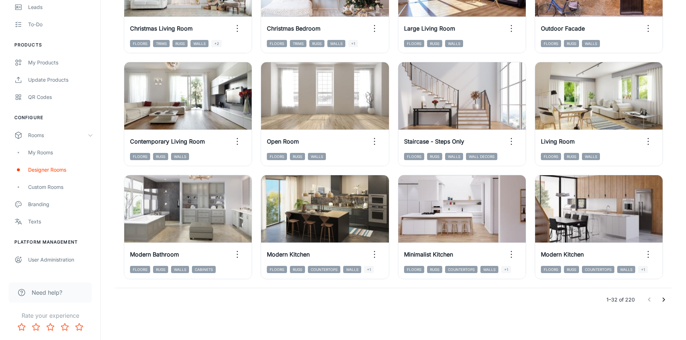
click at [662, 296] on icon "Go to next page" at bounding box center [663, 300] width 9 height 9
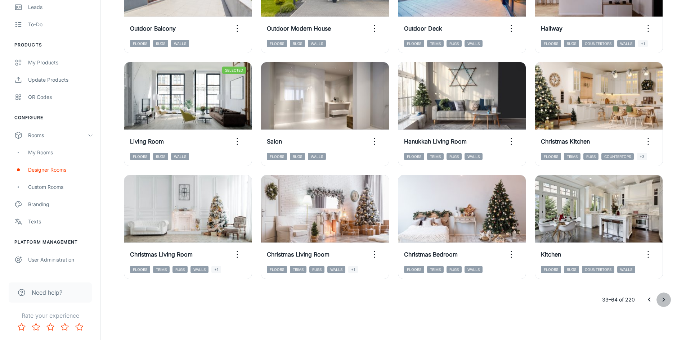
click at [662, 296] on icon "Go to next page" at bounding box center [663, 300] width 9 height 9
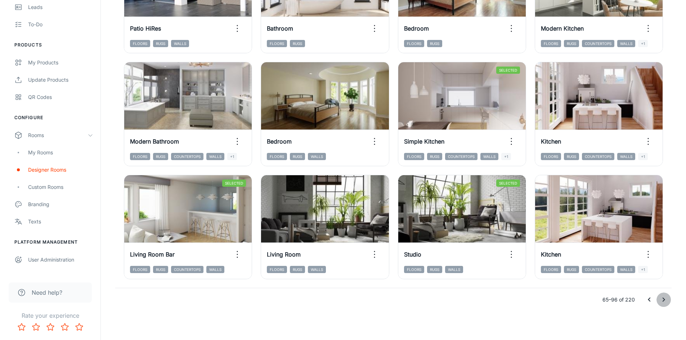
click at [664, 295] on button "Go to next page" at bounding box center [664, 300] width 14 height 14
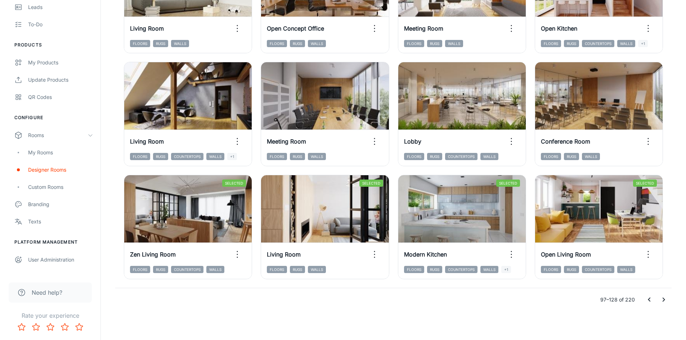
click at [664, 299] on icon "Go to next page" at bounding box center [664, 300] width 3 height 4
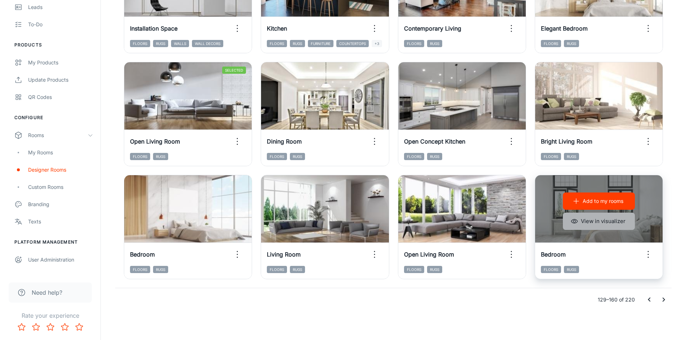
click at [614, 224] on button "View in visualizer" at bounding box center [599, 221] width 72 height 17
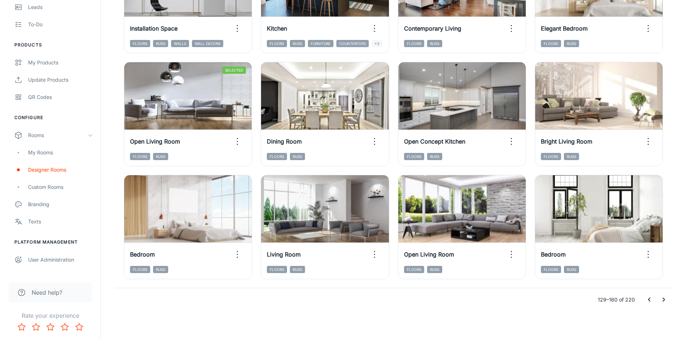
click at [665, 299] on icon "Go to next page" at bounding box center [663, 300] width 9 height 9
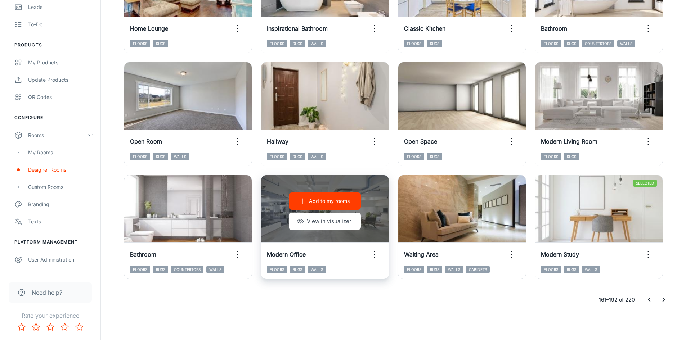
click at [346, 191] on div "Add to my rooms View in visualizer" at bounding box center [324, 211] width 127 height 72
click at [333, 221] on button "View in visualizer" at bounding box center [325, 221] width 72 height 17
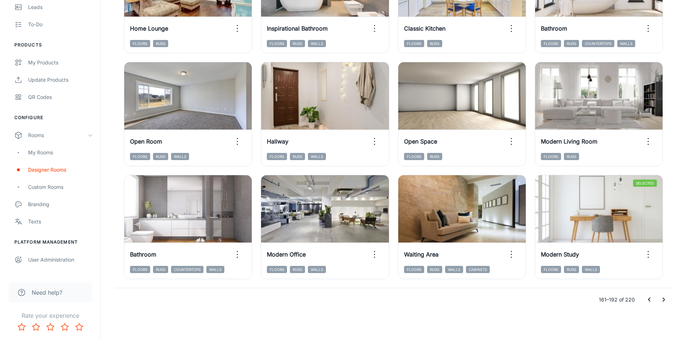
click at [663, 299] on icon "Go to next page" at bounding box center [663, 300] width 9 height 9
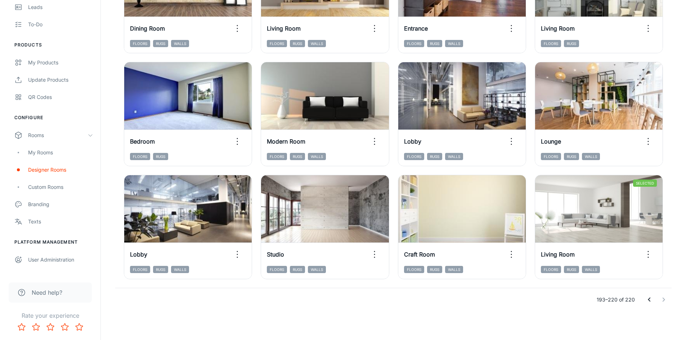
scroll to position [618, 0]
click at [645, 299] on icon "Go to previous page" at bounding box center [649, 300] width 9 height 9
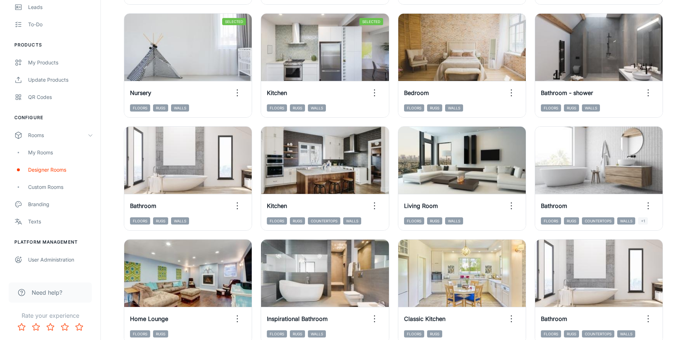
scroll to position [402, 0]
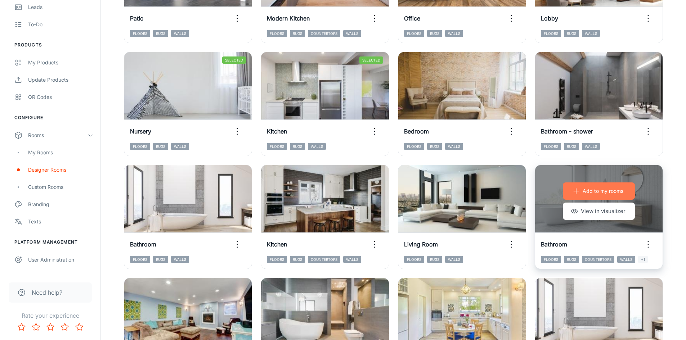
click at [606, 191] on p "Add to my rooms" at bounding box center [603, 191] width 41 height 8
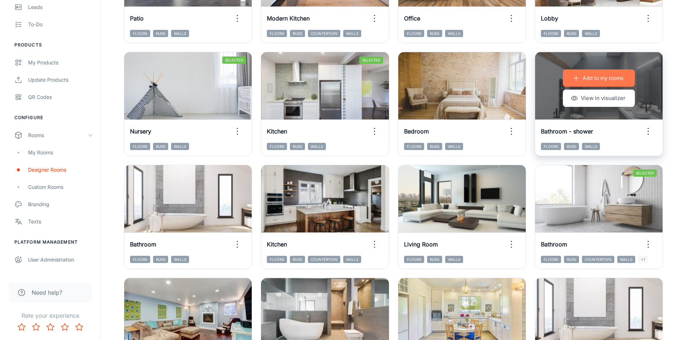
click at [609, 83] on button "Add to my rooms" at bounding box center [599, 78] width 72 height 17
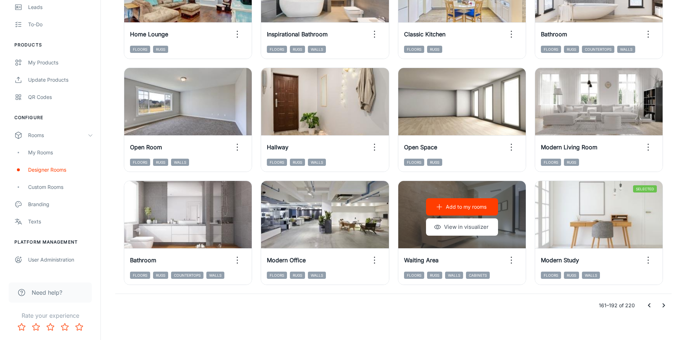
scroll to position [726, 0]
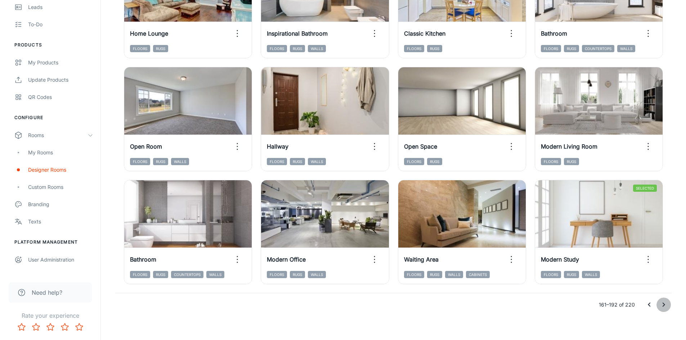
click at [664, 304] on icon "Go to next page" at bounding box center [664, 305] width 3 height 4
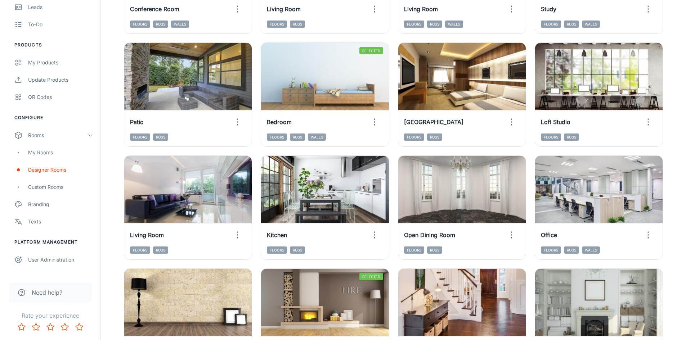
scroll to position [294, 0]
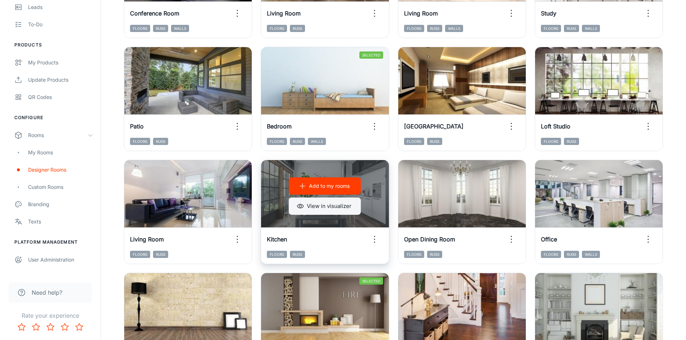
click at [336, 207] on button "View in visualizer" at bounding box center [325, 206] width 72 height 17
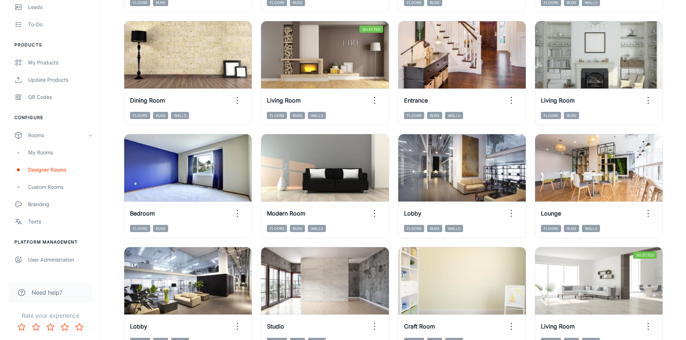
scroll to position [618, 0]
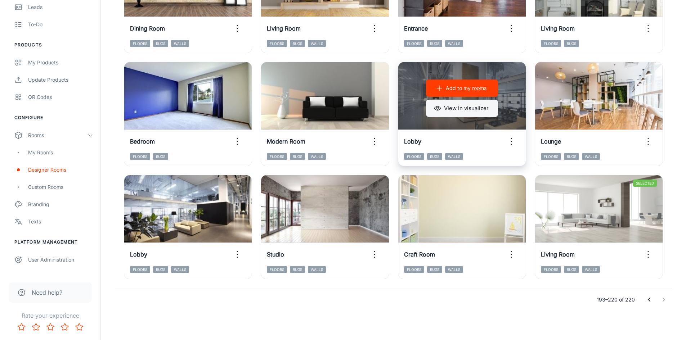
click at [469, 110] on button "View in visualizer" at bounding box center [462, 108] width 72 height 17
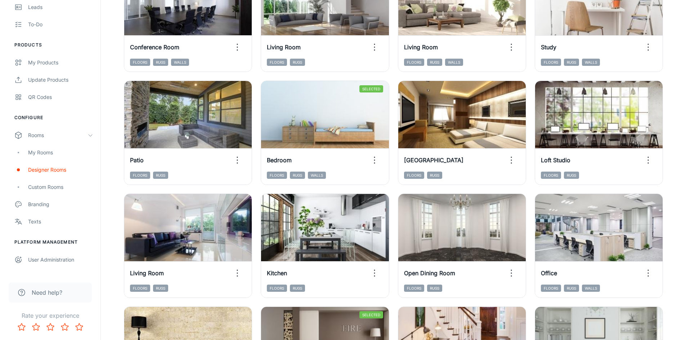
scroll to position [258, 0]
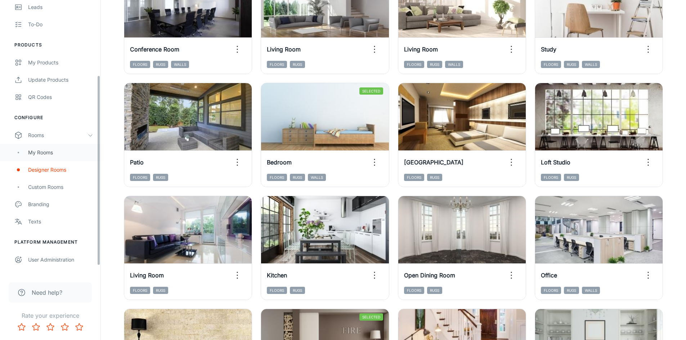
click at [42, 154] on div "My Rooms" at bounding box center [60, 153] width 65 height 8
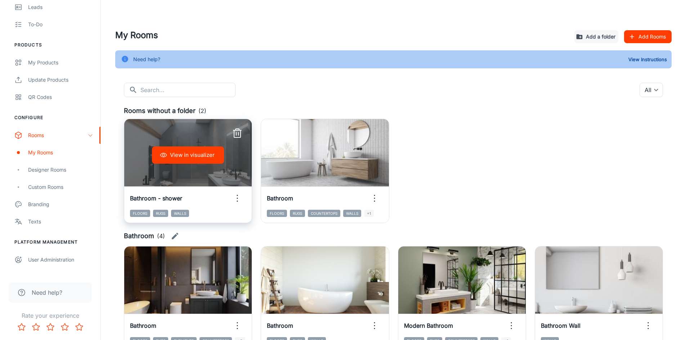
click at [238, 196] on icon "button" at bounding box center [238, 199] width 12 height 12
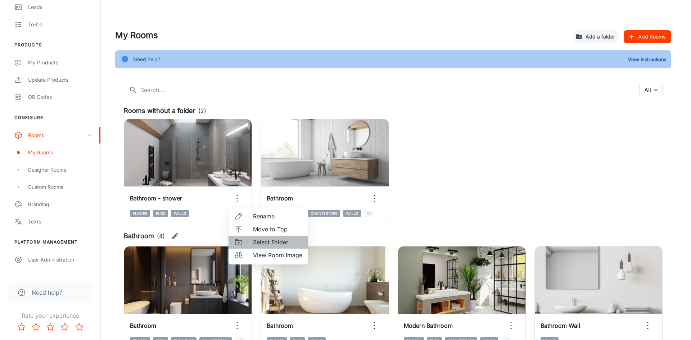
click at [251, 242] on li "Select Folder" at bounding box center [269, 242] width 80 height 13
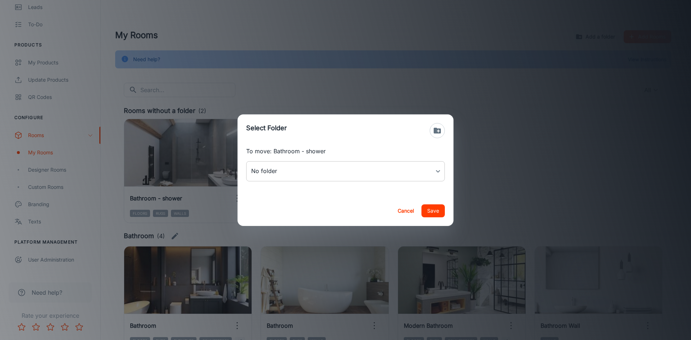
click at [280, 170] on body "[PERSON_NAME] Engagement Analytics Leads To-do Products My Products Update Prod…" at bounding box center [345, 170] width 691 height 340
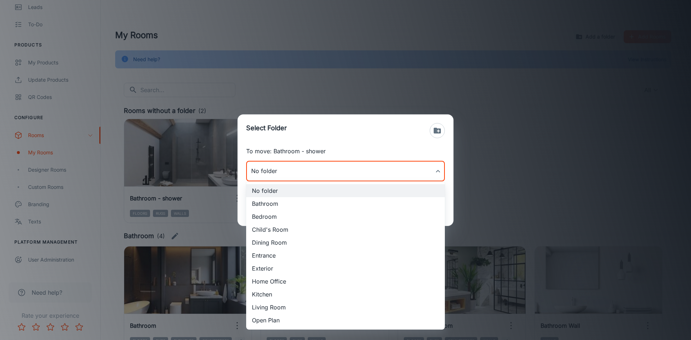
click at [271, 205] on li "Bathroom" at bounding box center [345, 203] width 199 height 13
type input "Bathroom"
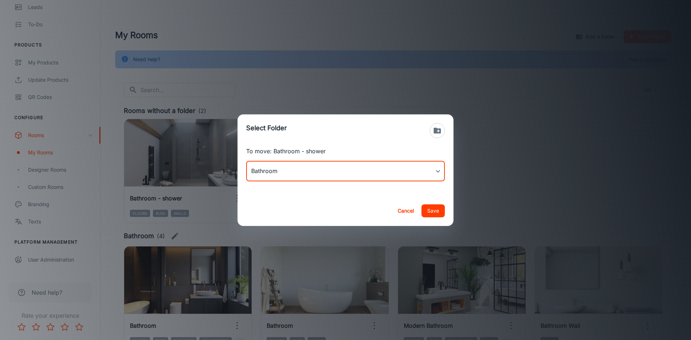
click at [426, 210] on button "Save" at bounding box center [433, 211] width 23 height 13
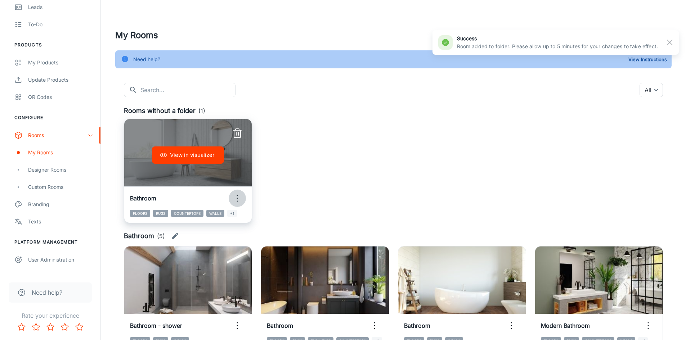
click at [238, 196] on icon "button" at bounding box center [238, 199] width 12 height 12
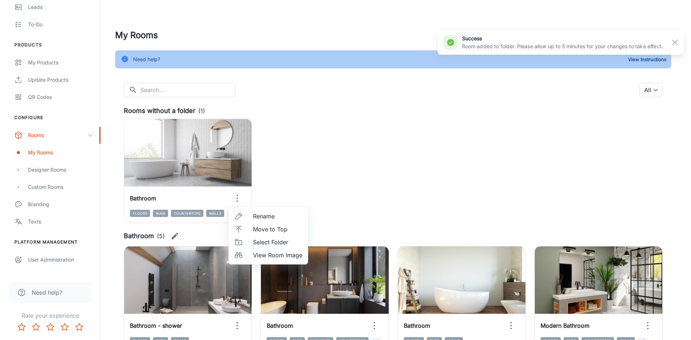
click at [262, 246] on span "Select Folder" at bounding box center [277, 242] width 49 height 9
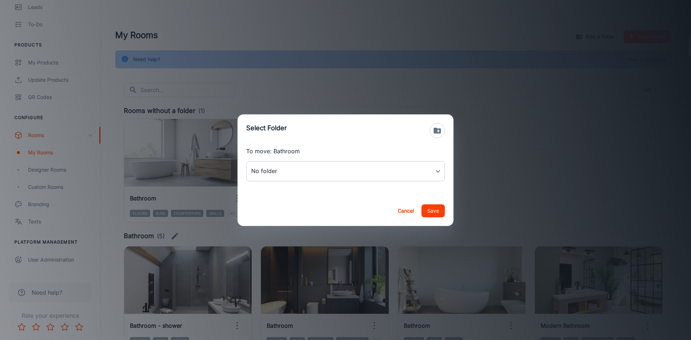
click at [290, 175] on body "[PERSON_NAME] Engagement Analytics Leads To-do Products My Products Update Prod…" at bounding box center [345, 170] width 691 height 340
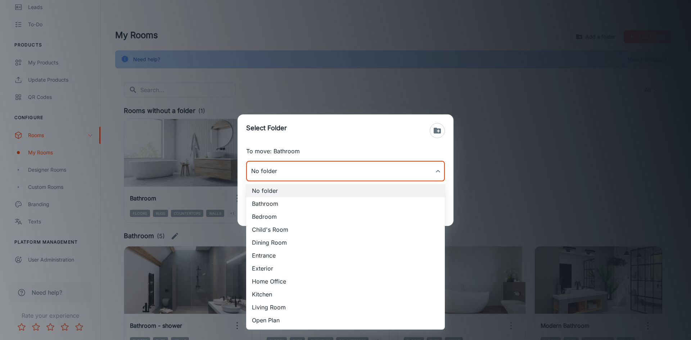
click at [285, 208] on li "Bathroom" at bounding box center [345, 203] width 199 height 13
type input "Bathroom"
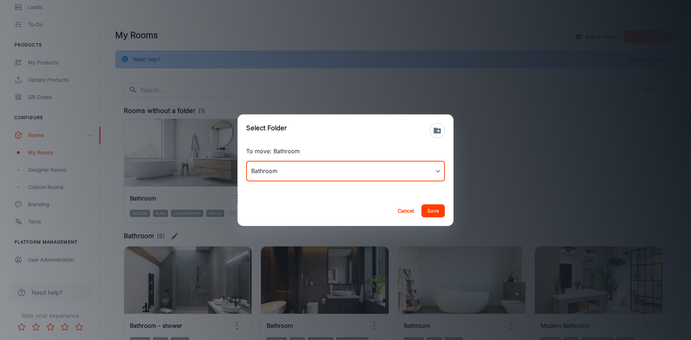
click at [438, 212] on button "Save" at bounding box center [433, 211] width 23 height 13
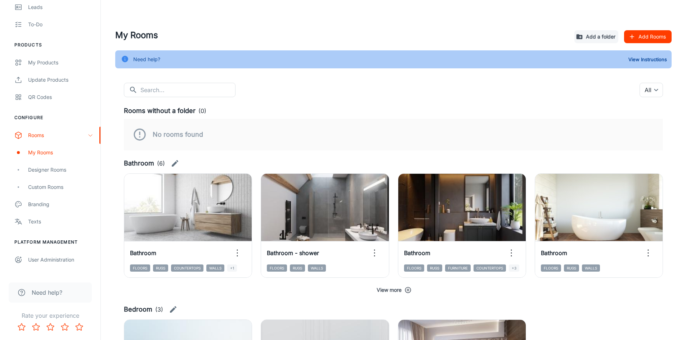
click at [378, 291] on button "View more" at bounding box center [393, 290] width 539 height 13
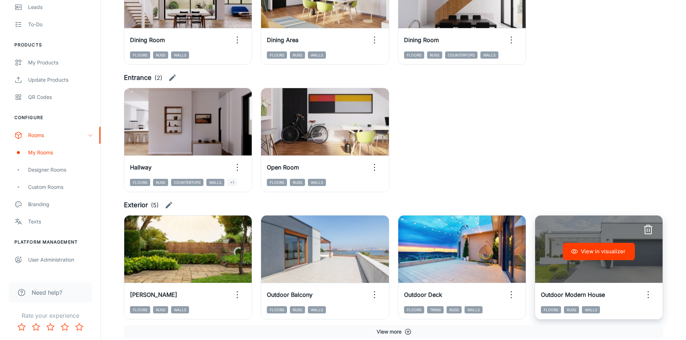
scroll to position [792, 0]
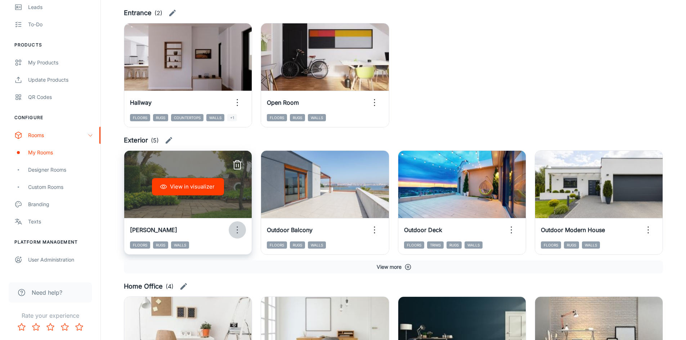
click at [235, 232] on icon "button" at bounding box center [238, 230] width 12 height 12
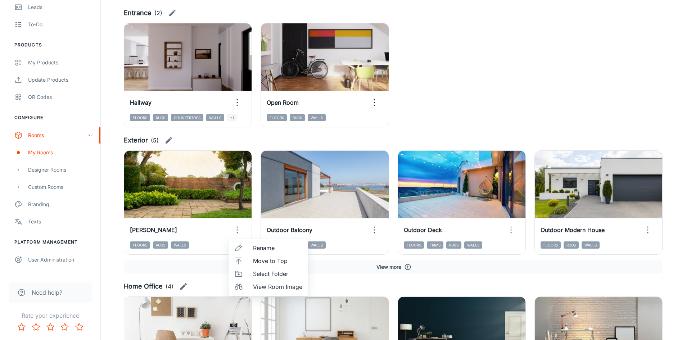
click at [167, 140] on div at bounding box center [345, 170] width 691 height 340
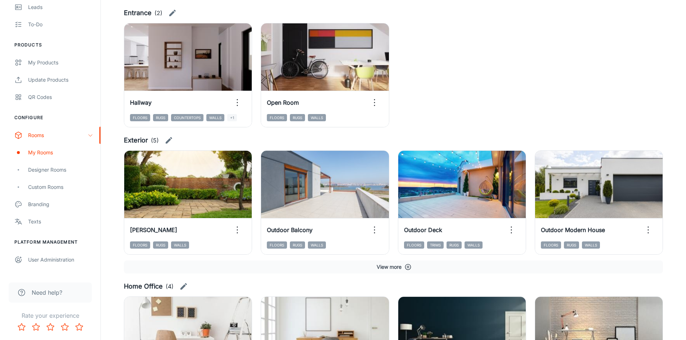
click at [170, 143] on icon "button" at bounding box center [169, 140] width 9 height 9
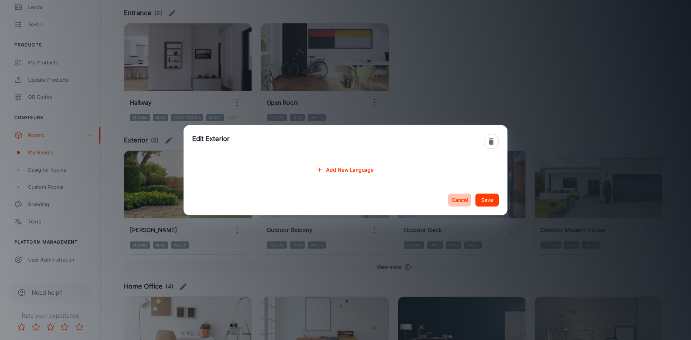
click at [455, 201] on button "Cancel" at bounding box center [459, 200] width 23 height 13
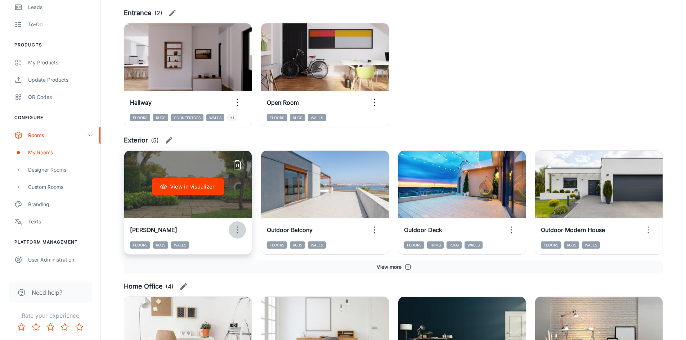
click at [239, 234] on icon "button" at bounding box center [238, 230] width 12 height 12
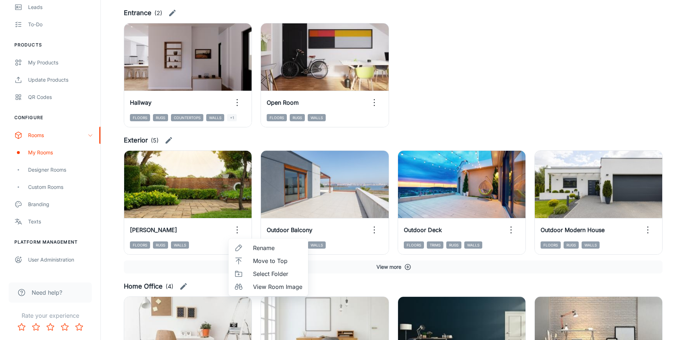
drag, startPoint x: 225, startPoint y: 211, endPoint x: 222, endPoint y: 232, distance: 21.5
click at [222, 232] on div at bounding box center [345, 170] width 691 height 340
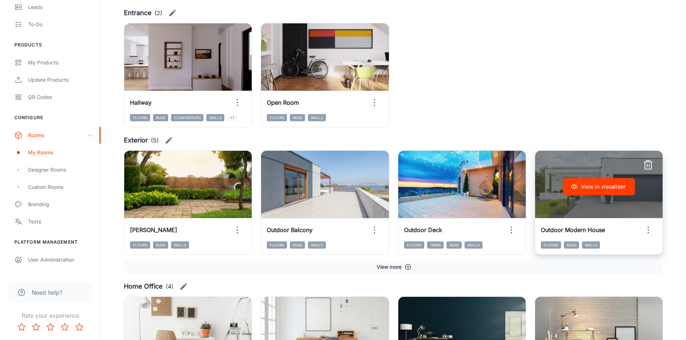
click at [651, 233] on icon "button" at bounding box center [648, 230] width 12 height 12
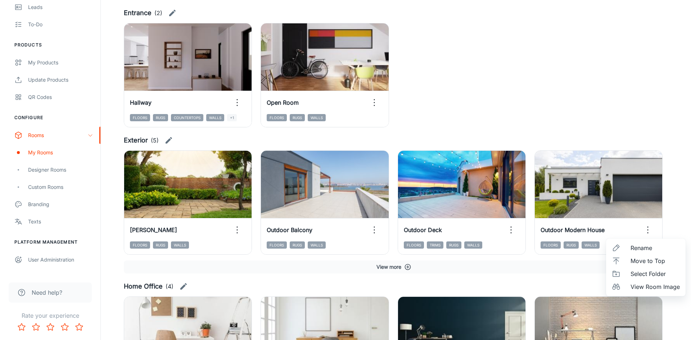
click at [641, 262] on span "Move to Top" at bounding box center [655, 261] width 49 height 9
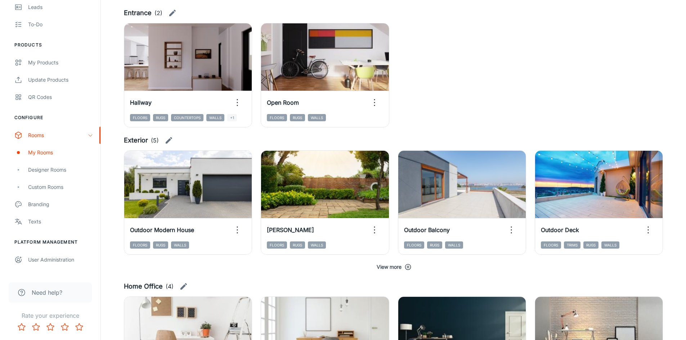
click at [396, 267] on button "View more" at bounding box center [393, 267] width 539 height 13
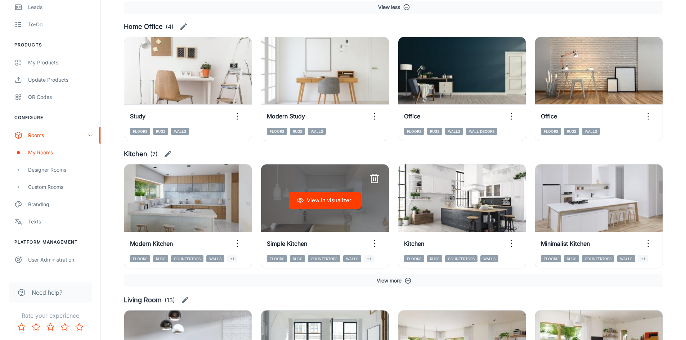
scroll to position [1188, 0]
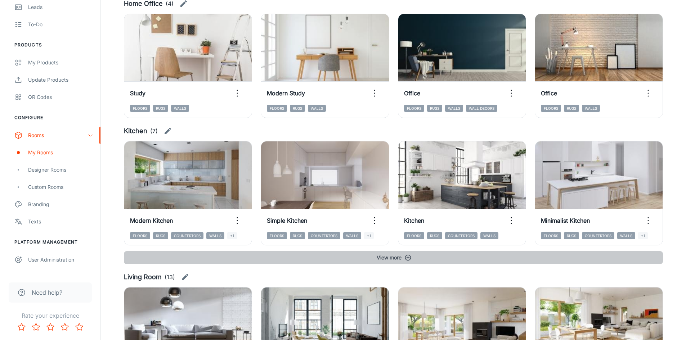
click at [397, 257] on button "View more" at bounding box center [393, 257] width 539 height 13
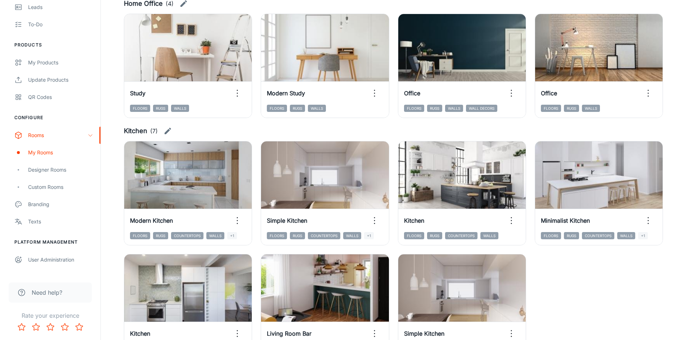
scroll to position [1260, 0]
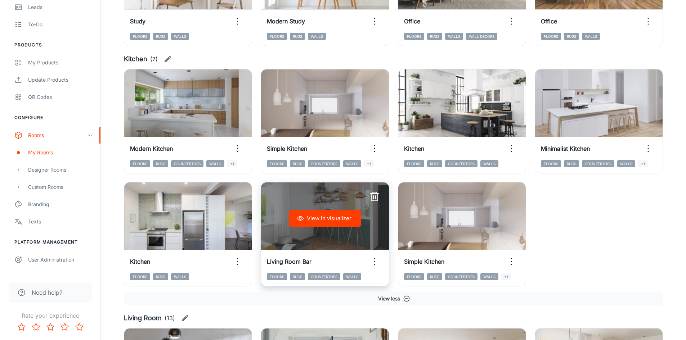
click at [375, 261] on icon "button" at bounding box center [375, 262] width 12 height 12
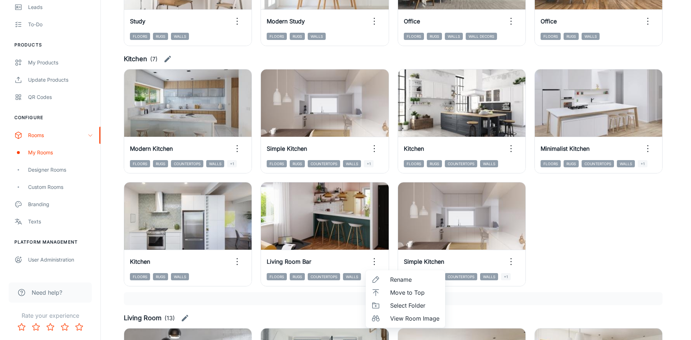
click at [389, 307] on li "Select Folder" at bounding box center [406, 305] width 80 height 13
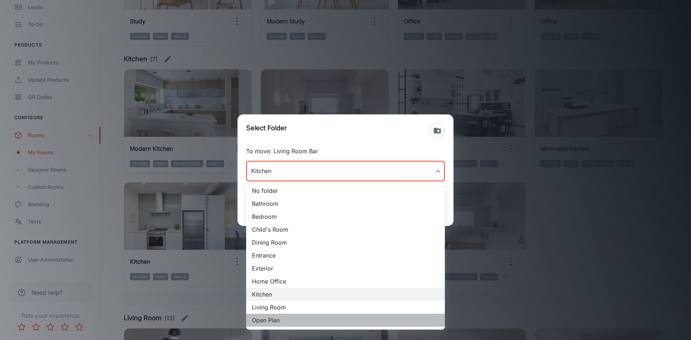
click at [286, 318] on li "Open Plan" at bounding box center [345, 320] width 199 height 13
type input "Open Plan"
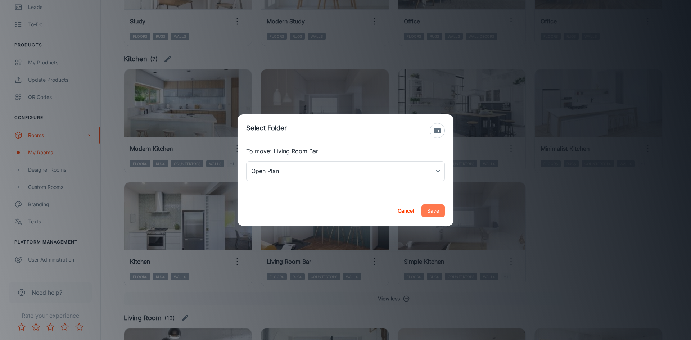
click at [432, 212] on button "Save" at bounding box center [433, 211] width 23 height 13
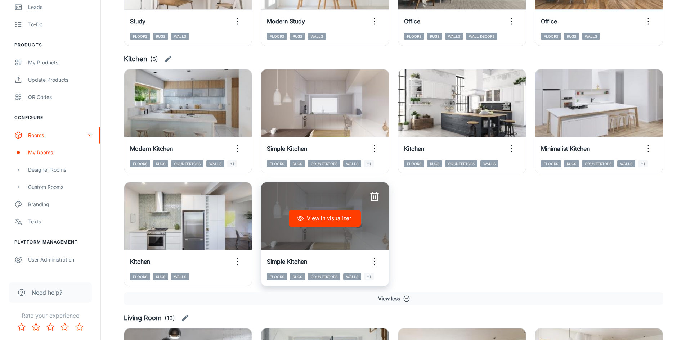
click at [375, 195] on icon "button" at bounding box center [375, 197] width 12 height 12
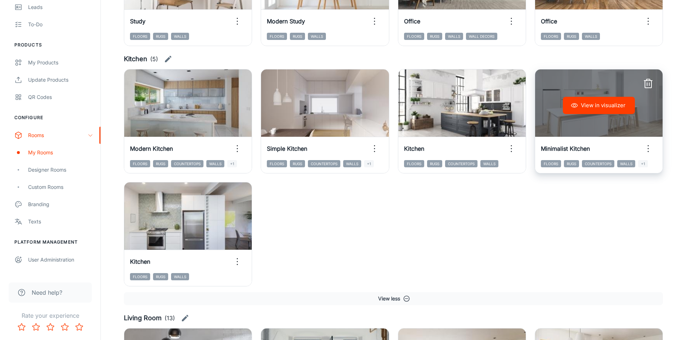
click at [647, 148] on icon "button" at bounding box center [648, 149] width 12 height 12
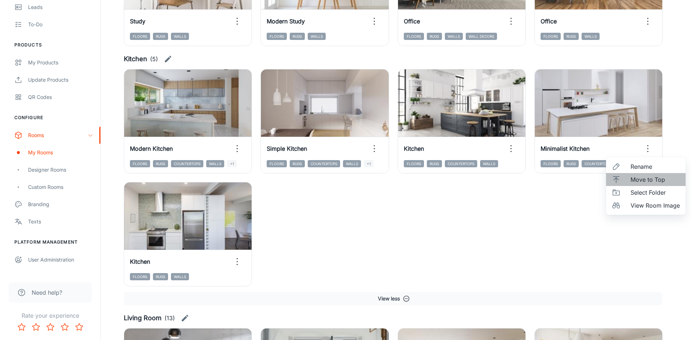
click at [633, 180] on span "Move to Top" at bounding box center [655, 179] width 49 height 9
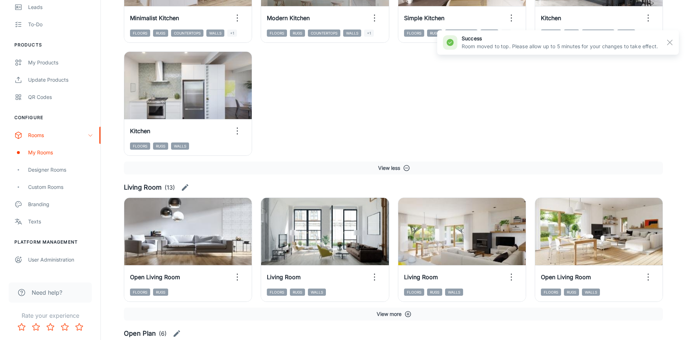
scroll to position [1404, 0]
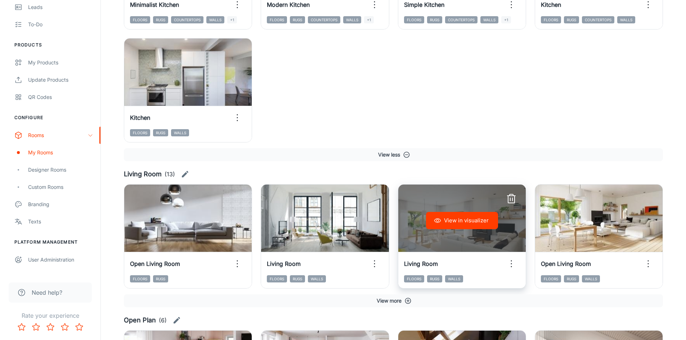
click at [511, 266] on icon "button" at bounding box center [512, 264] width 12 height 12
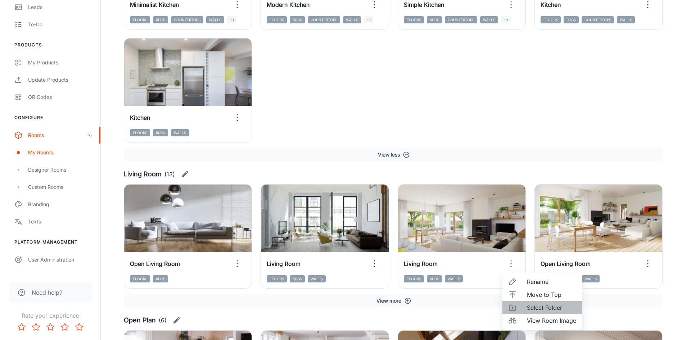
click at [537, 306] on span "Select Folder" at bounding box center [551, 308] width 49 height 9
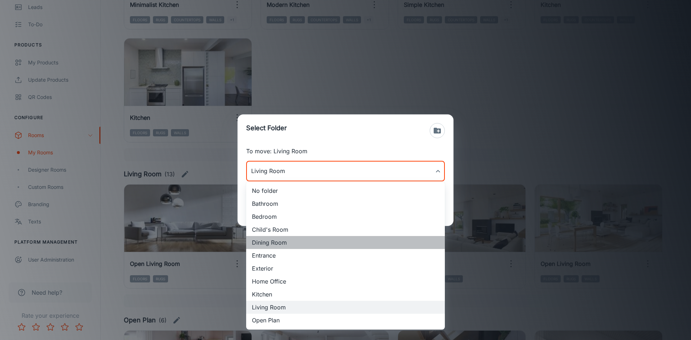
click at [291, 245] on li "Dining Room" at bounding box center [345, 242] width 199 height 13
type input "Dining Room"
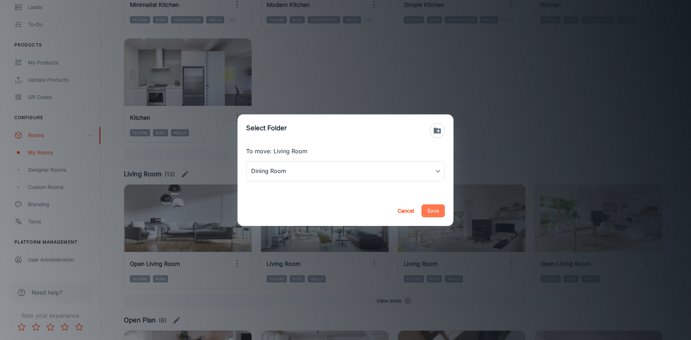
click at [436, 211] on button "Save" at bounding box center [433, 211] width 23 height 13
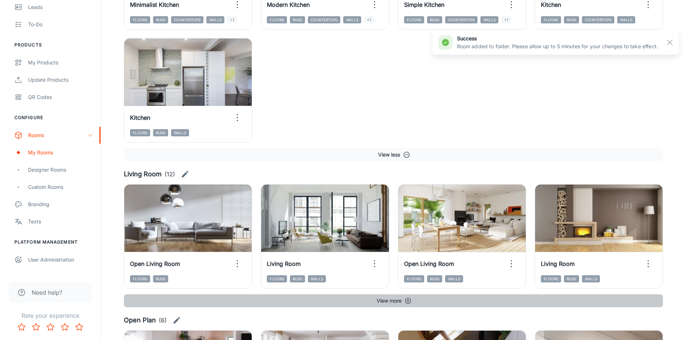
click at [390, 299] on button "View more" at bounding box center [393, 301] width 539 height 13
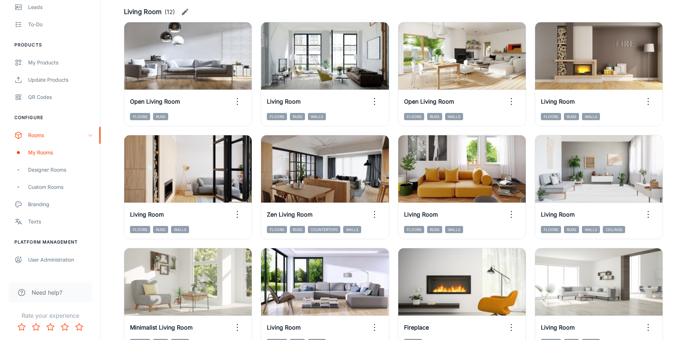
scroll to position [1585, 0]
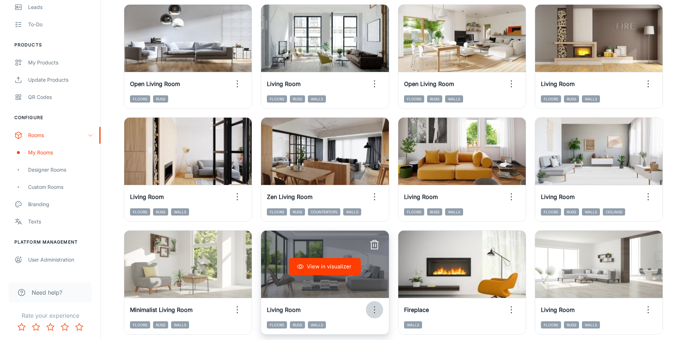
click at [377, 313] on icon "button" at bounding box center [375, 310] width 12 height 12
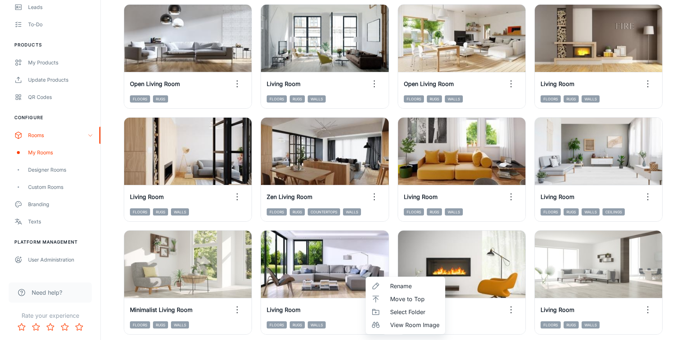
click at [406, 297] on span "Move to Top" at bounding box center [414, 299] width 49 height 9
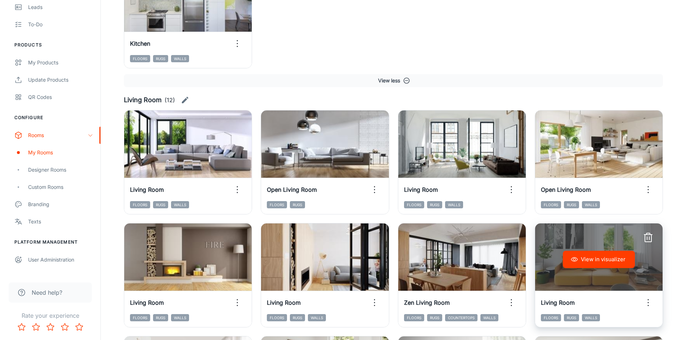
scroll to position [1549, 0]
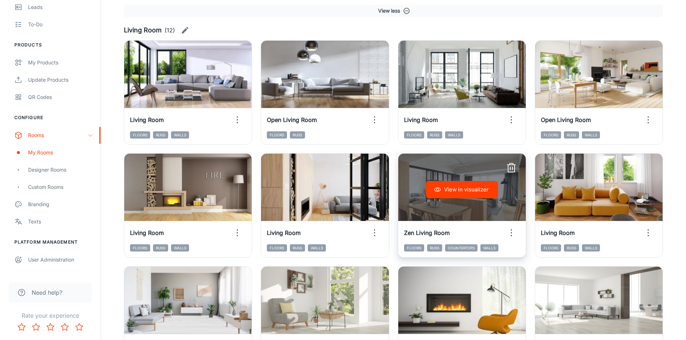
click at [511, 171] on icon "button" at bounding box center [512, 168] width 12 height 12
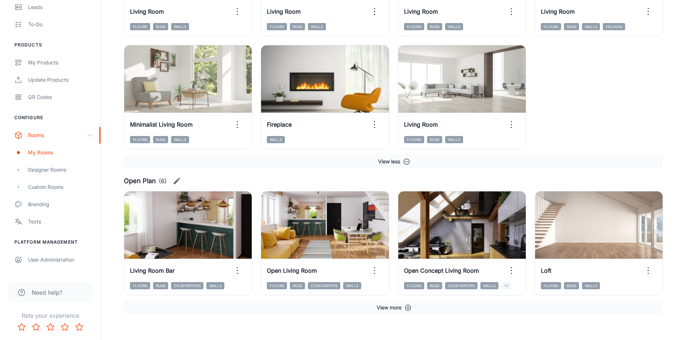
scroll to position [1779, 0]
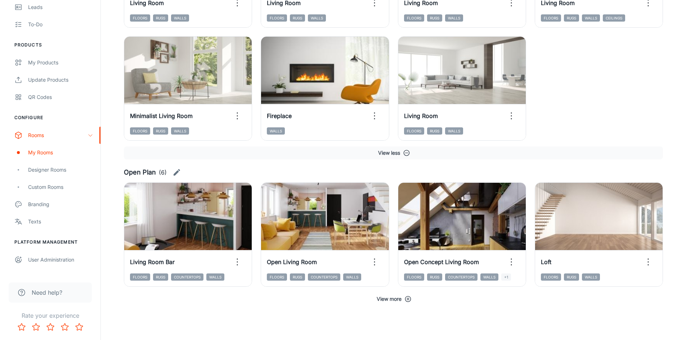
click at [393, 298] on button "View more" at bounding box center [393, 299] width 539 height 13
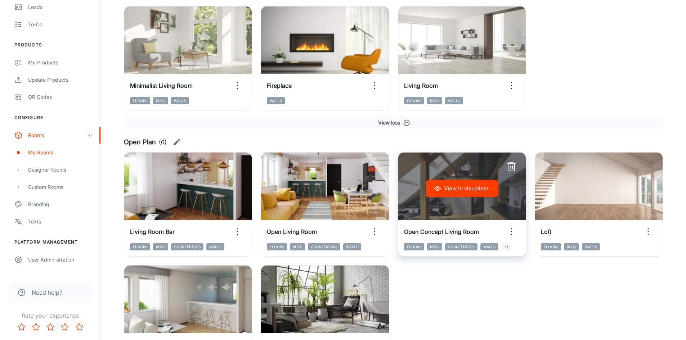
scroll to position [1851, 0]
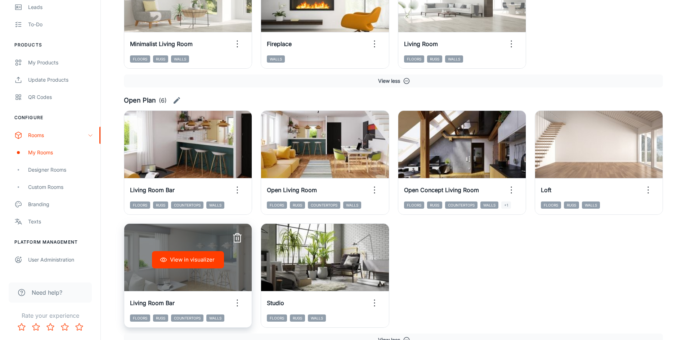
click at [190, 254] on button "View in visualizer" at bounding box center [188, 259] width 72 height 17
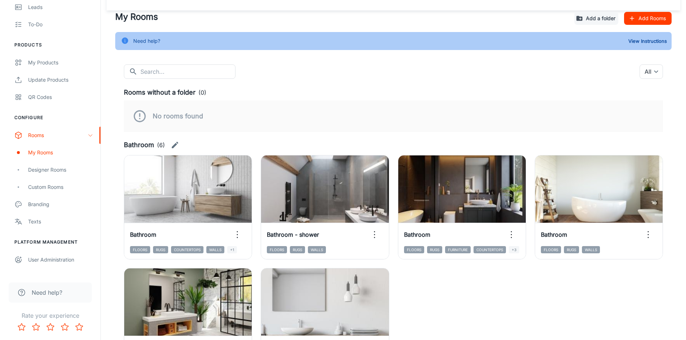
scroll to position [36, 0]
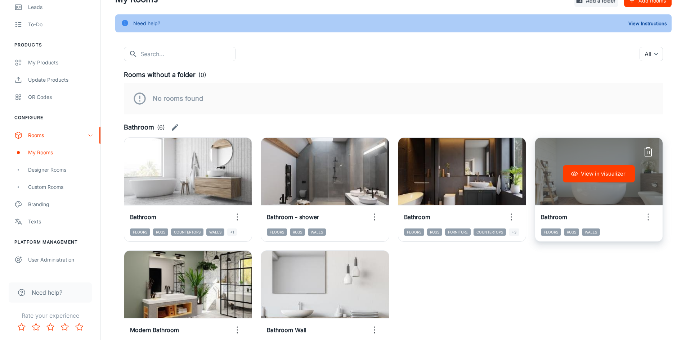
click at [651, 218] on icon "button" at bounding box center [648, 217] width 12 height 12
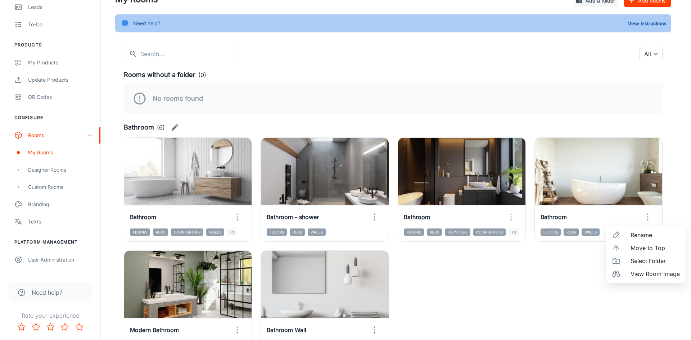
click at [645, 253] on li "Move to Top" at bounding box center [646, 248] width 80 height 13
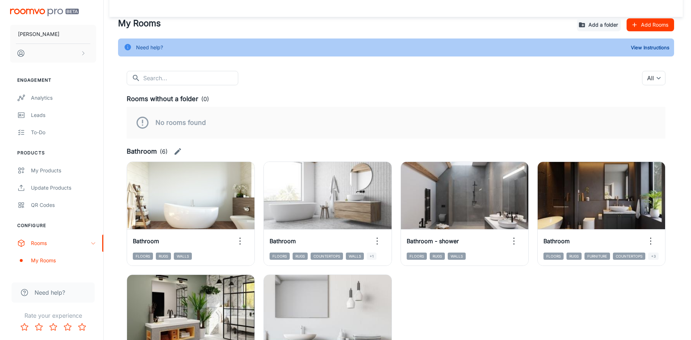
scroll to position [0, 0]
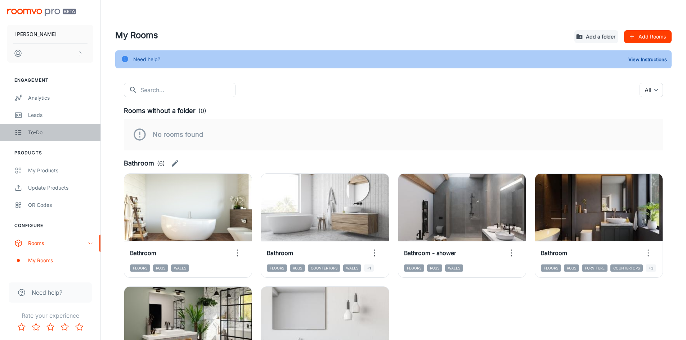
click at [43, 137] on link "To-do" at bounding box center [50, 132] width 100 height 17
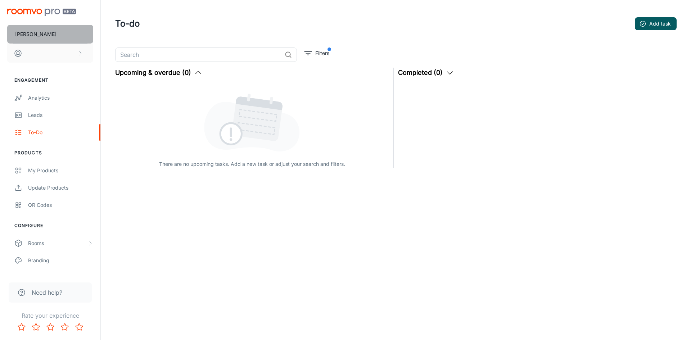
click at [22, 34] on p "[PERSON_NAME]" at bounding box center [35, 34] width 41 height 8
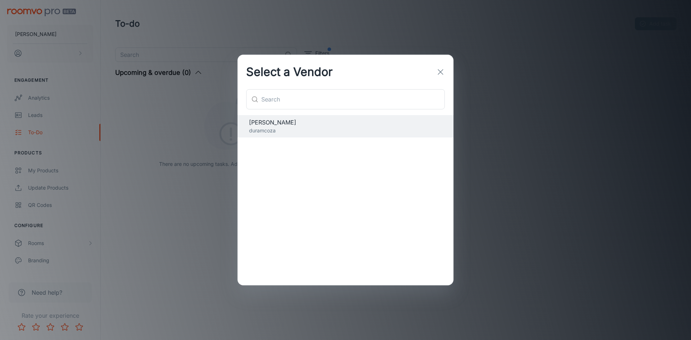
drag, startPoint x: 439, startPoint y: 70, endPoint x: 433, endPoint y: 69, distance: 5.4
click at [439, 70] on icon "button" at bounding box center [440, 72] width 9 height 9
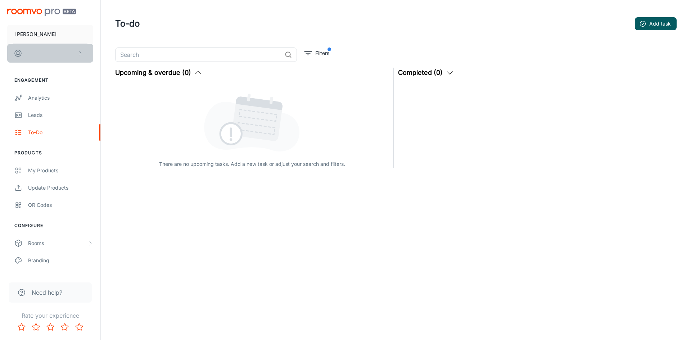
click at [75, 54] on button "scrollable content" at bounding box center [50, 53] width 86 height 19
click at [37, 169] on div at bounding box center [345, 170] width 691 height 340
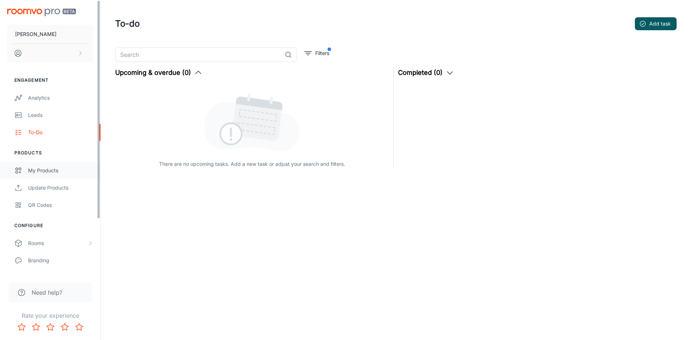
click at [39, 170] on div "My Products" at bounding box center [60, 171] width 65 height 8
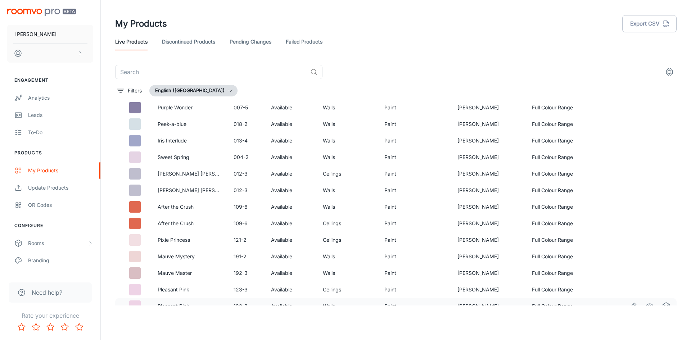
scroll to position [2997, 0]
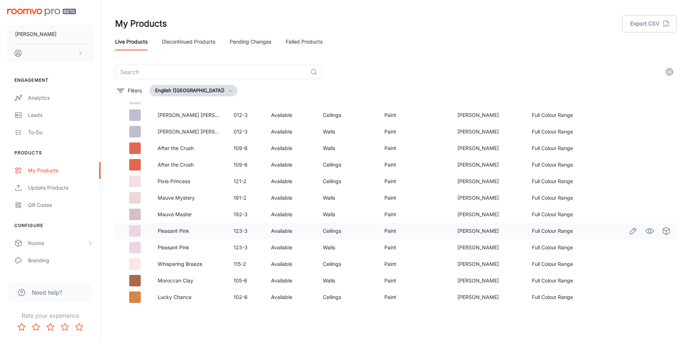
drag, startPoint x: 264, startPoint y: 230, endPoint x: 268, endPoint y: 231, distance: 4.0
click at [265, 231] on td "123-3" at bounding box center [246, 231] width 37 height 17
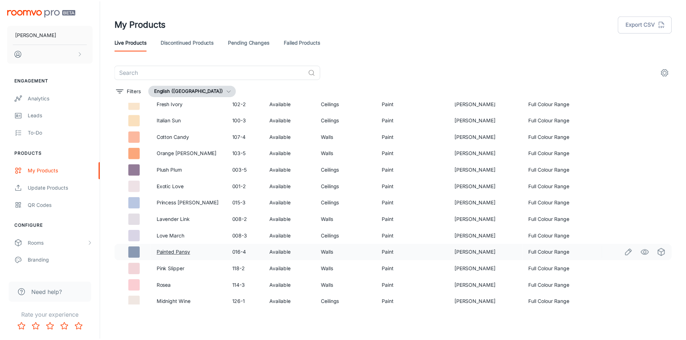
scroll to position [4588, 0]
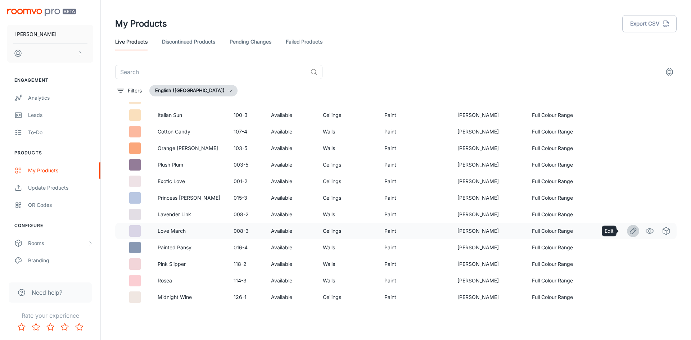
click at [629, 234] on icon "Edit" at bounding box center [633, 231] width 9 height 9
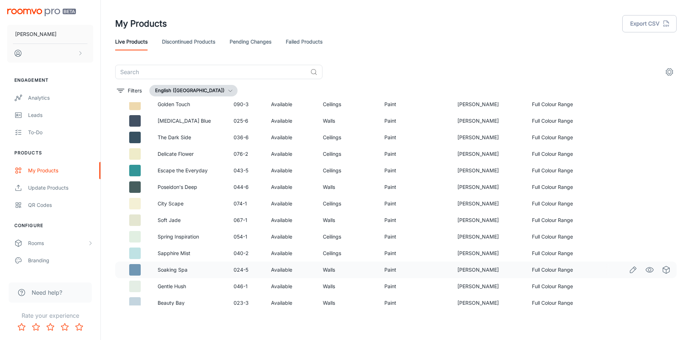
scroll to position [1260, 0]
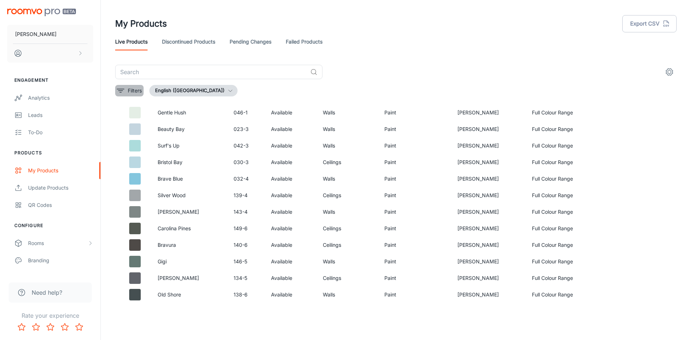
click at [133, 92] on p "Filters" at bounding box center [135, 91] width 14 height 8
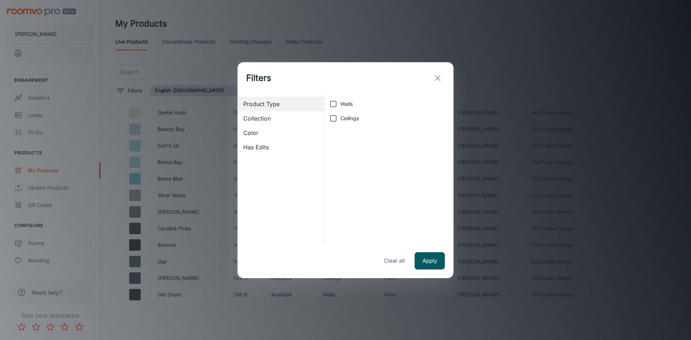
click at [281, 118] on span "Collection" at bounding box center [280, 118] width 75 height 9
click at [330, 103] on input "Full Colour Range" at bounding box center [333, 104] width 14 height 14
checkbox input "true"
click at [440, 75] on icon "exit" at bounding box center [438, 78] width 9 height 9
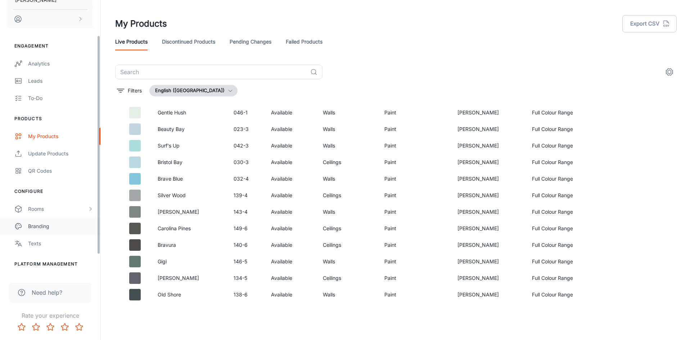
scroll to position [68, 0]
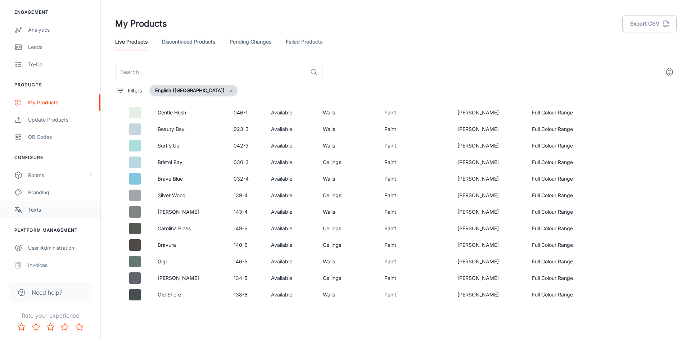
click at [63, 211] on div "Texts" at bounding box center [60, 210] width 65 height 8
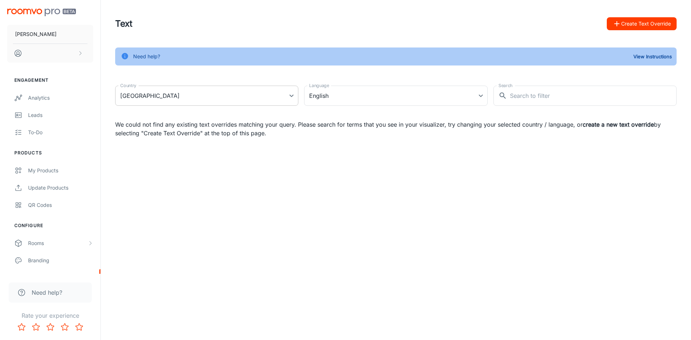
click at [289, 95] on body "[PERSON_NAME] Engagement Analytics Leads To-do Products My Products Update Prod…" at bounding box center [345, 170] width 691 height 340
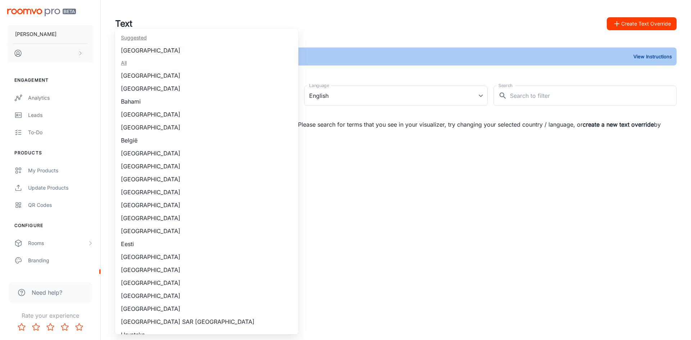
scroll to position [646, 0]
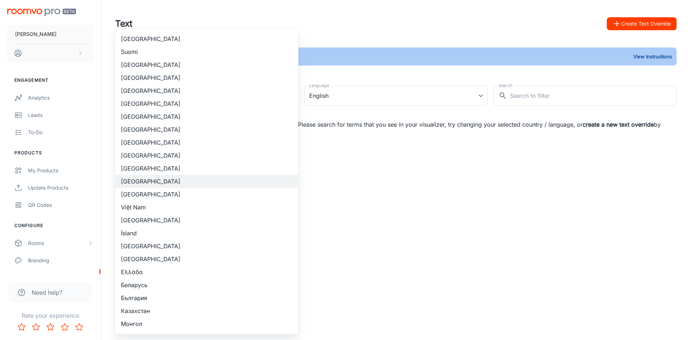
click at [364, 97] on div at bounding box center [345, 170] width 691 height 340
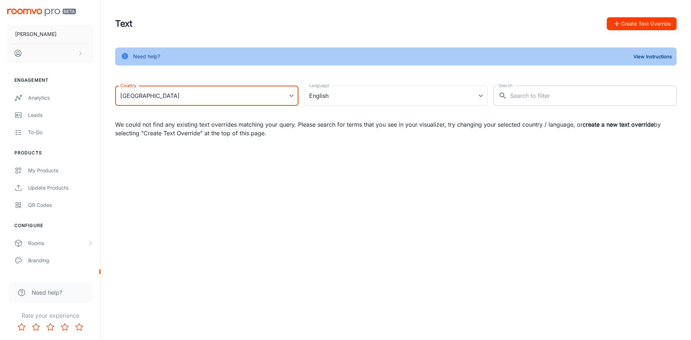
click at [594, 98] on input "Search" at bounding box center [593, 96] width 167 height 20
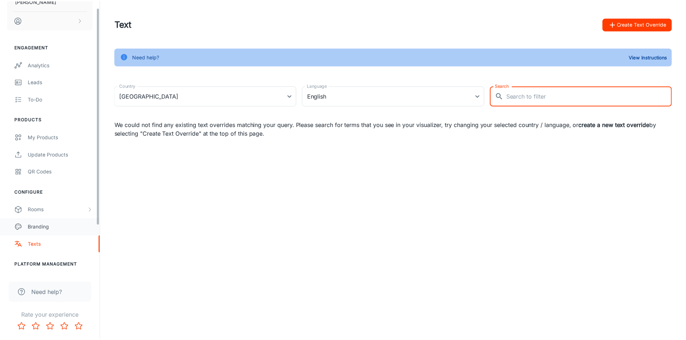
scroll to position [0, 0]
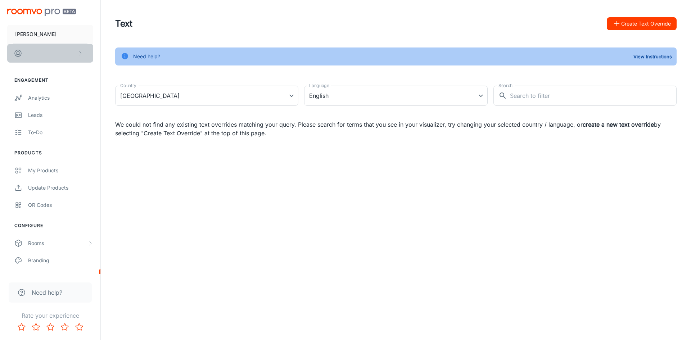
click at [38, 50] on button "scrollable content" at bounding box center [50, 53] width 86 height 19
click at [35, 33] on div at bounding box center [345, 170] width 691 height 340
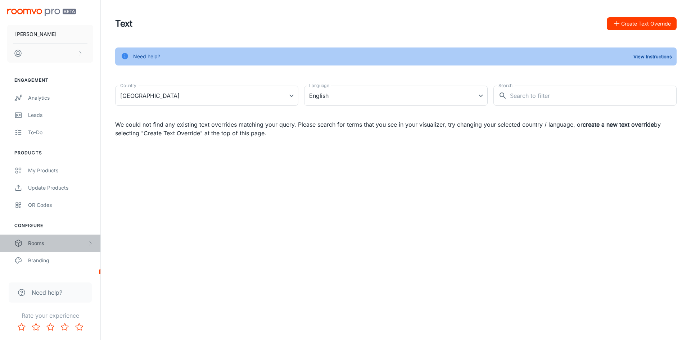
click at [45, 243] on div "Rooms" at bounding box center [57, 243] width 59 height 8
click at [46, 261] on div "My Rooms" at bounding box center [60, 261] width 65 height 8
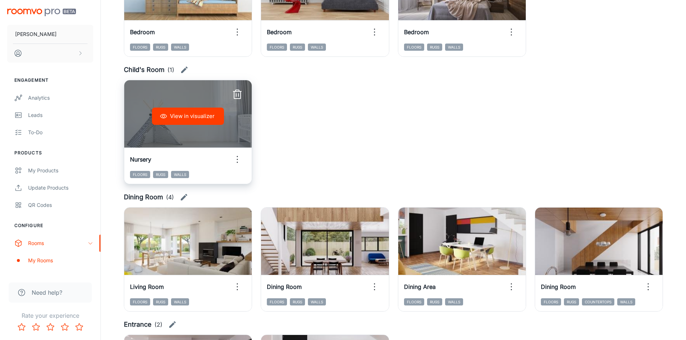
scroll to position [360, 0]
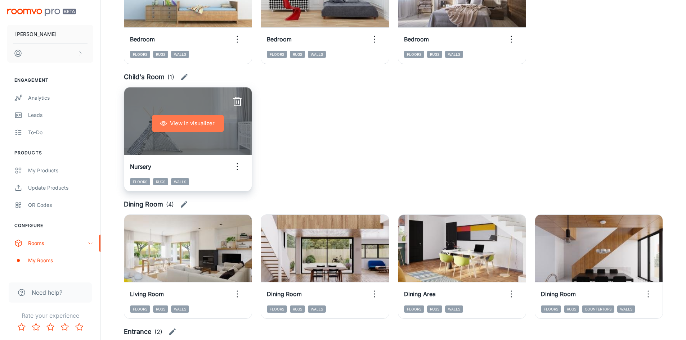
click at [176, 121] on button "View in visualizer" at bounding box center [188, 123] width 72 height 17
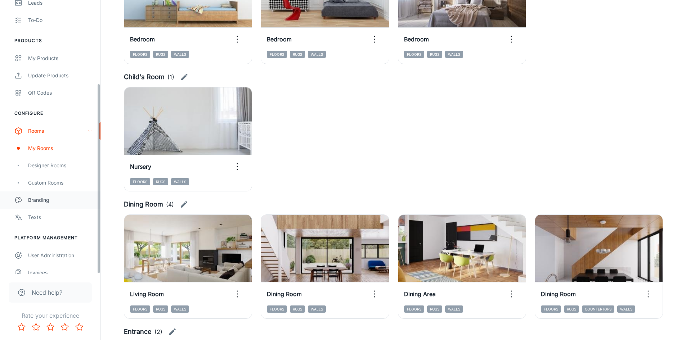
scroll to position [120, 0]
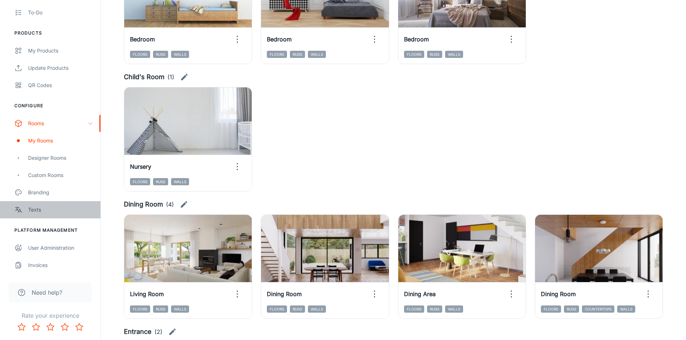
click at [43, 207] on div "Texts" at bounding box center [60, 210] width 65 height 8
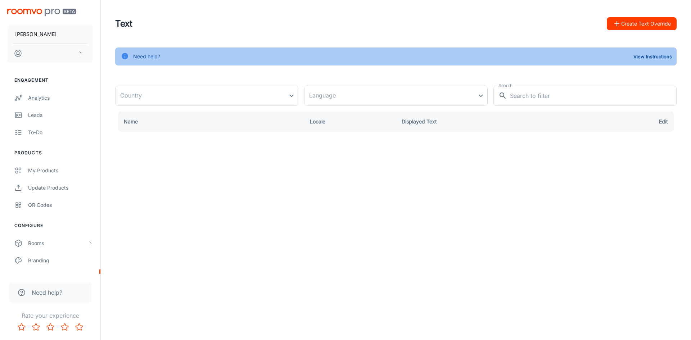
type input "[GEOGRAPHIC_DATA]"
type input "en-us"
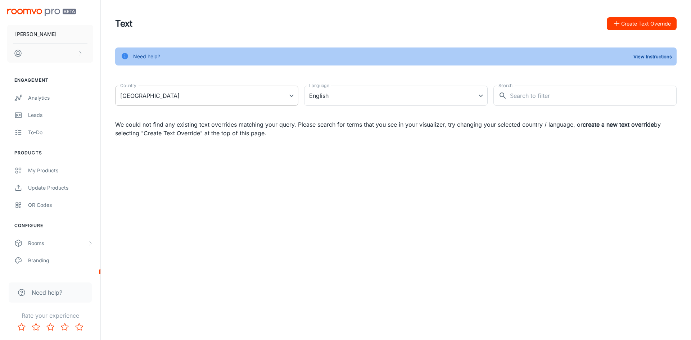
click at [234, 97] on body "[PERSON_NAME] Engagement Analytics Leads To-do Products My Products Update Prod…" at bounding box center [345, 170] width 691 height 340
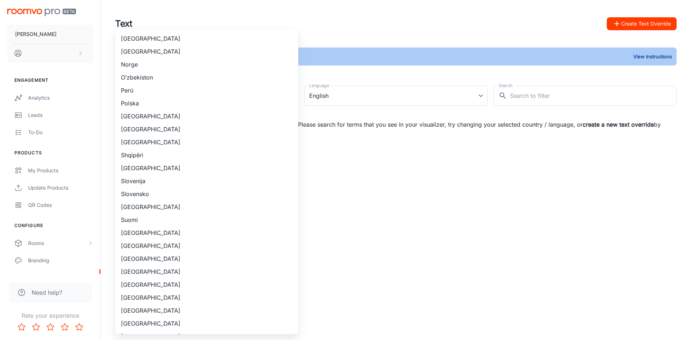
scroll to position [502, 0]
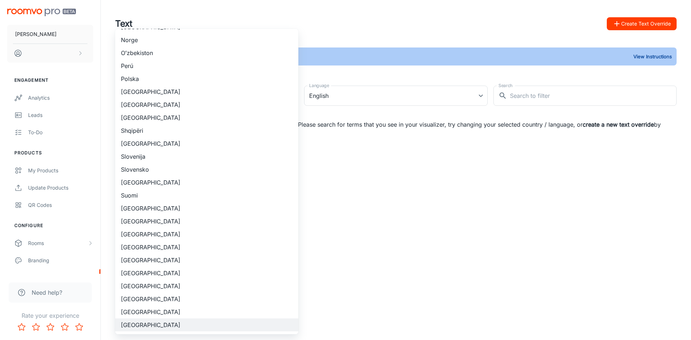
click at [536, 94] on div at bounding box center [345, 170] width 691 height 340
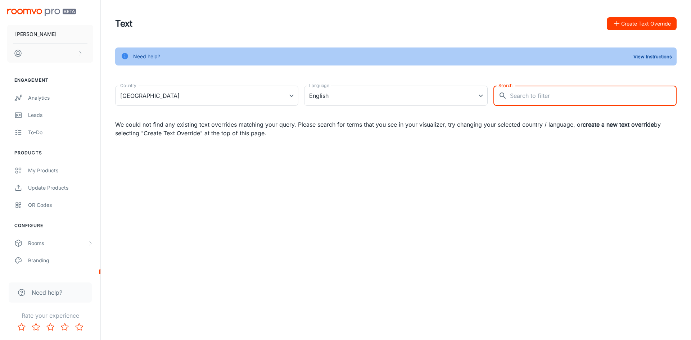
click at [523, 95] on input "Search" at bounding box center [593, 96] width 167 height 20
type input "SKU"
click at [631, 24] on button "Create Text Override" at bounding box center [642, 23] width 70 height 13
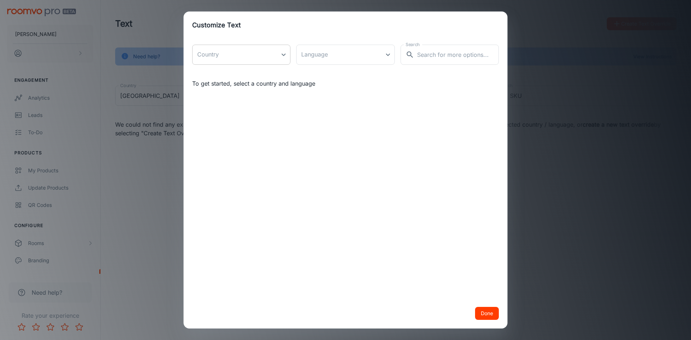
click at [283, 57] on body "[PERSON_NAME] Engagement Analytics Leads To-do Products My Products Update Prod…" at bounding box center [345, 170] width 691 height 340
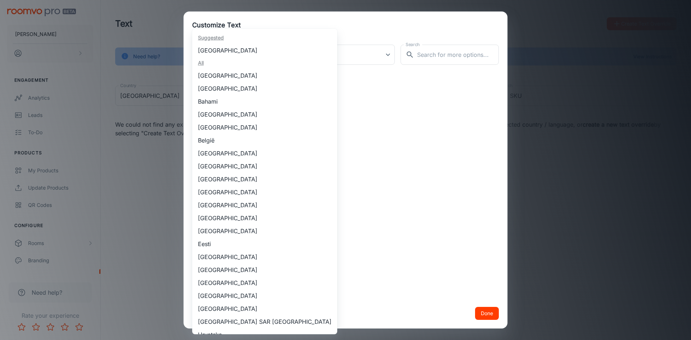
click at [243, 48] on li "[GEOGRAPHIC_DATA]" at bounding box center [264, 50] width 145 height 13
type input "[GEOGRAPHIC_DATA]"
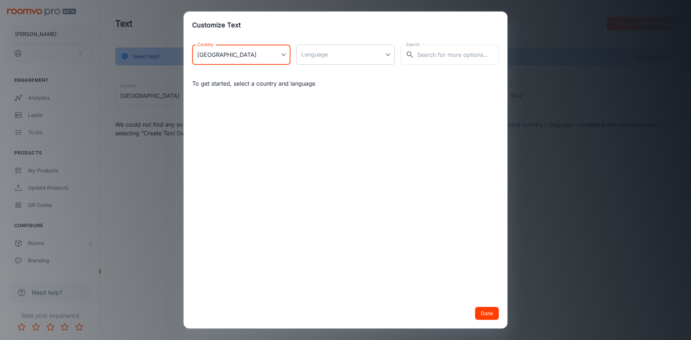
click at [355, 57] on body "[PERSON_NAME] Engagement Analytics Leads To-do Products My Products Update Prod…" at bounding box center [345, 170] width 691 height 340
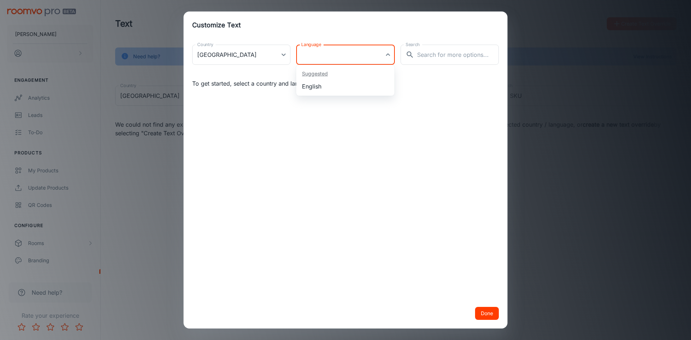
click at [351, 86] on li "English" at bounding box center [345, 86] width 98 height 13
type input "en-za"
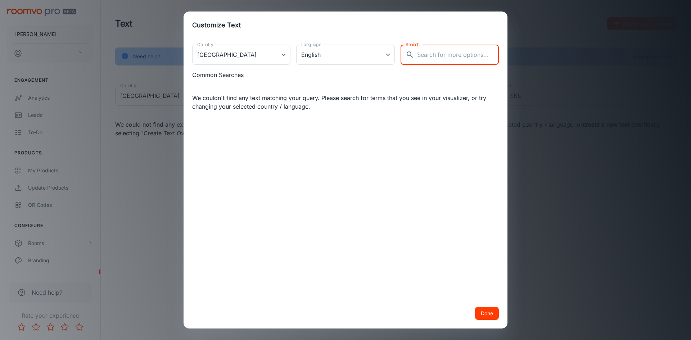
click at [435, 57] on input "Search" at bounding box center [458, 55] width 82 height 20
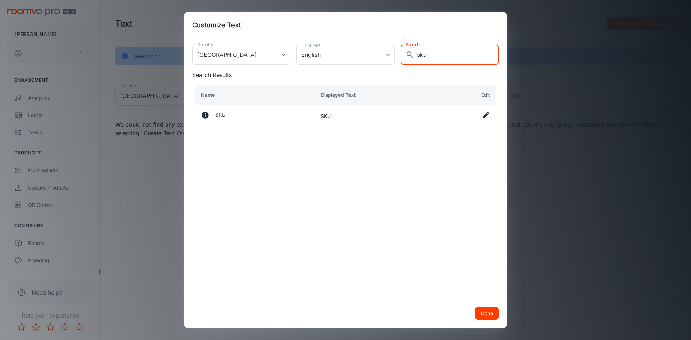
type input "sku"
click at [485, 115] on icon at bounding box center [486, 115] width 9 height 9
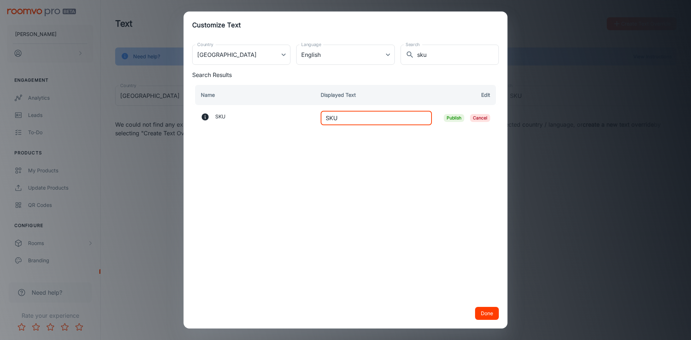
drag, startPoint x: 381, startPoint y: 119, endPoint x: 319, endPoint y: 118, distance: 61.6
click at [319, 118] on td "SKU ​" at bounding box center [376, 118] width 123 height 26
type input "Code"
click at [451, 117] on span "Publish" at bounding box center [454, 118] width 21 height 8
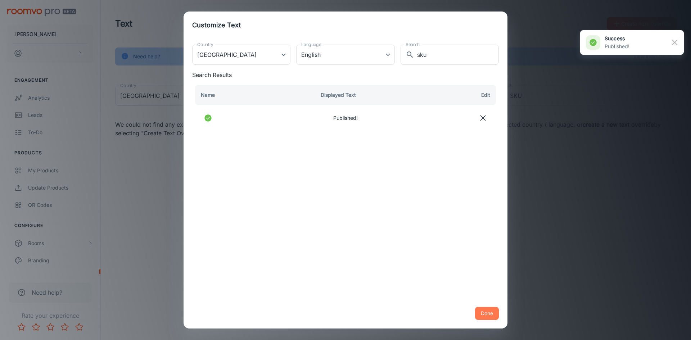
click at [484, 312] on button "Done" at bounding box center [487, 313] width 24 height 13
